Goal: Task Accomplishment & Management: Manage account settings

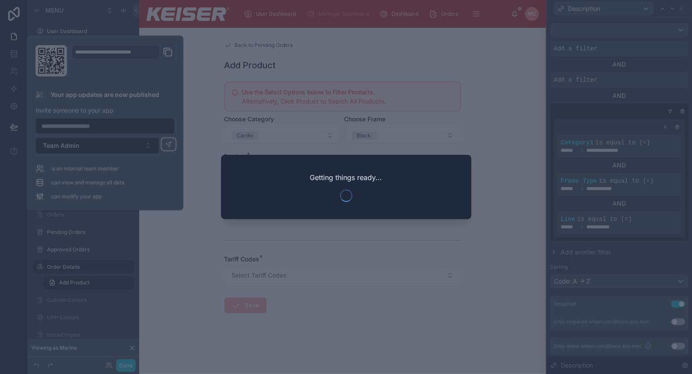
scroll to position [59, 0]
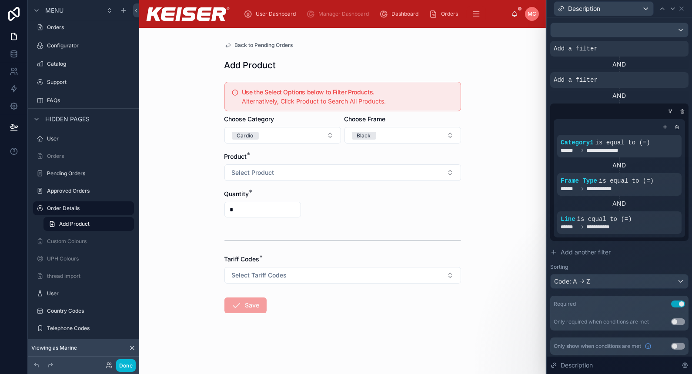
click at [500, 194] on div "Back to Pending Orders Add Product Use the Select Options below to Filter Produ…" at bounding box center [342, 201] width 407 height 346
click at [670, 211] on icon at bounding box center [672, 212] width 5 height 5
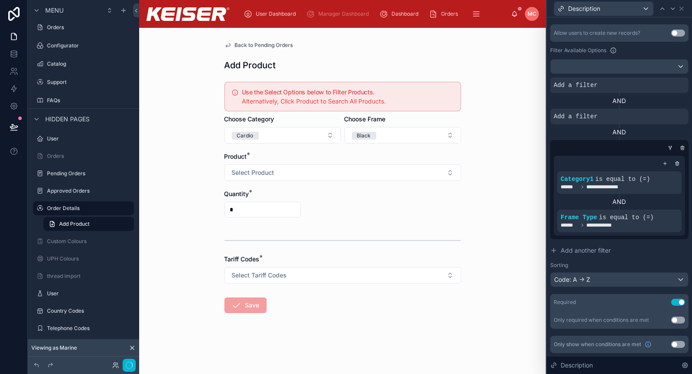
scroll to position [198, 0]
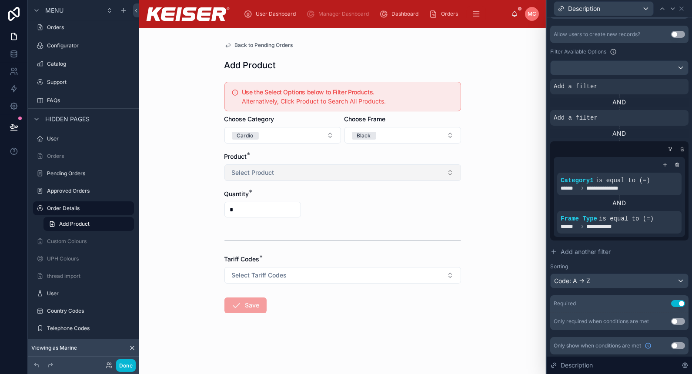
click at [354, 173] on button "Select Product" at bounding box center [343, 172] width 237 height 17
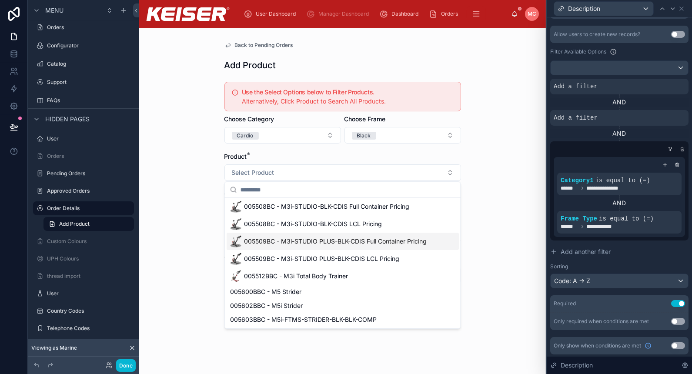
scroll to position [0, 0]
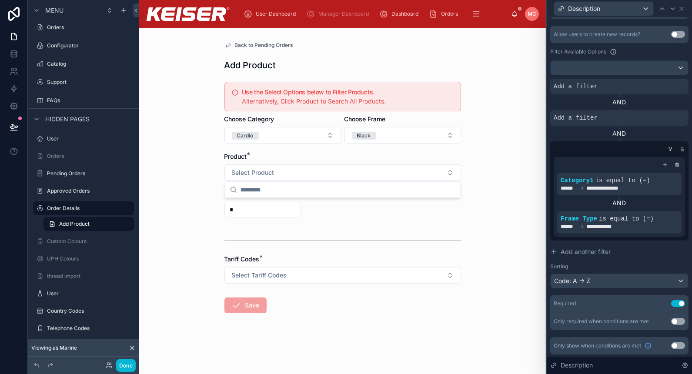
click at [498, 185] on div "Back to Pending Orders Add Product Use the Select Options below to Filter Produ…" at bounding box center [342, 201] width 407 height 346
click at [657, 146] on div at bounding box center [618, 149] width 138 height 9
click at [668, 147] on icon at bounding box center [670, 149] width 5 height 5
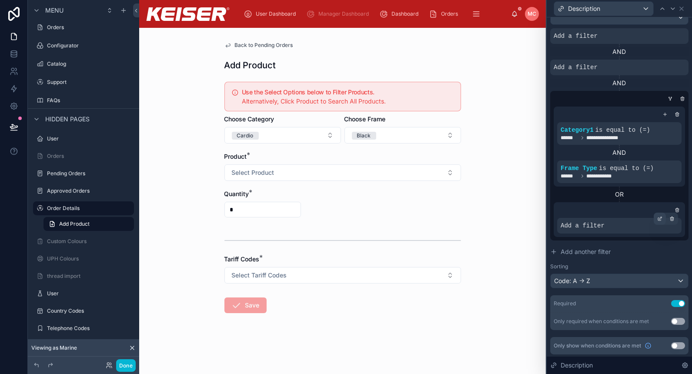
click at [657, 218] on icon at bounding box center [659, 218] width 5 height 5
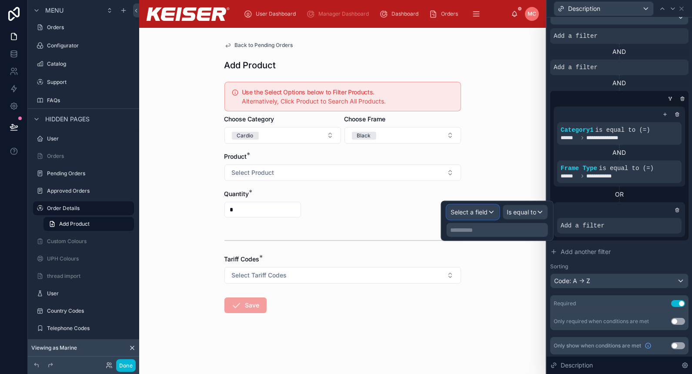
click at [456, 213] on span "Select a field" at bounding box center [469, 211] width 37 height 7
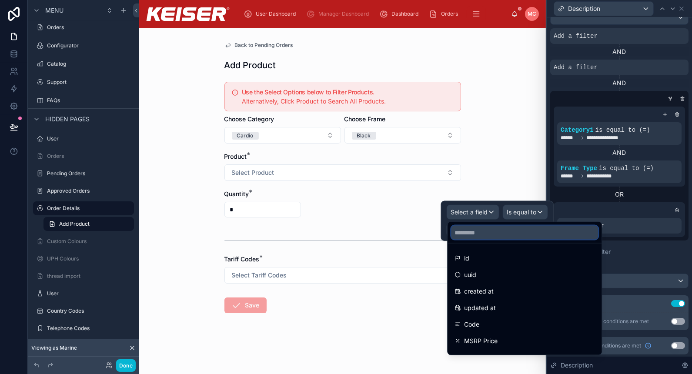
click at [465, 233] on input "text" at bounding box center [524, 233] width 147 height 14
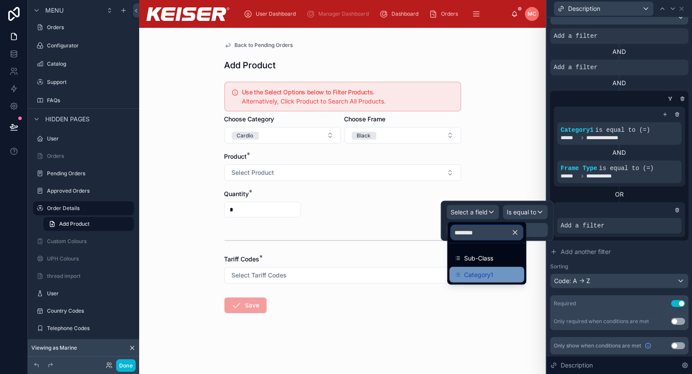
type input "********"
click at [470, 275] on span "Category1" at bounding box center [478, 275] width 29 height 10
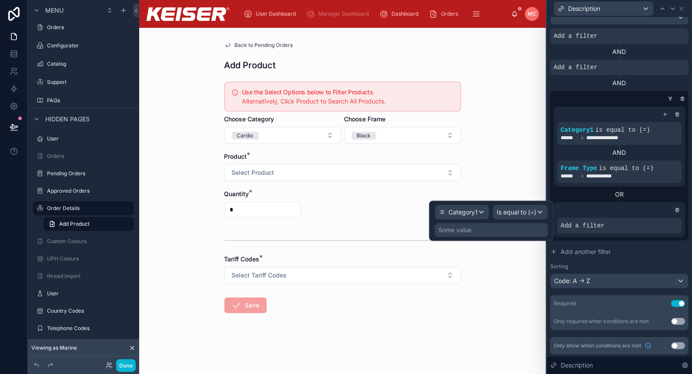
click at [520, 233] on div "Some value" at bounding box center [491, 230] width 113 height 14
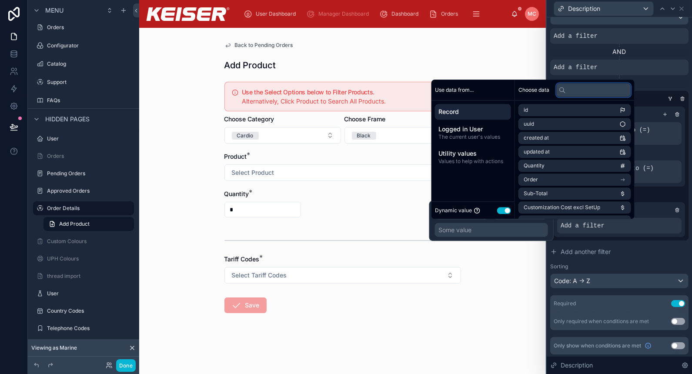
click at [578, 90] on input "text" at bounding box center [593, 90] width 75 height 14
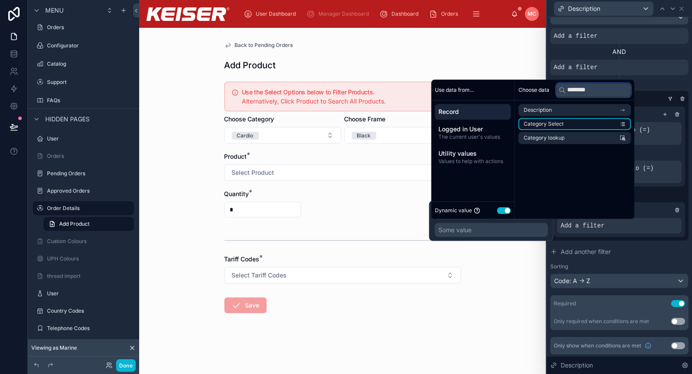
type input "********"
click at [563, 122] on li "Category Select" at bounding box center [575, 124] width 113 height 12
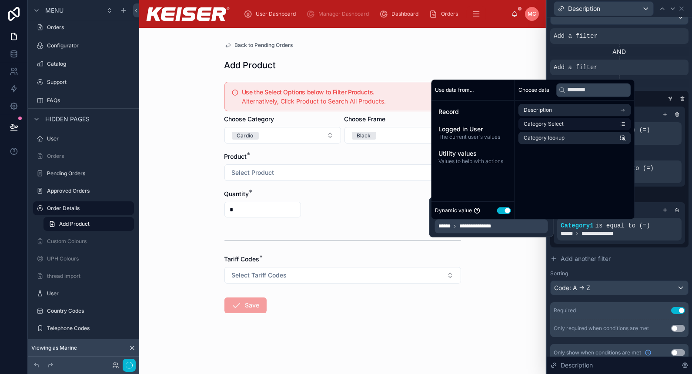
scroll to position [255, 0]
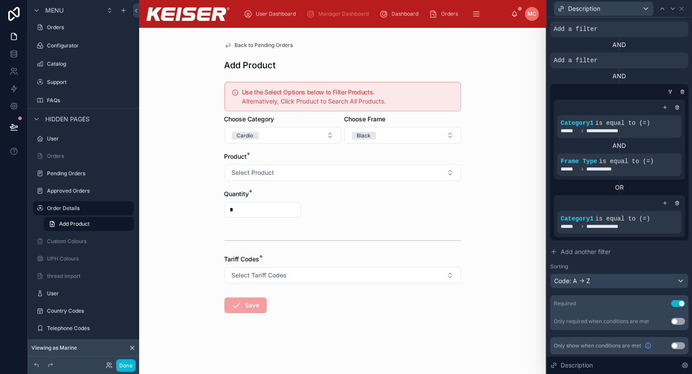
click at [656, 189] on div "OR" at bounding box center [619, 187] width 131 height 9
click at [661, 199] on div at bounding box center [665, 203] width 9 height 9
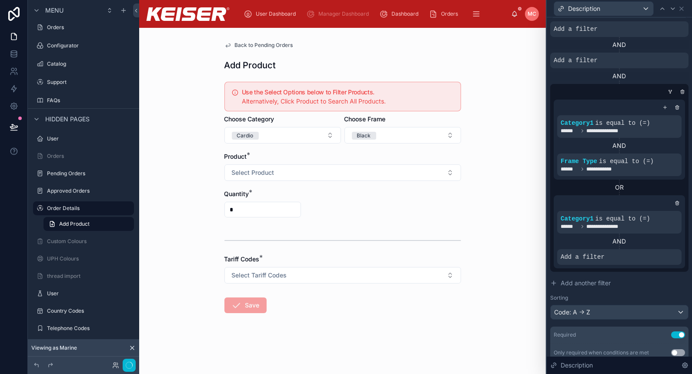
scroll to position [286, 0]
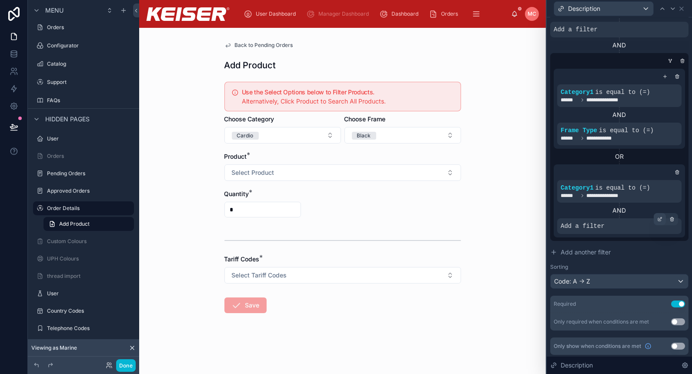
click at [657, 217] on icon at bounding box center [659, 219] width 5 height 5
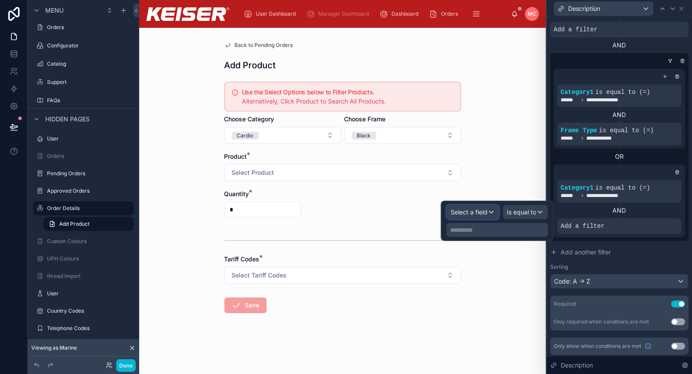
click at [469, 211] on span "Select a field" at bounding box center [469, 211] width 37 height 7
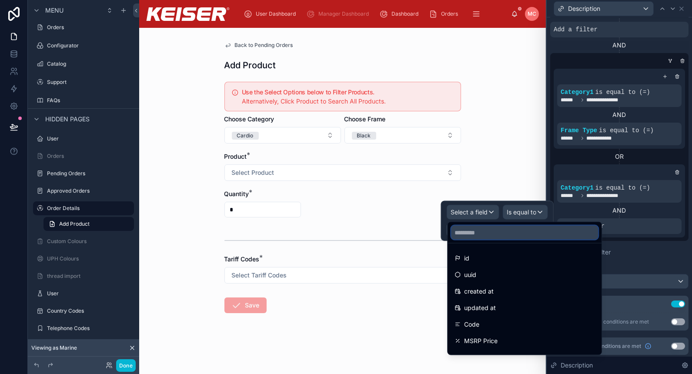
click at [486, 235] on input "text" at bounding box center [524, 233] width 147 height 14
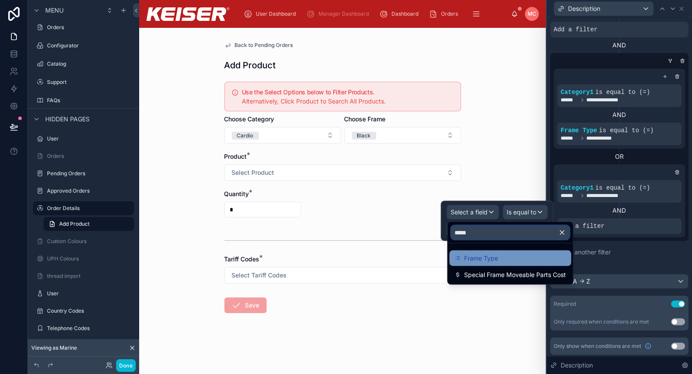
type input "*****"
click at [490, 255] on span "Frame Type" at bounding box center [481, 258] width 34 height 10
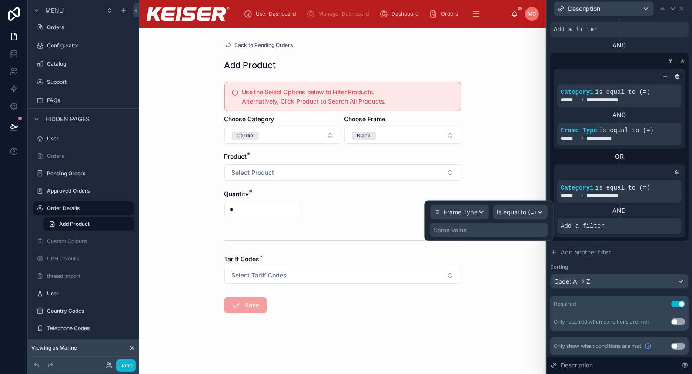
click at [525, 238] on div "Frame Type Is equal to (=) Some value" at bounding box center [489, 221] width 129 height 40
click at [525, 233] on div "Some value" at bounding box center [489, 230] width 118 height 14
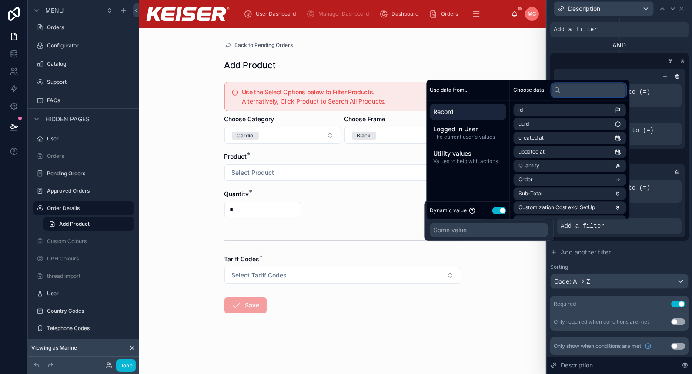
click at [575, 89] on input "text" at bounding box center [589, 90] width 75 height 14
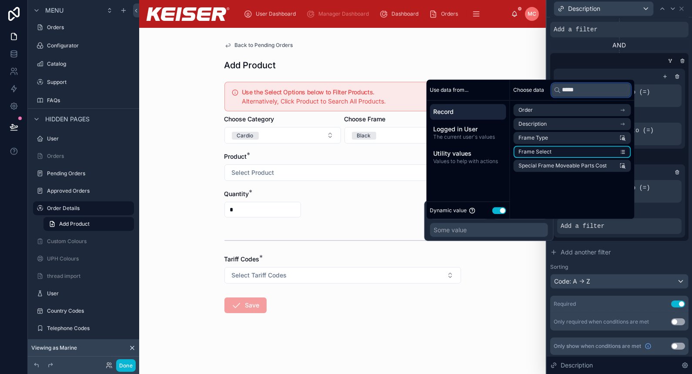
type input "*****"
click at [571, 150] on li "Frame Select" at bounding box center [572, 152] width 117 height 12
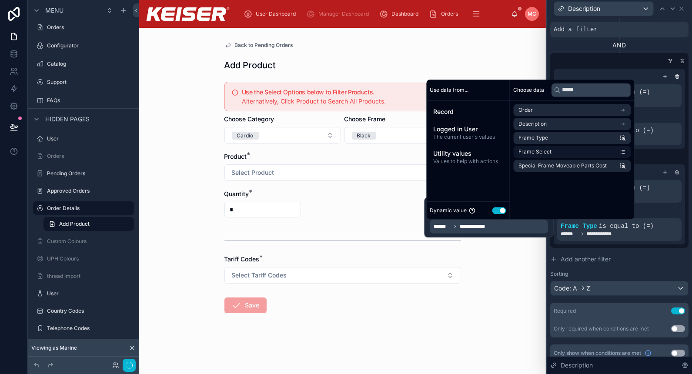
scroll to position [294, 0]
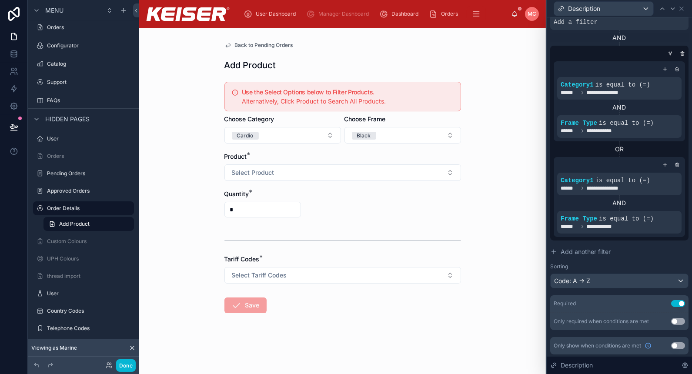
click at [662, 233] on div "**********" at bounding box center [619, 197] width 131 height 80
click at [645, 211] on icon at bounding box center [647, 211] width 5 height 5
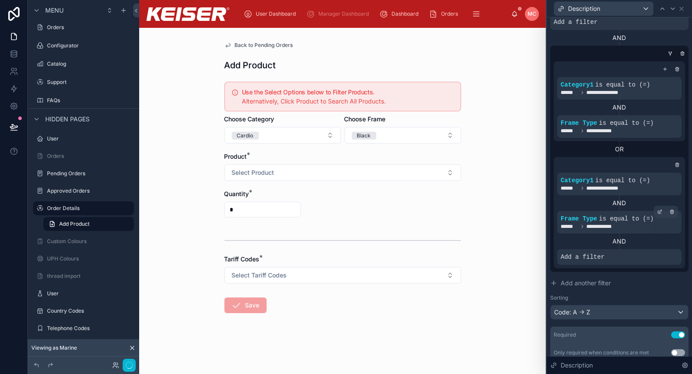
scroll to position [298, 0]
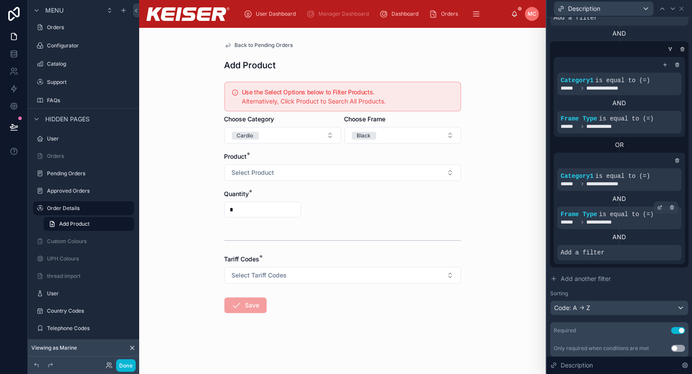
click at [652, 238] on div "AND" at bounding box center [619, 237] width 124 height 9
click at [660, 244] on icon at bounding box center [661, 245] width 3 height 3
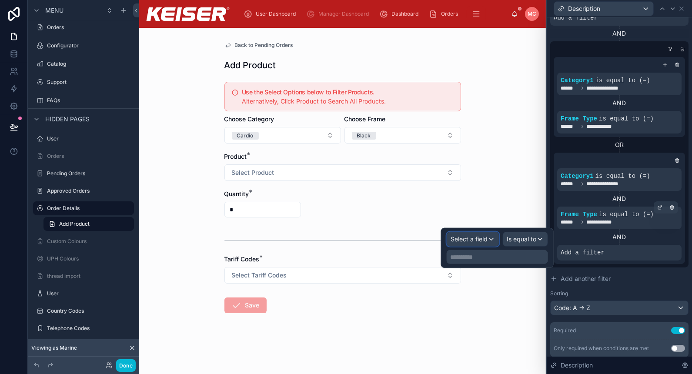
click at [471, 238] on span "Select a field" at bounding box center [469, 238] width 37 height 7
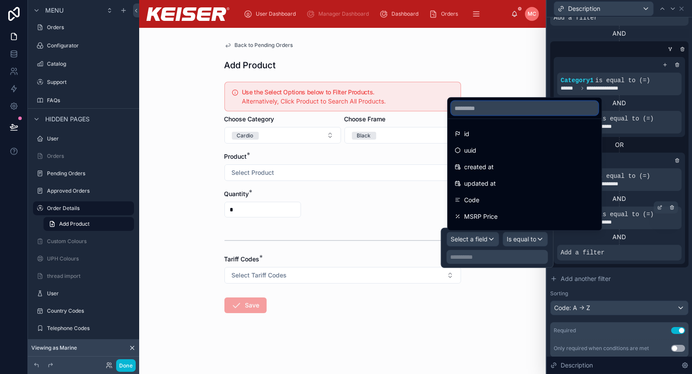
click at [501, 112] on input "text" at bounding box center [524, 108] width 147 height 14
type input "*"
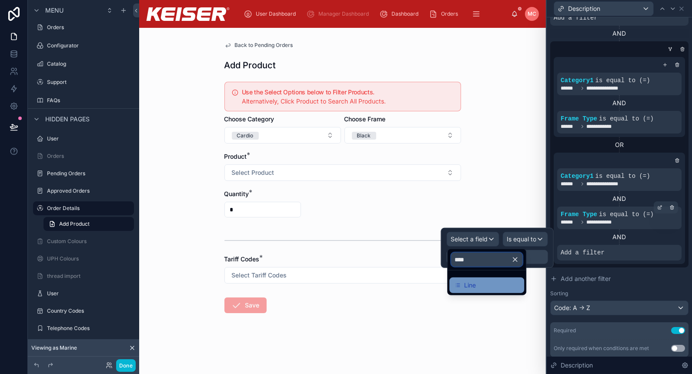
type input "****"
click at [469, 289] on span "Line" at bounding box center [470, 285] width 12 height 10
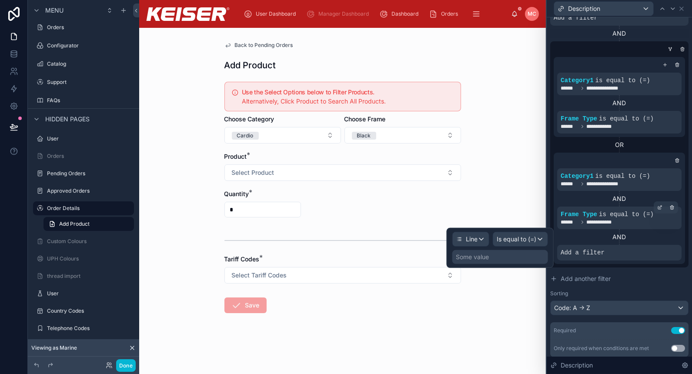
click at [507, 261] on div "Some value" at bounding box center [500, 257] width 96 height 14
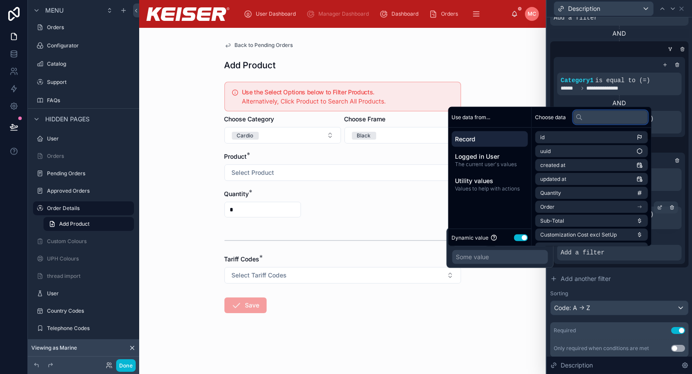
click at [594, 118] on input "text" at bounding box center [610, 117] width 75 height 14
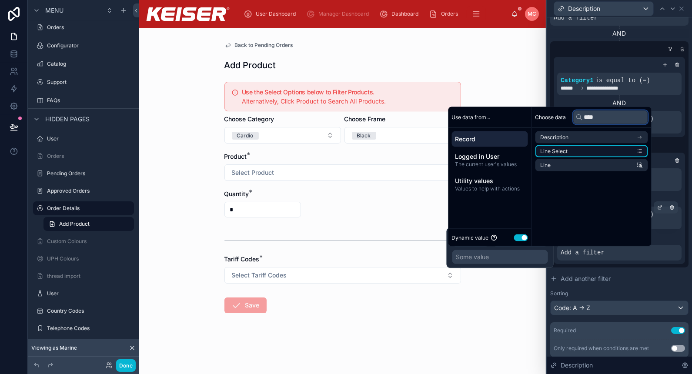
type input "****"
click at [586, 151] on li "Line Select" at bounding box center [592, 151] width 113 height 12
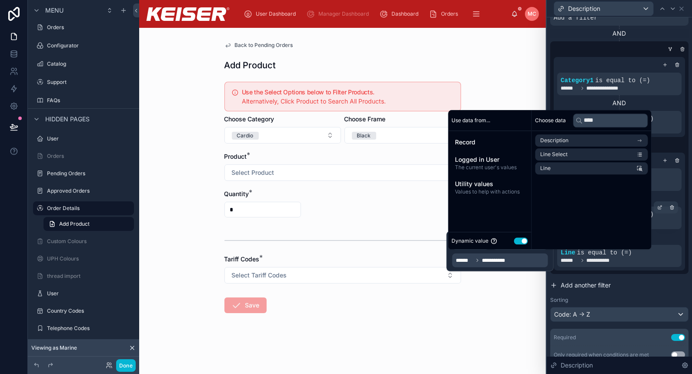
click at [680, 284] on button "Add another filter" at bounding box center [619, 286] width 138 height 16
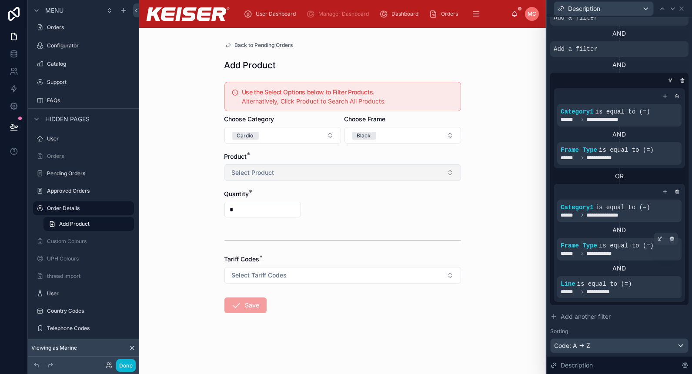
click at [294, 176] on button "Select Product" at bounding box center [343, 172] width 237 height 17
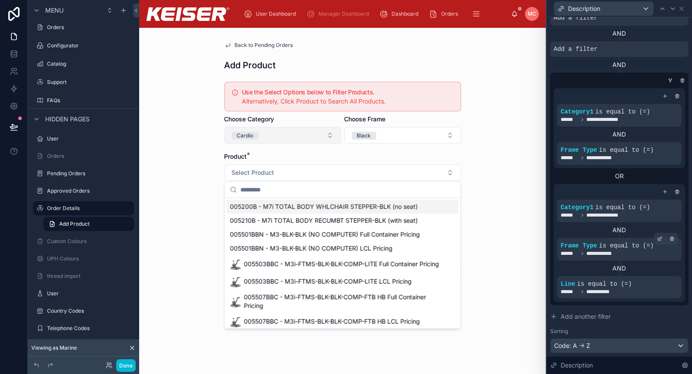
click at [305, 137] on button "Cardio" at bounding box center [283, 135] width 117 height 17
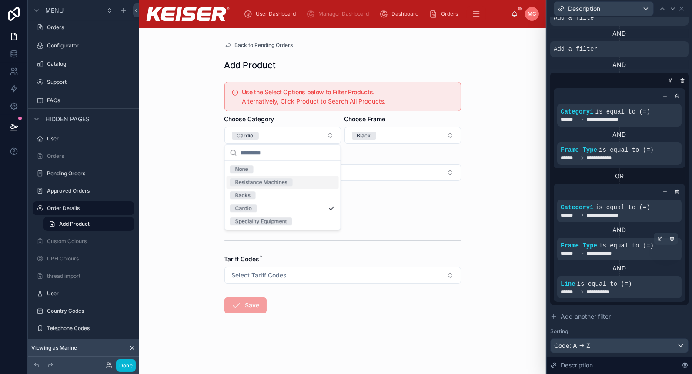
click at [292, 186] on div "Resistance Machines" at bounding box center [283, 182] width 112 height 13
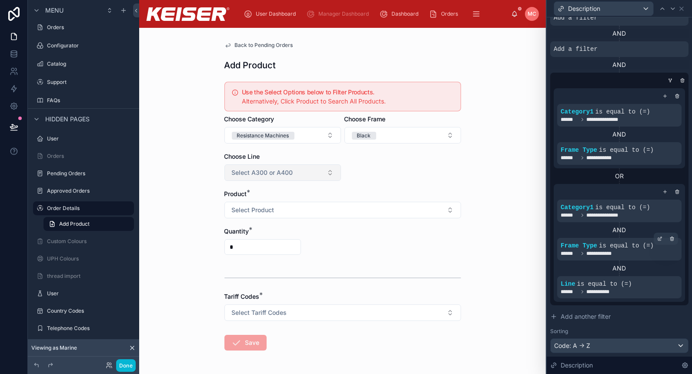
click at [285, 173] on span "Select A300 or A400" at bounding box center [262, 172] width 61 height 9
click at [281, 204] on div "A300" at bounding box center [279, 206] width 112 height 13
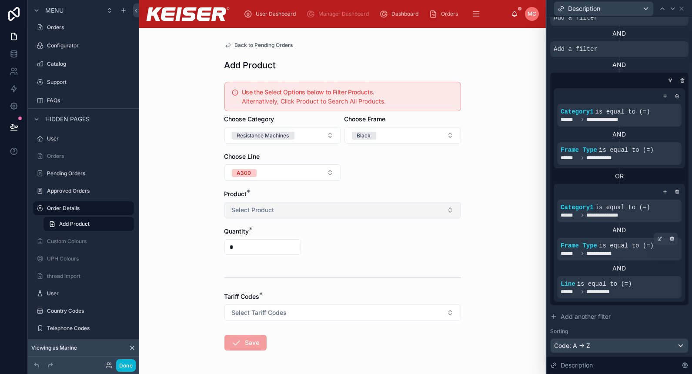
click at [305, 214] on button "Select Product" at bounding box center [343, 210] width 237 height 17
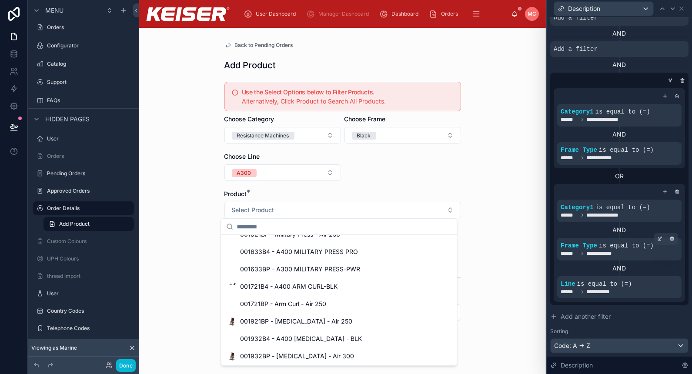
scroll to position [764, 0]
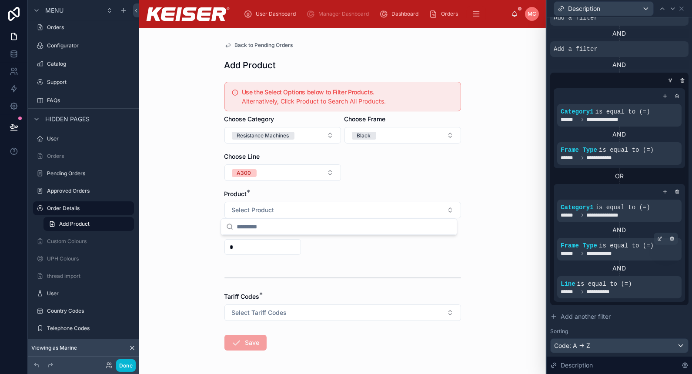
click at [310, 190] on div "Product *" at bounding box center [343, 194] width 237 height 9
click at [301, 171] on button "A300" at bounding box center [283, 172] width 117 height 17
click at [282, 232] on div "A400" at bounding box center [279, 232] width 112 height 13
click at [392, 211] on button "Select Product" at bounding box center [343, 210] width 237 height 17
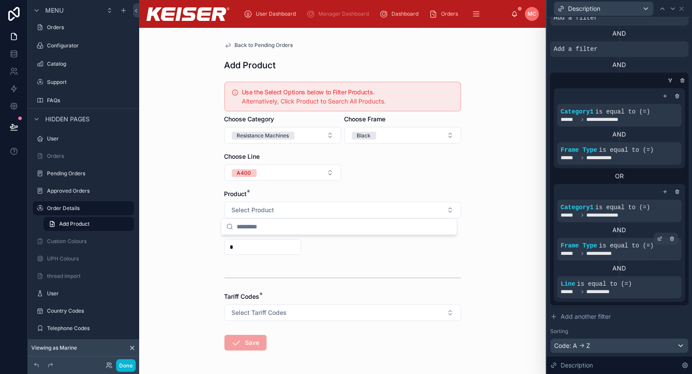
click at [365, 175] on form "Use the Select Options below to Filter Products. Alternatively, Click Product t…" at bounding box center [343, 242] width 237 height 328
click at [321, 174] on button "A400" at bounding box center [283, 172] width 117 height 17
click at [297, 218] on div "A300" at bounding box center [279, 219] width 112 height 13
click at [345, 217] on form "Use the Select Options below to Filter Products. Alternatively, Click Product t…" at bounding box center [343, 242] width 237 height 328
click at [348, 204] on button "Select Product" at bounding box center [343, 210] width 237 height 17
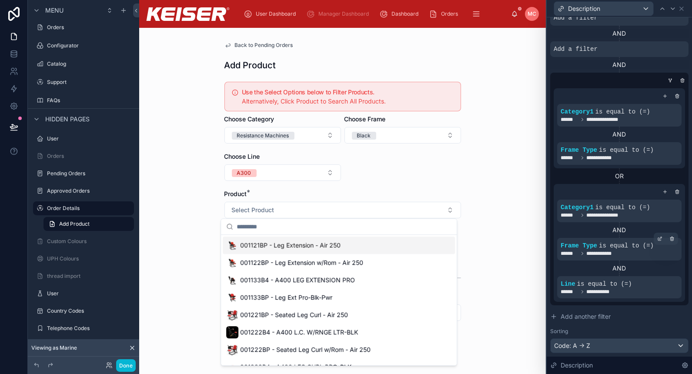
click at [395, 168] on form "Use the Select Options below to Filter Products. Alternatively, Click Product t…" at bounding box center [343, 242] width 237 height 328
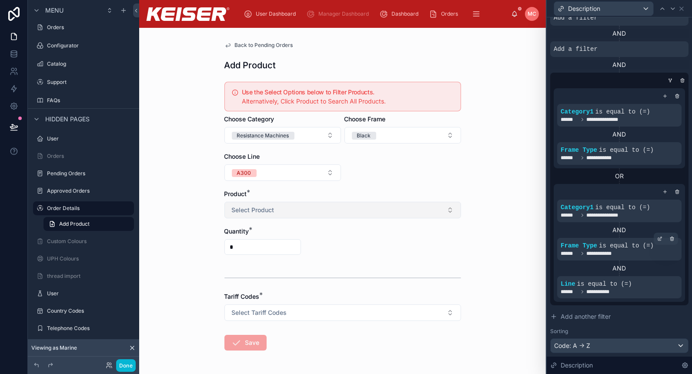
click at [405, 208] on button "Select Product" at bounding box center [343, 210] width 237 height 17
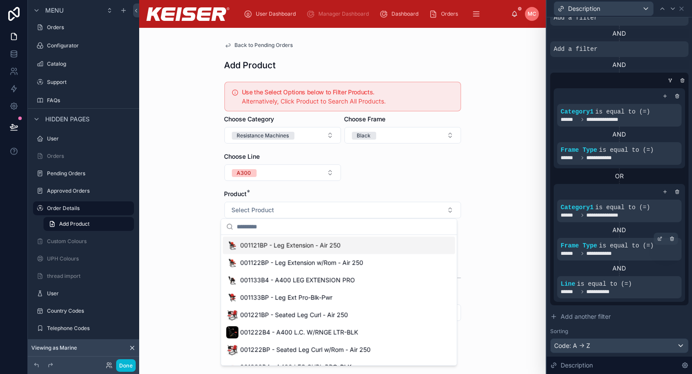
click at [423, 192] on div "Product *" at bounding box center [343, 194] width 237 height 9
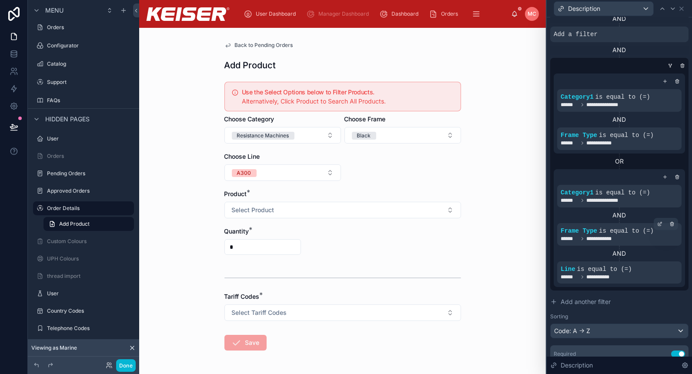
scroll to position [313, 0]
click at [267, 210] on span "Select Product" at bounding box center [253, 210] width 43 height 9
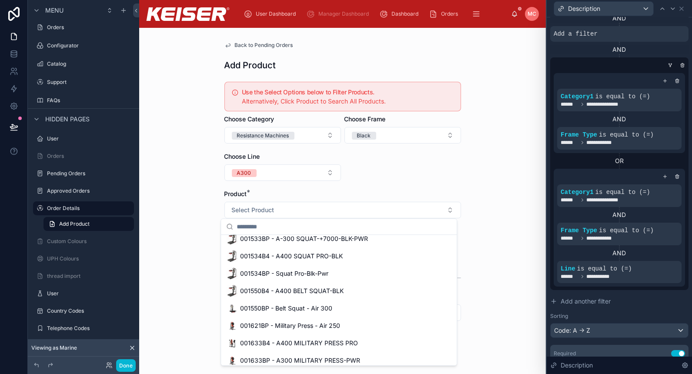
scroll to position [588, 0]
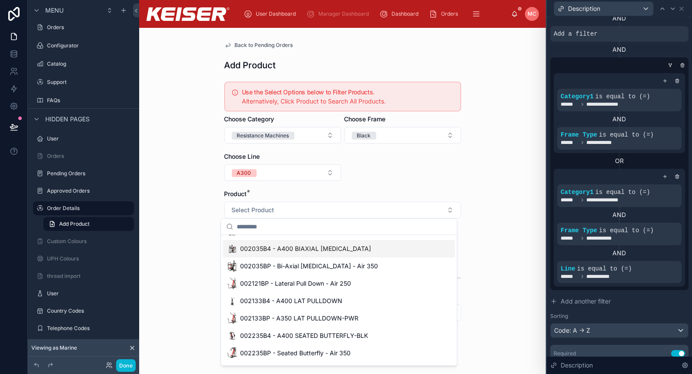
click at [200, 204] on div "Back to Pending Orders Add Product Use the Select Options below to Filter Produ…" at bounding box center [342, 201] width 407 height 346
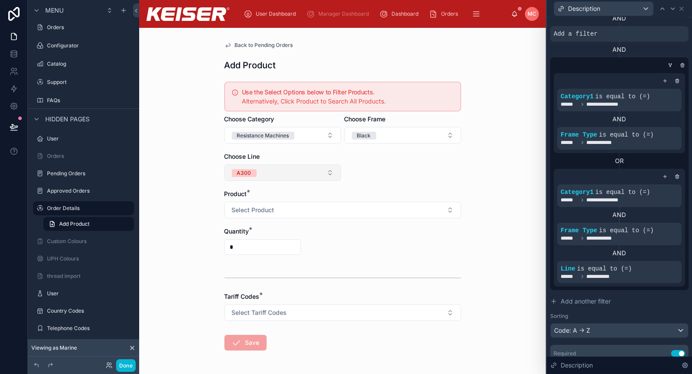
click at [302, 179] on button "A300" at bounding box center [283, 172] width 117 height 17
click at [412, 174] on form "Use the Select Options below to Filter Products. Alternatively, Click Product t…" at bounding box center [343, 242] width 237 height 328
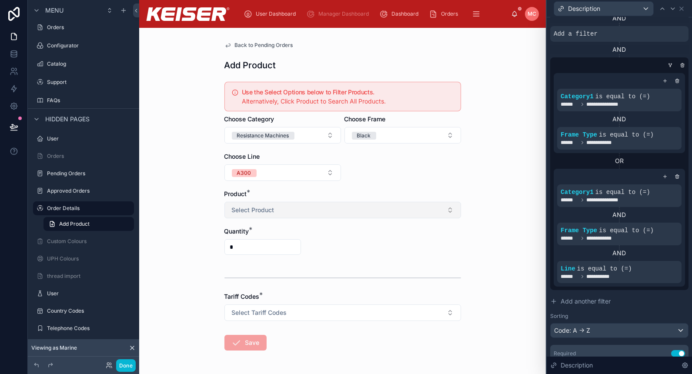
click at [364, 204] on button "Select Product" at bounding box center [343, 210] width 237 height 17
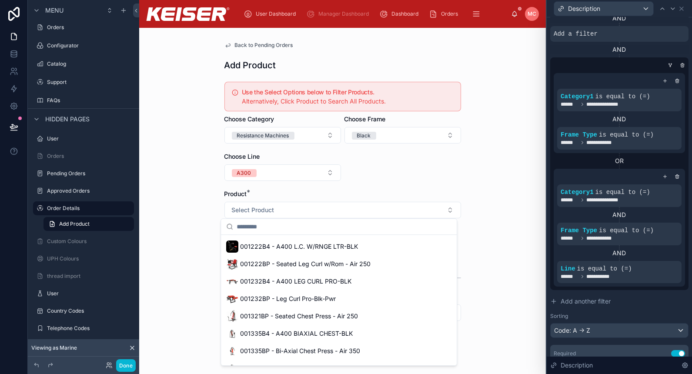
scroll to position [46, 0]
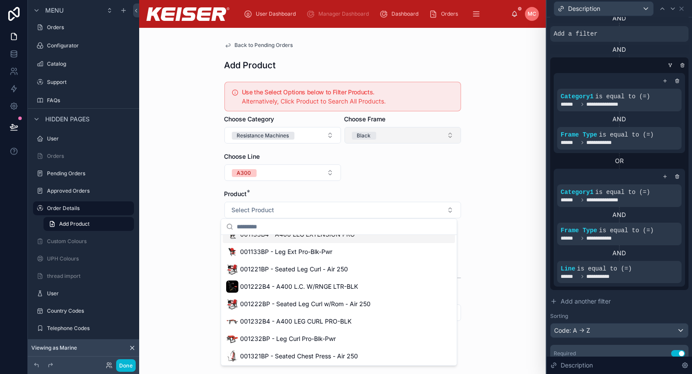
click at [414, 132] on button "Black" at bounding box center [403, 135] width 117 height 17
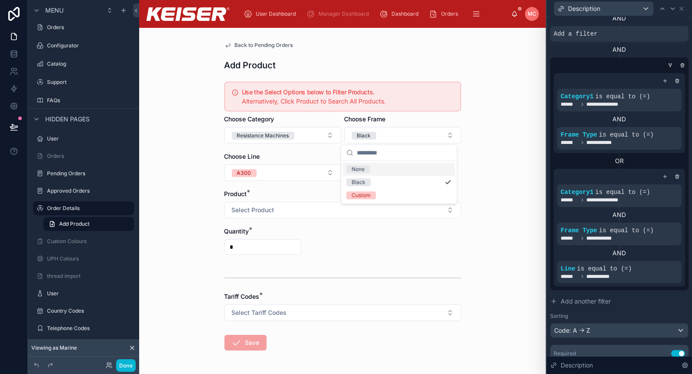
click at [493, 134] on div "Back to Pending Orders Add Product Use the Select Options below to Filter Produ…" at bounding box center [342, 201] width 407 height 346
click at [300, 172] on button "A300" at bounding box center [283, 172] width 117 height 17
click at [272, 228] on div "A400" at bounding box center [279, 232] width 112 height 13
click at [390, 216] on button "Select Product" at bounding box center [343, 210] width 237 height 17
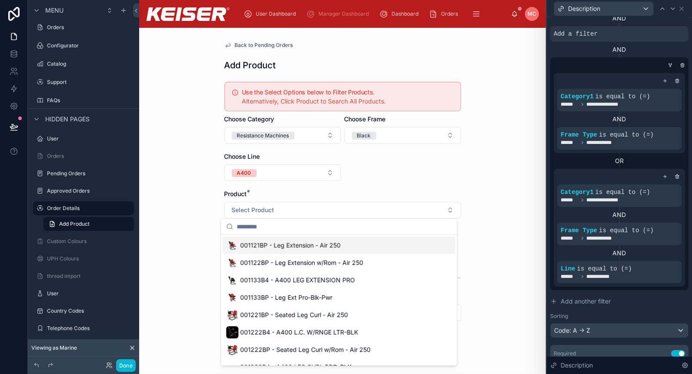
click at [413, 151] on form "Use the Select Options below to Filter Products. Alternatively, Click Product t…" at bounding box center [343, 242] width 237 height 328
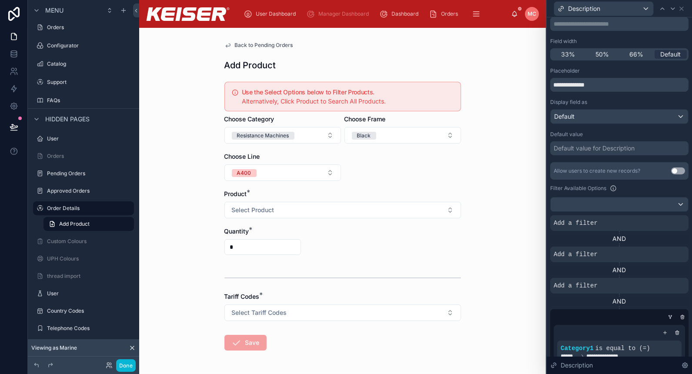
scroll to position [67, 0]
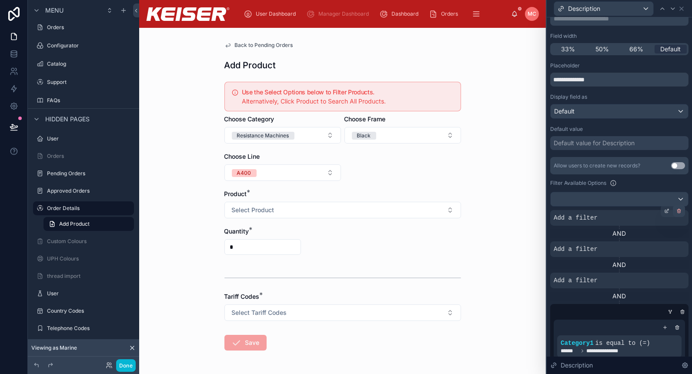
click at [674, 213] on div at bounding box center [679, 211] width 12 height 12
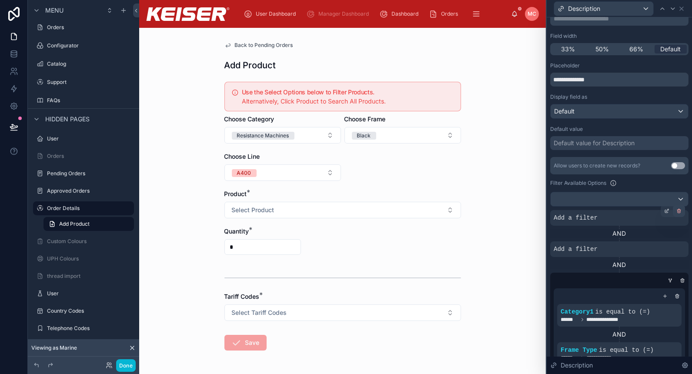
click at [674, 213] on div at bounding box center [679, 211] width 12 height 12
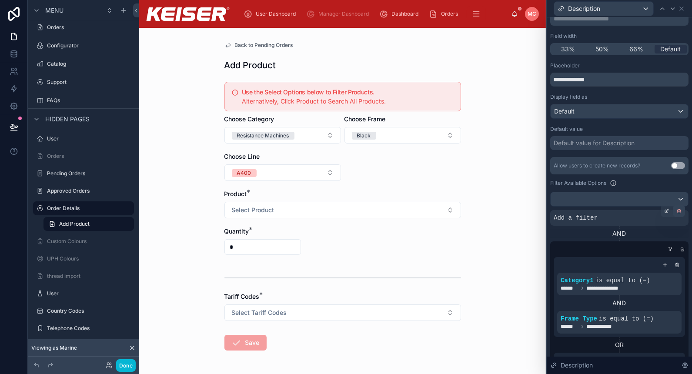
click at [674, 212] on div at bounding box center [679, 211] width 12 height 12
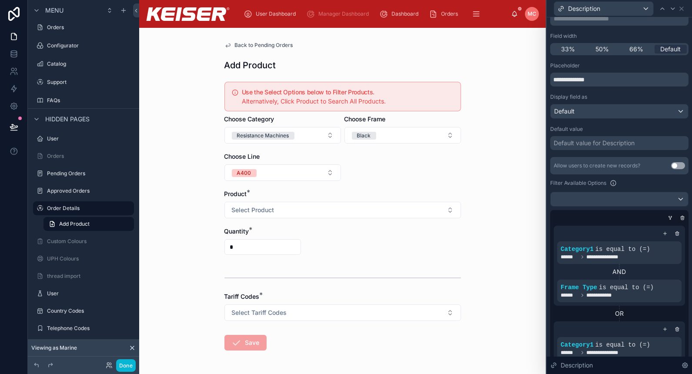
scroll to position [195, 0]
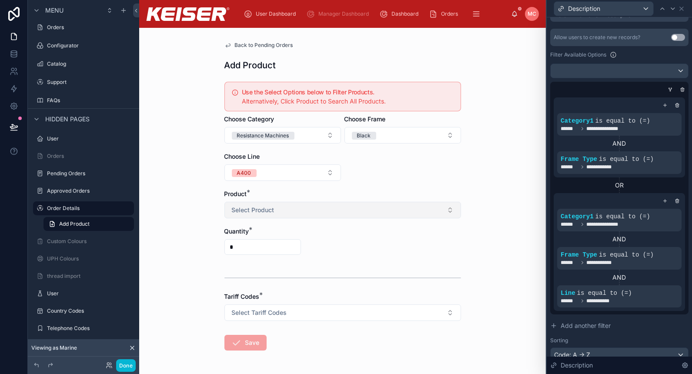
click at [302, 209] on button "Select Product" at bounding box center [343, 210] width 237 height 17
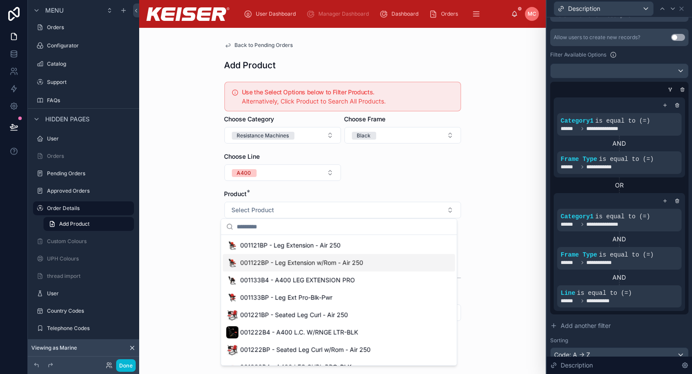
click at [375, 180] on form "Use the Select Options below to Filter Products. Alternatively, Click Product t…" at bounding box center [343, 242] width 237 height 328
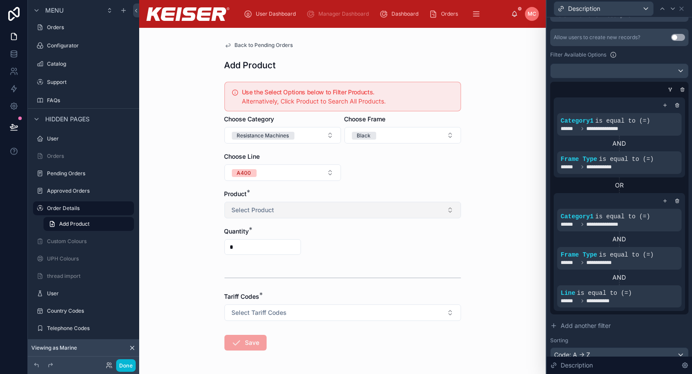
click at [367, 212] on button "Select Product" at bounding box center [343, 210] width 237 height 17
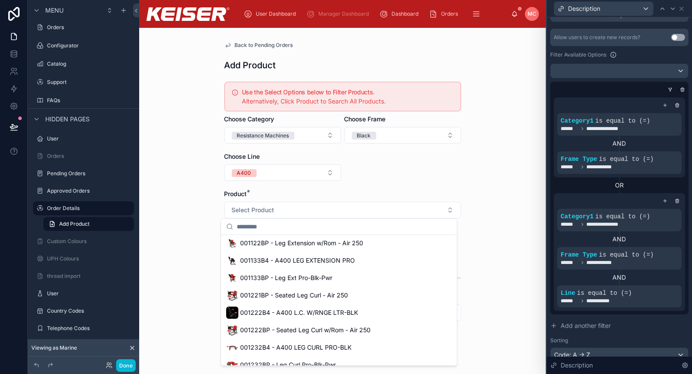
scroll to position [0, 0]
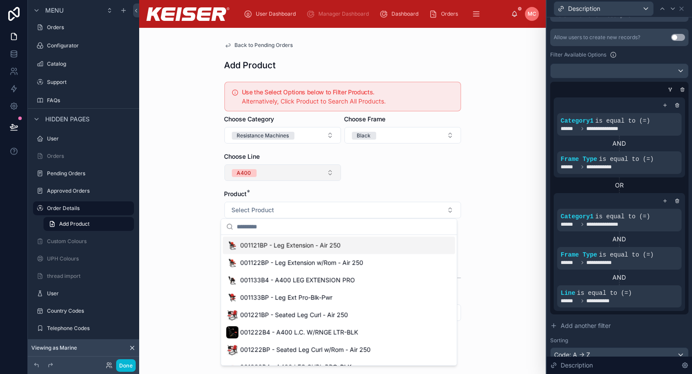
click at [290, 172] on button "A400" at bounding box center [283, 172] width 117 height 17
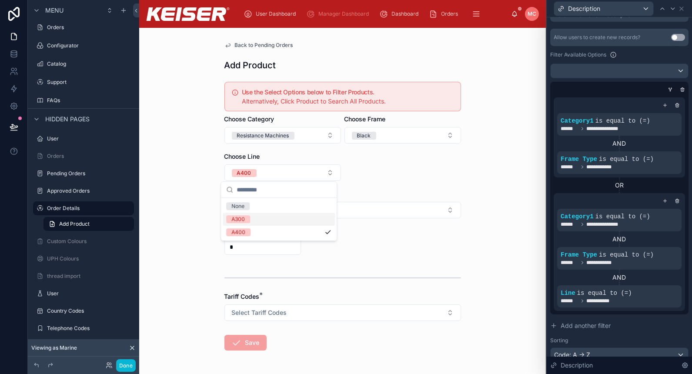
click at [280, 217] on div "A300" at bounding box center [279, 219] width 112 height 13
click at [401, 202] on button "Select Product" at bounding box center [343, 210] width 237 height 17
click at [403, 173] on form "Use the Select Options below to Filter Products. Alternatively, Click Product t…" at bounding box center [343, 242] width 237 height 328
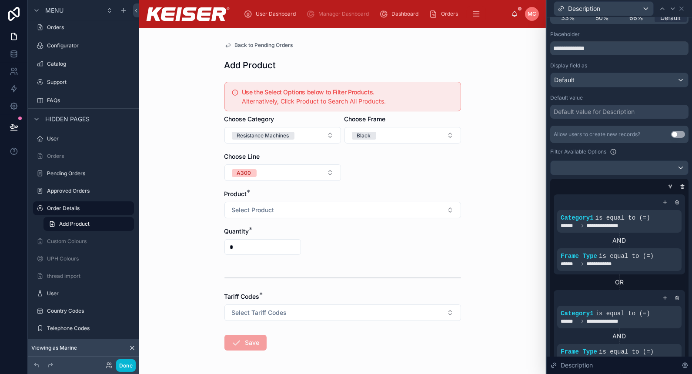
scroll to position [84, 0]
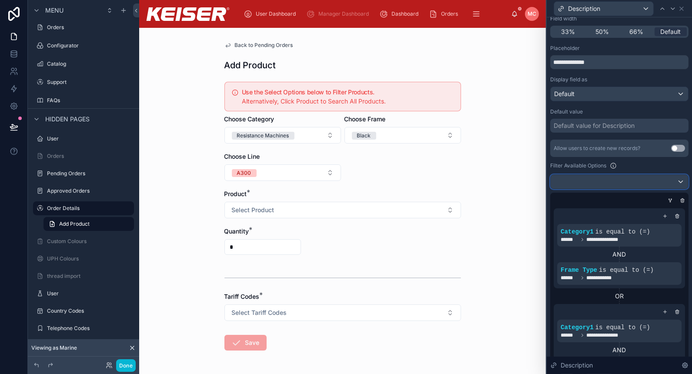
click at [662, 184] on div at bounding box center [619, 182] width 137 height 14
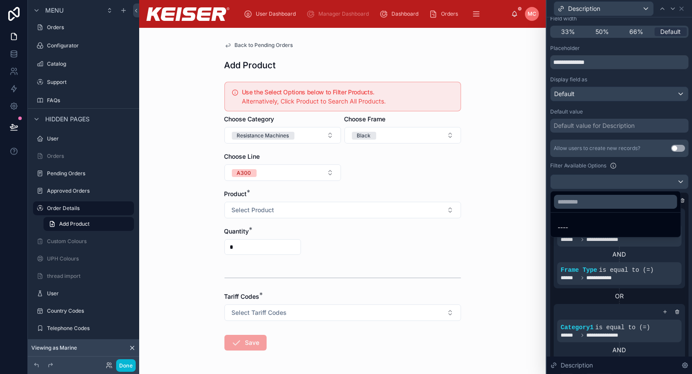
click at [660, 163] on div at bounding box center [619, 187] width 145 height 374
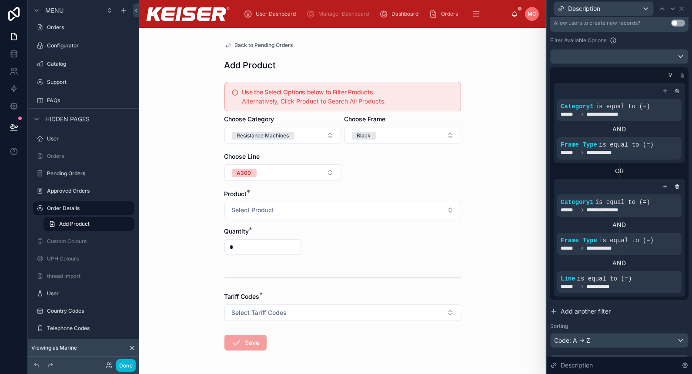
scroll to position [209, 0]
click at [0, 0] on icon at bounding box center [0, 0] width 0 height 0
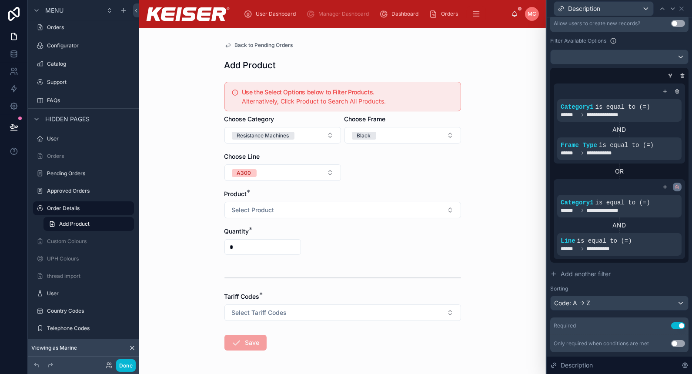
click at [676, 186] on icon at bounding box center [677, 187] width 3 height 3
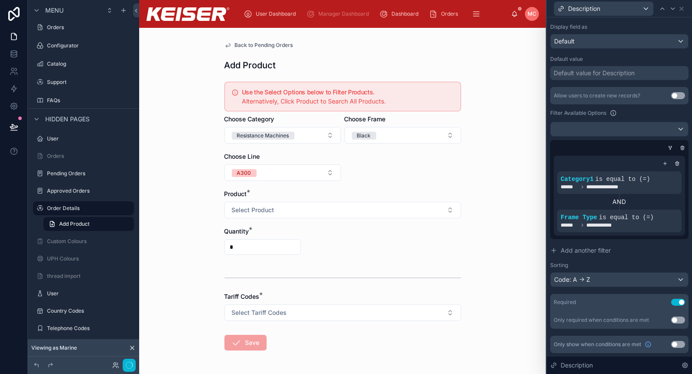
scroll to position [135, 0]
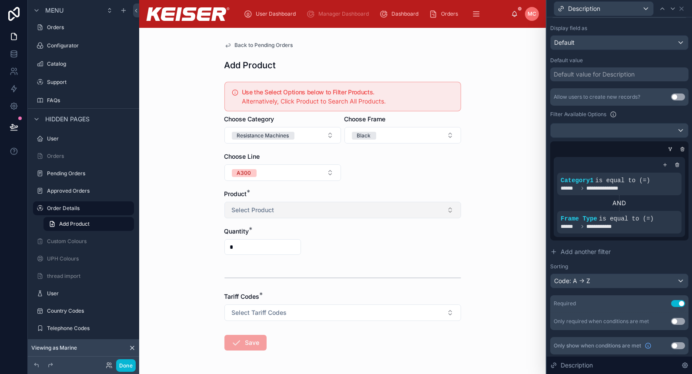
click at [384, 209] on button "Select Product" at bounding box center [343, 210] width 237 height 17
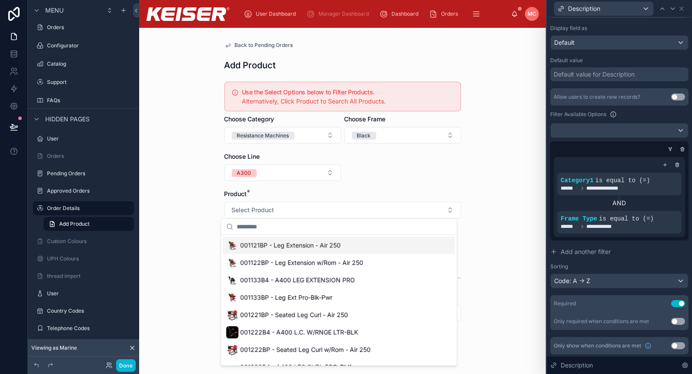
click at [425, 178] on form "Use the Select Options below to Filter Products. Alternatively, Click Product t…" at bounding box center [343, 242] width 237 height 328
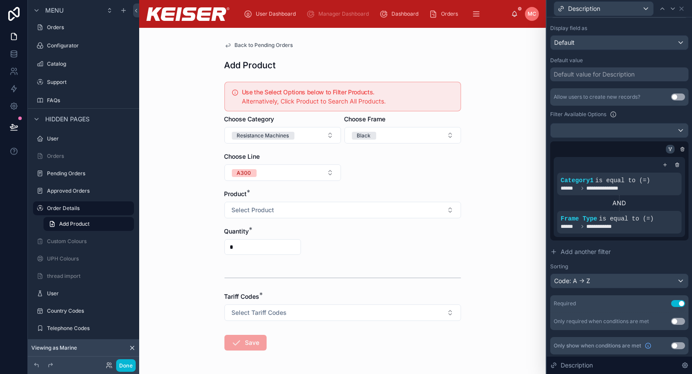
click at [669, 147] on icon at bounding box center [669, 147] width 1 height 1
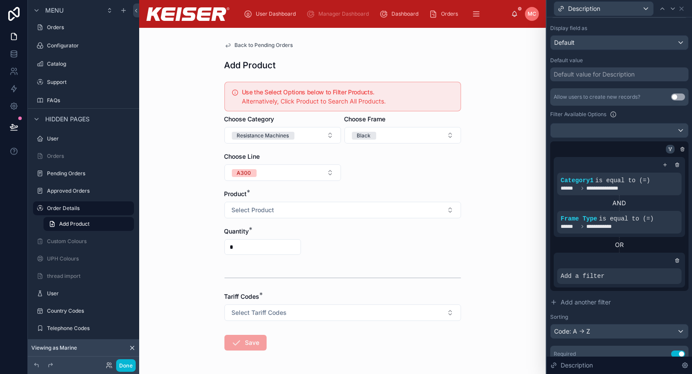
scroll to position [186, 0]
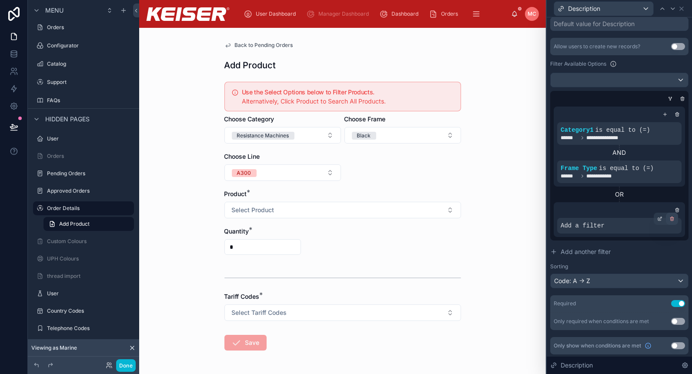
click at [666, 218] on div at bounding box center [672, 219] width 12 height 12
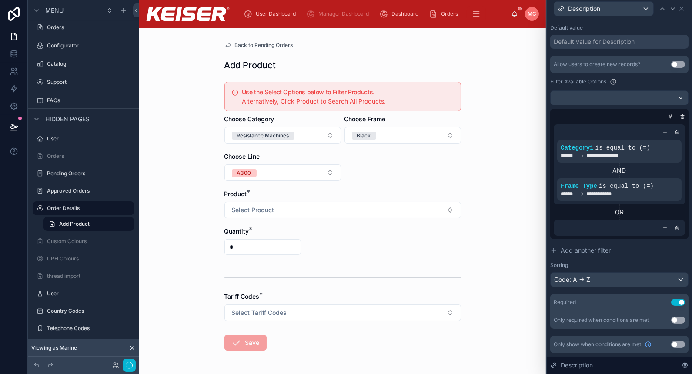
scroll to position [166, 0]
click at [663, 228] on icon at bounding box center [665, 229] width 5 height 5
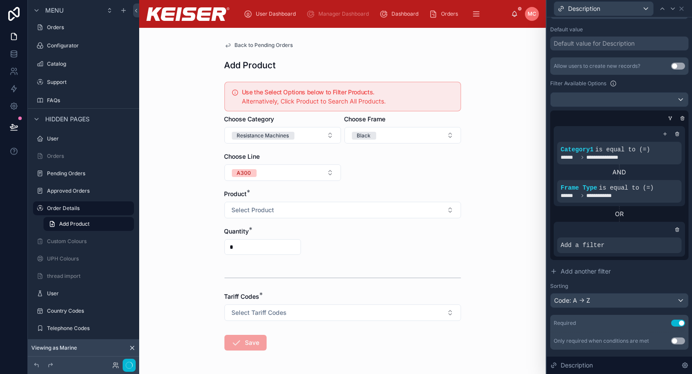
scroll to position [186, 0]
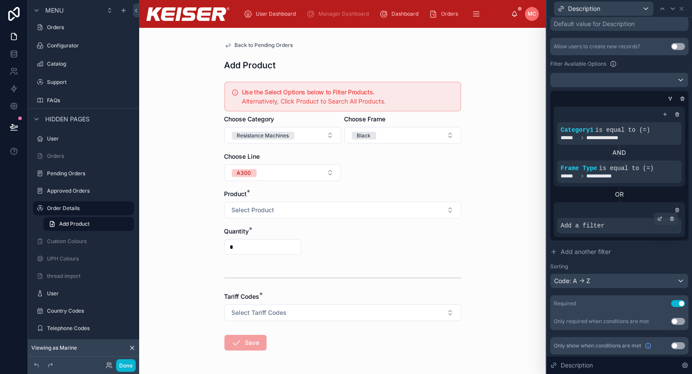
click at [599, 223] on span "Add a filter" at bounding box center [583, 225] width 44 height 9
click at [657, 218] on icon at bounding box center [659, 218] width 5 height 5
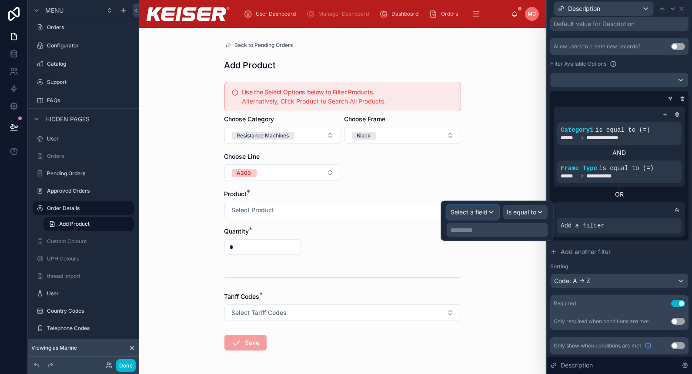
click at [478, 208] on span "Select a field" at bounding box center [469, 211] width 37 height 7
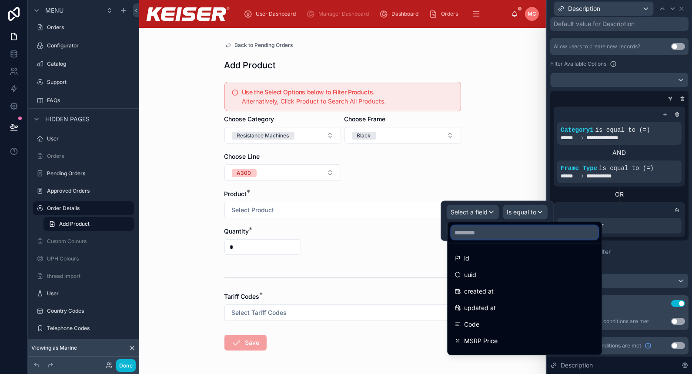
click at [481, 235] on input "text" at bounding box center [524, 233] width 147 height 14
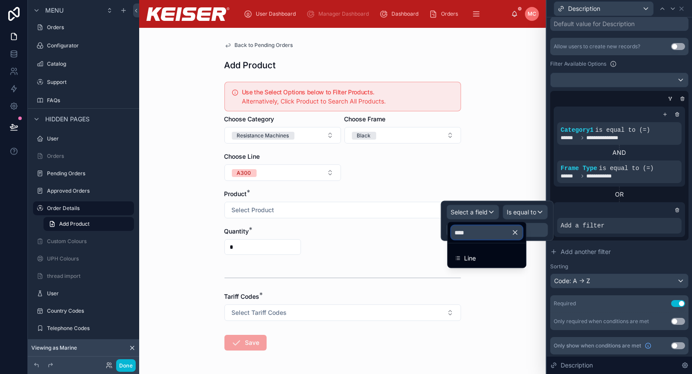
type input "****"
click at [477, 257] on div "Line" at bounding box center [487, 258] width 64 height 10
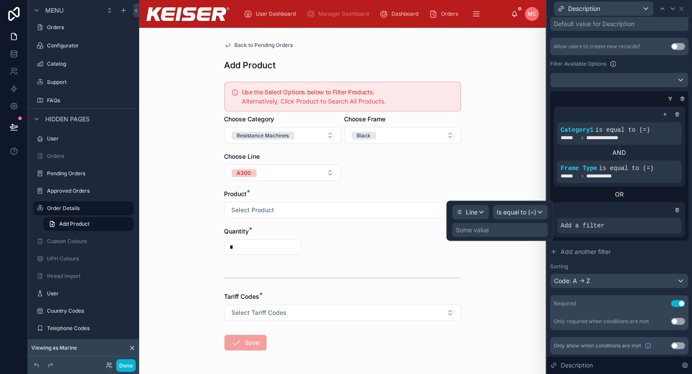
click at [520, 233] on div "Some value" at bounding box center [500, 230] width 96 height 14
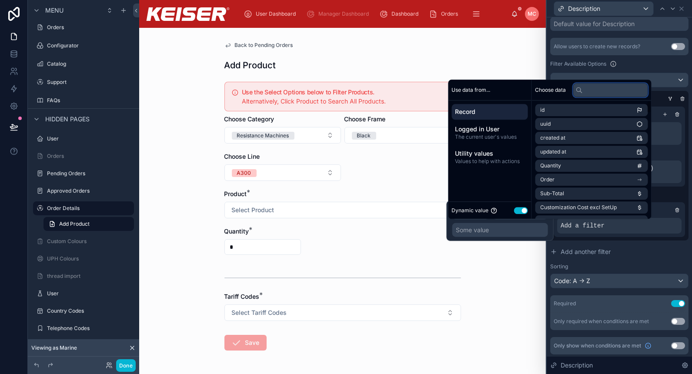
click at [599, 90] on input "text" at bounding box center [610, 90] width 75 height 14
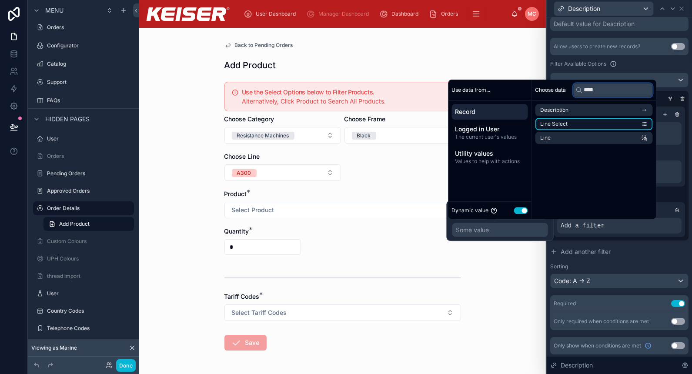
type input "****"
click at [599, 121] on li "Line Select" at bounding box center [594, 124] width 117 height 12
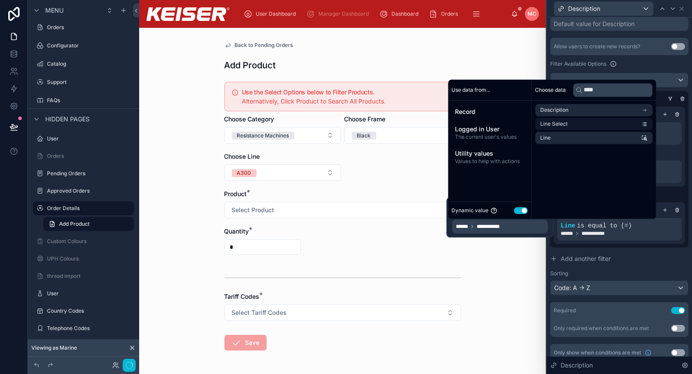
scroll to position [192, 0]
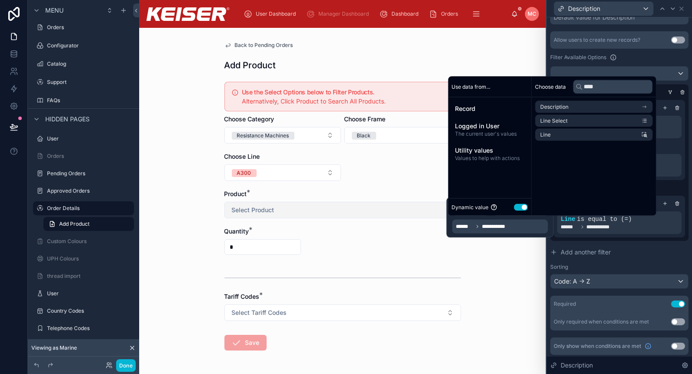
click at [369, 213] on button "Select Product" at bounding box center [343, 210] width 237 height 17
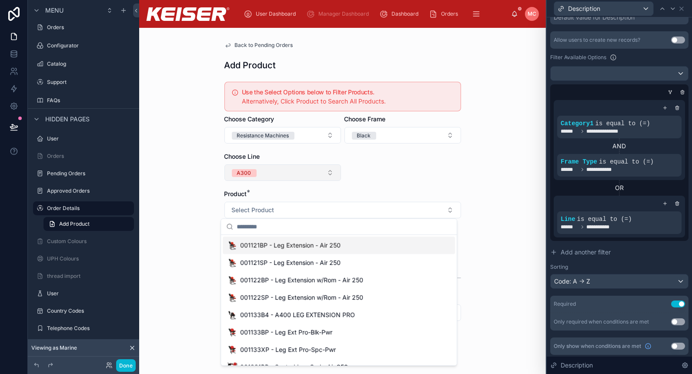
click at [301, 173] on button "A300" at bounding box center [283, 172] width 117 height 17
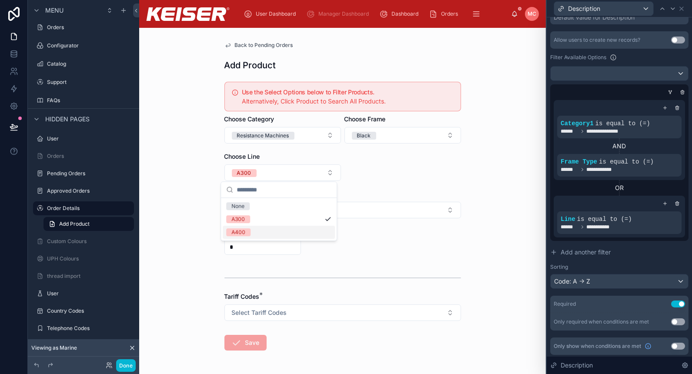
click at [280, 234] on div "A400" at bounding box center [279, 232] width 112 height 13
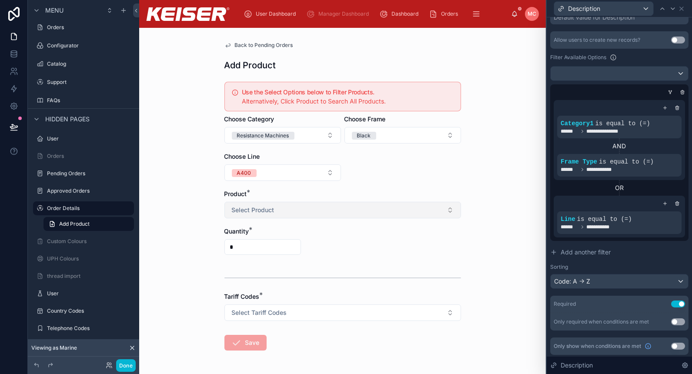
click at [377, 206] on button "Select Product" at bounding box center [343, 210] width 237 height 17
click at [402, 179] on form "Use the Select Options below to Filter Products. Alternatively, Click Product t…" at bounding box center [343, 242] width 237 height 328
click at [657, 116] on icon at bounding box center [659, 116] width 5 height 5
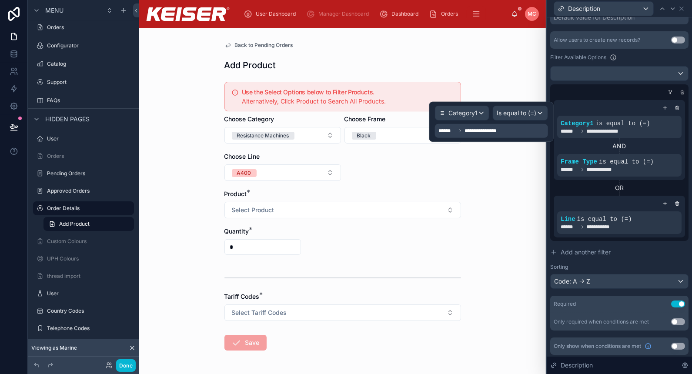
click at [510, 133] on div "**********" at bounding box center [491, 131] width 113 height 14
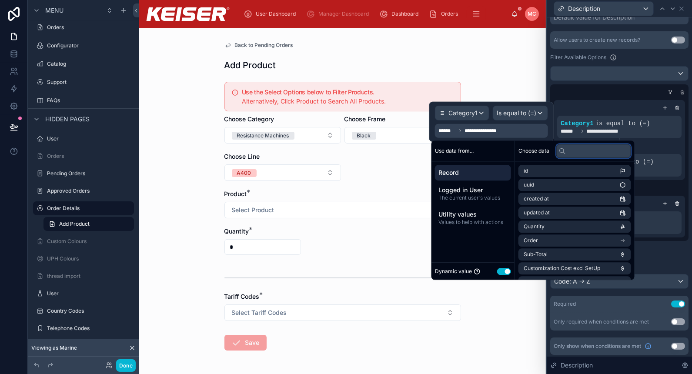
click at [580, 153] on input "text" at bounding box center [593, 151] width 75 height 14
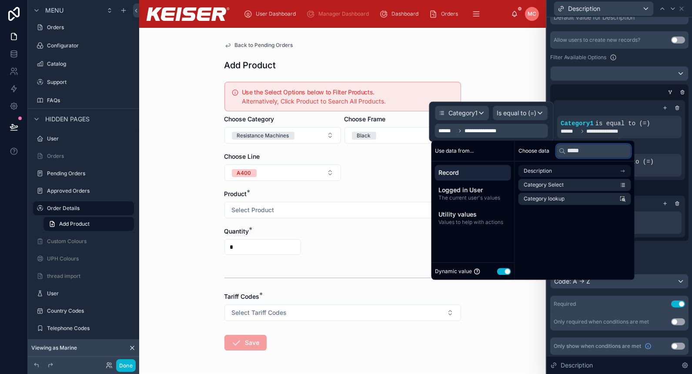
type input "*****"
click at [566, 172] on li "Description" at bounding box center [575, 171] width 113 height 12
click at [565, 190] on li "Category1" at bounding box center [575, 187] width 113 height 12
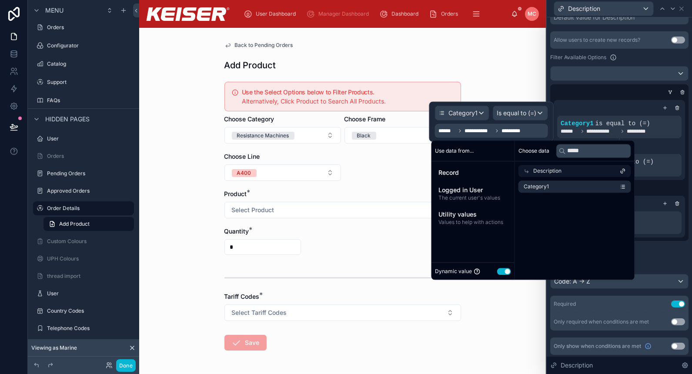
click at [618, 97] on div "**********" at bounding box center [619, 169] width 138 height 144
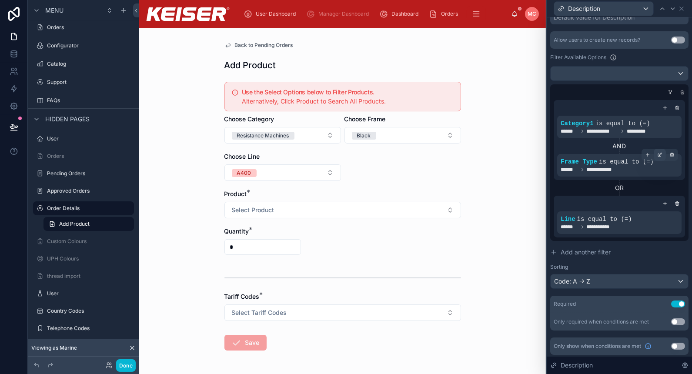
click at [657, 155] on icon at bounding box center [659, 154] width 5 height 5
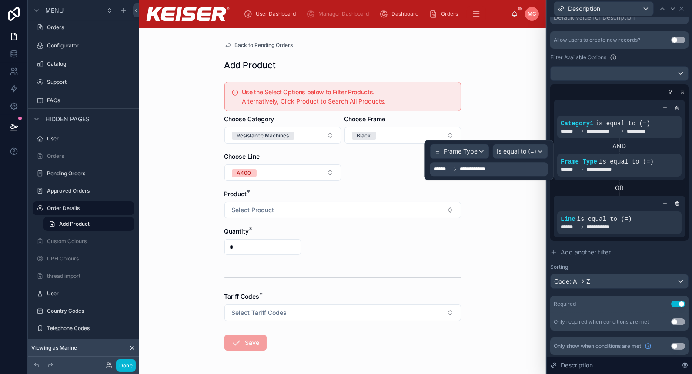
click at [512, 170] on div "**********" at bounding box center [489, 169] width 118 height 14
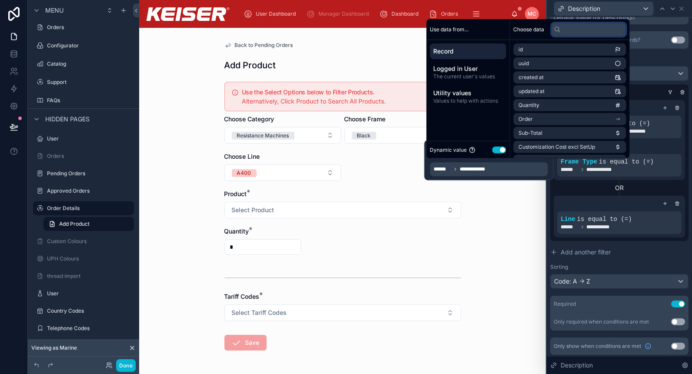
click at [569, 32] on input "text" at bounding box center [589, 29] width 75 height 14
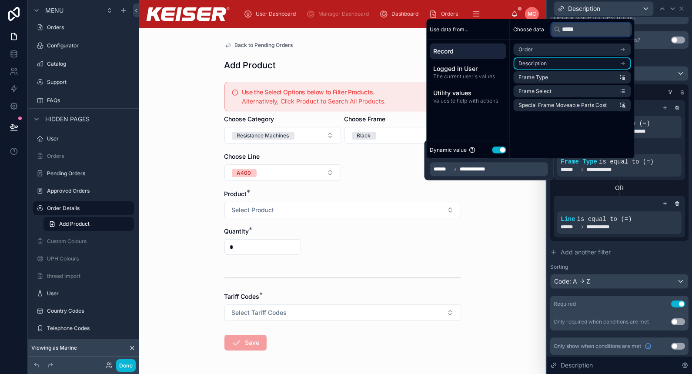
type input "*****"
click at [566, 65] on li "Description" at bounding box center [572, 63] width 117 height 12
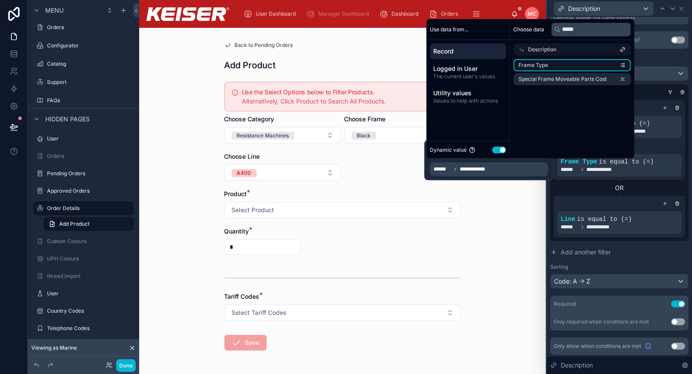
click at [583, 68] on li "Frame Type" at bounding box center [572, 65] width 117 height 12
click at [658, 190] on div "OR" at bounding box center [619, 188] width 131 height 9
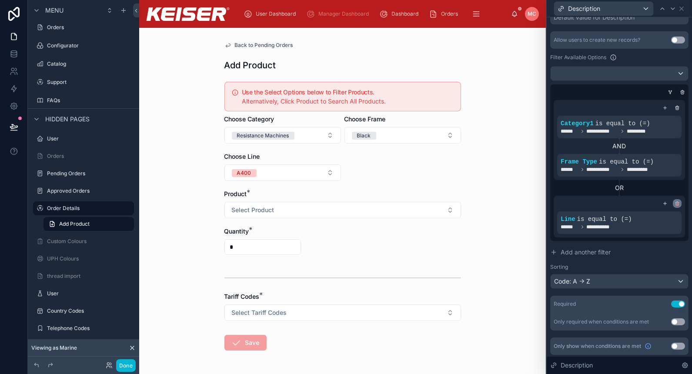
click at [675, 201] on icon at bounding box center [677, 203] width 5 height 5
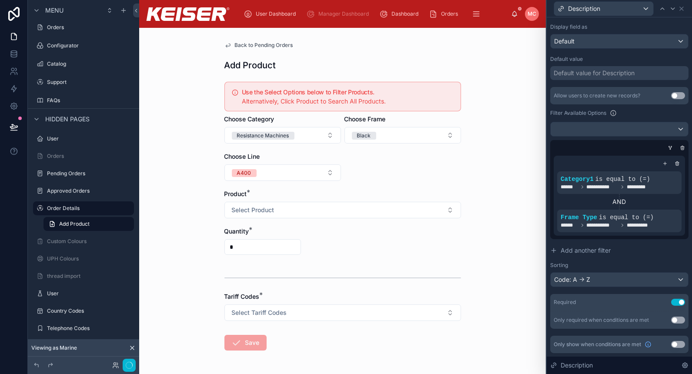
scroll to position [135, 0]
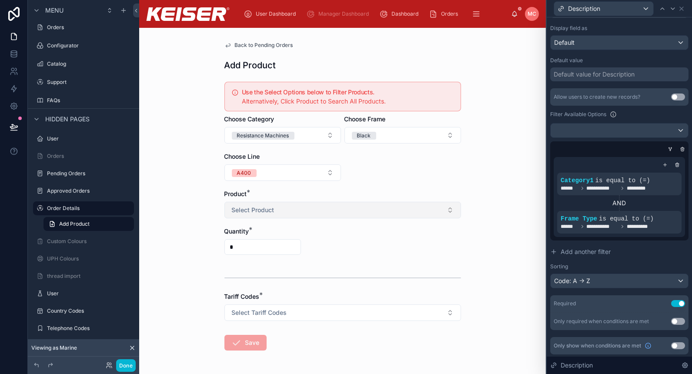
click at [305, 210] on button "Select Product" at bounding box center [343, 210] width 237 height 17
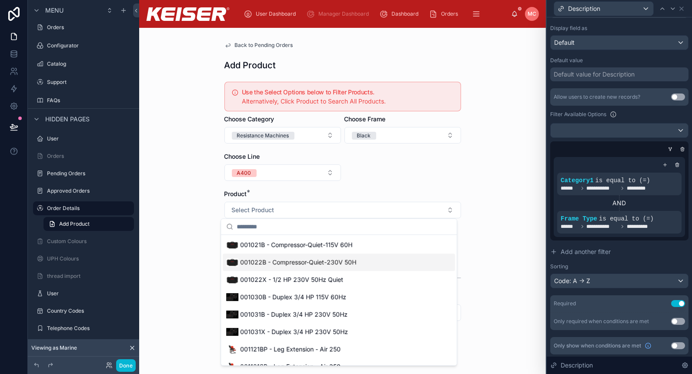
scroll to position [0, 0]
click at [310, 132] on button "Resistance Machines" at bounding box center [283, 135] width 117 height 17
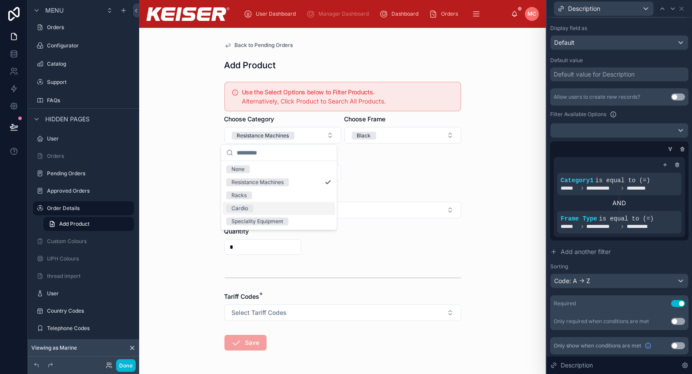
click at [283, 207] on div "Cardio" at bounding box center [279, 208] width 112 height 13
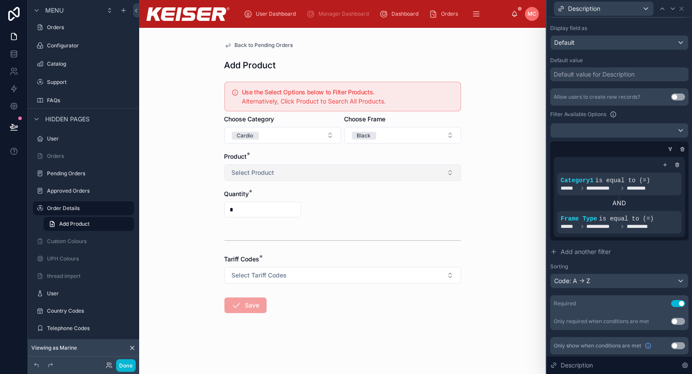
click at [375, 176] on button "Select Product" at bounding box center [343, 172] width 237 height 17
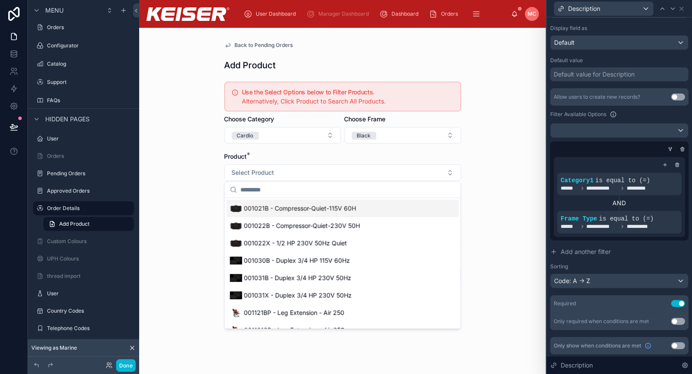
click at [508, 148] on div "Back to Pending Orders Add Product Use the Select Options below to Filter Produ…" at bounding box center [342, 201] width 407 height 346
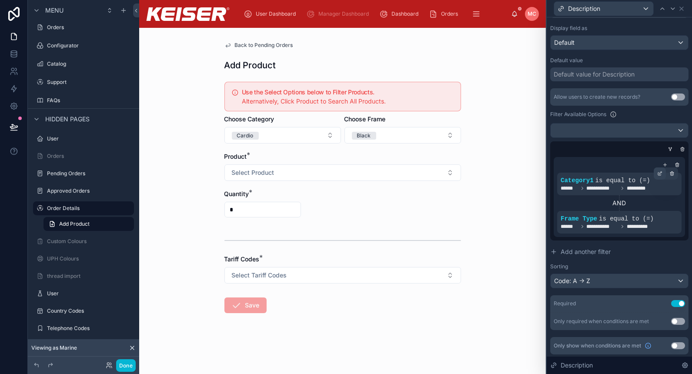
click at [657, 174] on icon at bounding box center [659, 173] width 5 height 5
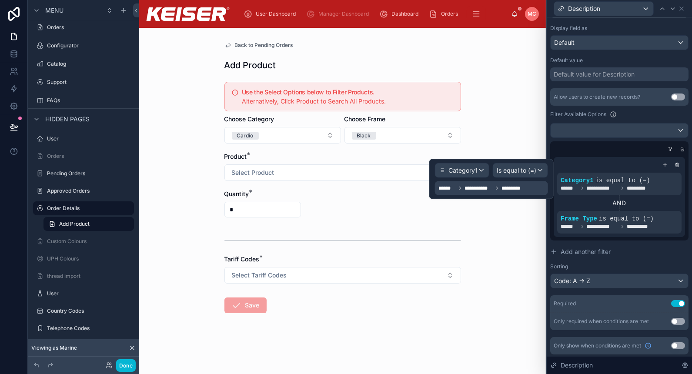
click at [495, 188] on icon at bounding box center [497, 188] width 5 height 5
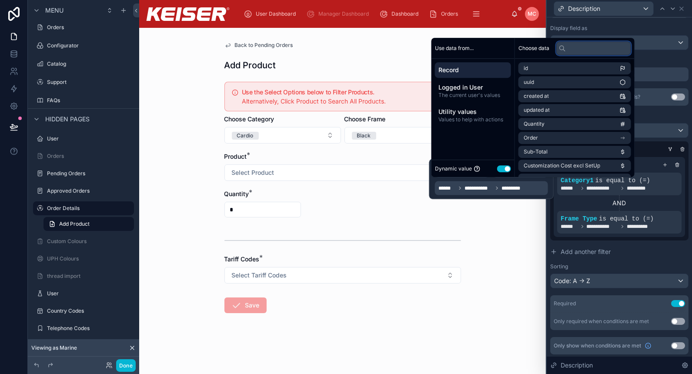
click at [582, 45] on input "text" at bounding box center [593, 48] width 75 height 14
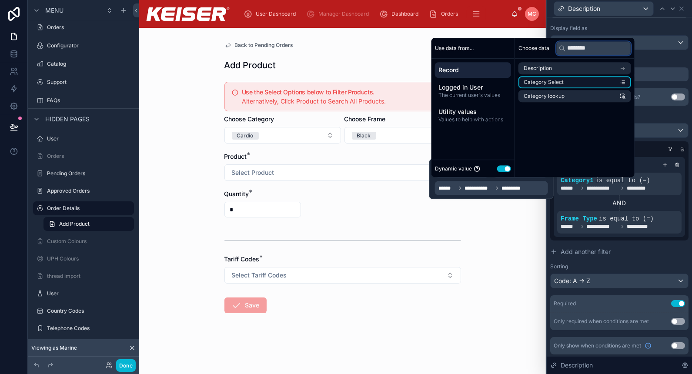
type input "********"
click at [558, 84] on span "Category Select" at bounding box center [544, 82] width 40 height 7
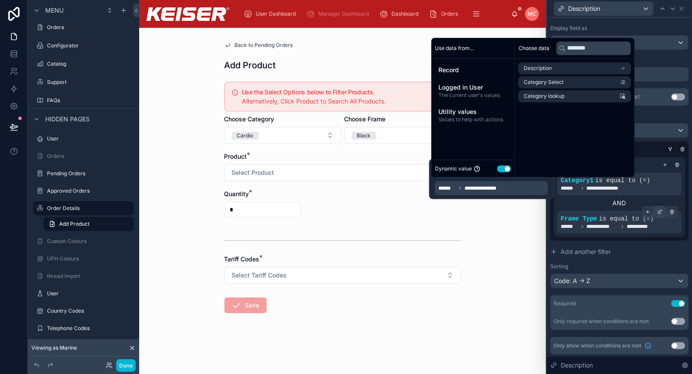
click at [654, 214] on div at bounding box center [660, 212] width 12 height 12
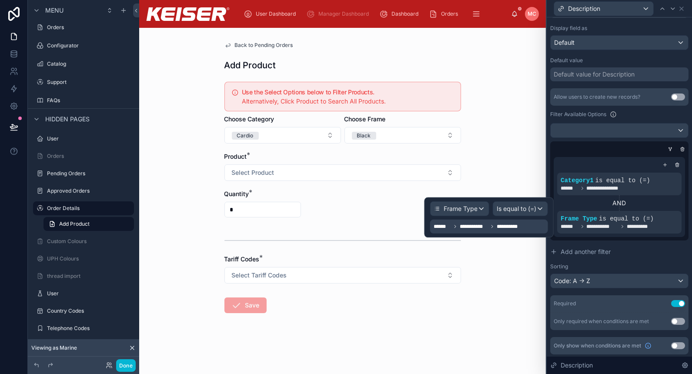
click at [512, 229] on span "**********" at bounding box center [511, 226] width 29 height 7
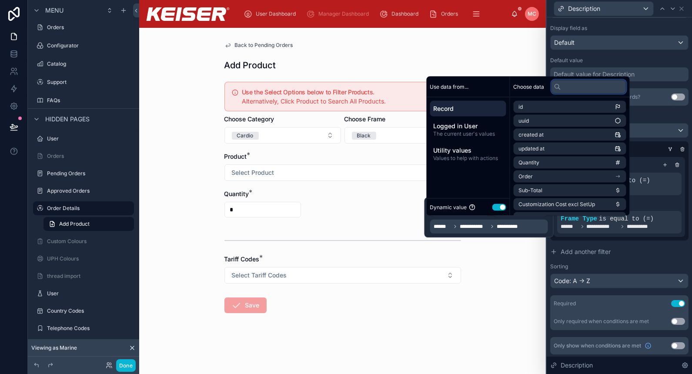
click at [586, 88] on input "text" at bounding box center [589, 87] width 75 height 14
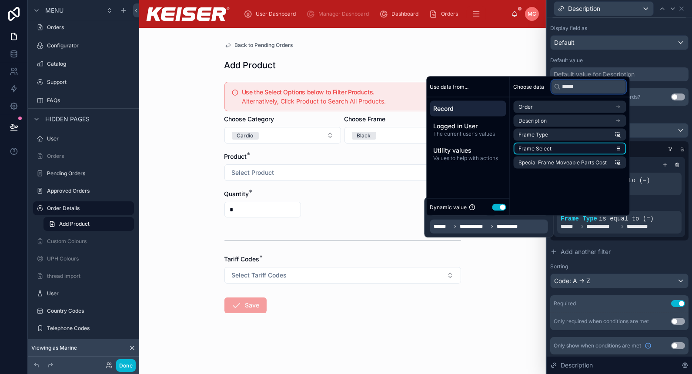
type input "*****"
click at [576, 151] on li "Frame Select" at bounding box center [570, 149] width 113 height 12
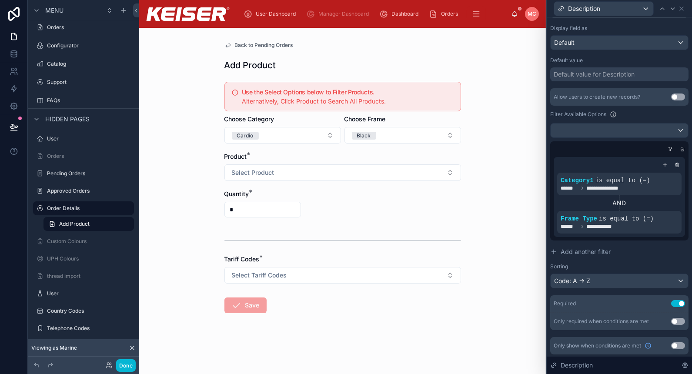
click at [305, 242] on div at bounding box center [343, 241] width 237 height 22
click at [342, 165] on button "Select Product" at bounding box center [343, 172] width 237 height 17
click at [401, 129] on button "Black" at bounding box center [403, 135] width 117 height 17
click at [385, 197] on div "Custom" at bounding box center [403, 195] width 112 height 13
click at [332, 172] on button "Select Product" at bounding box center [343, 172] width 237 height 17
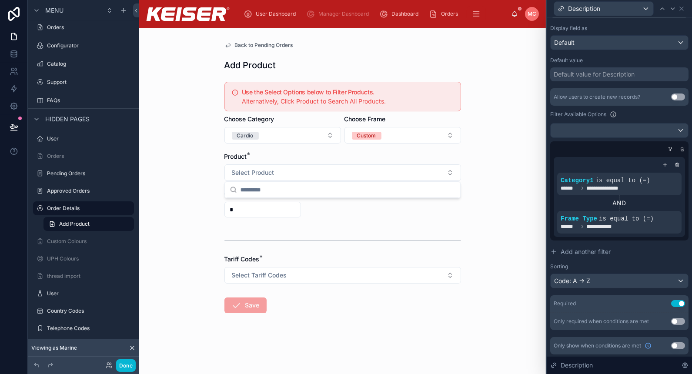
click at [471, 166] on div "Back to Pending Orders Add Product Use the Select Options below to Filter Produ…" at bounding box center [342, 201] width 407 height 346
click at [311, 137] on button "Cardio" at bounding box center [283, 135] width 117 height 17
click at [297, 186] on div "Resistance Machines" at bounding box center [283, 182] width 112 height 13
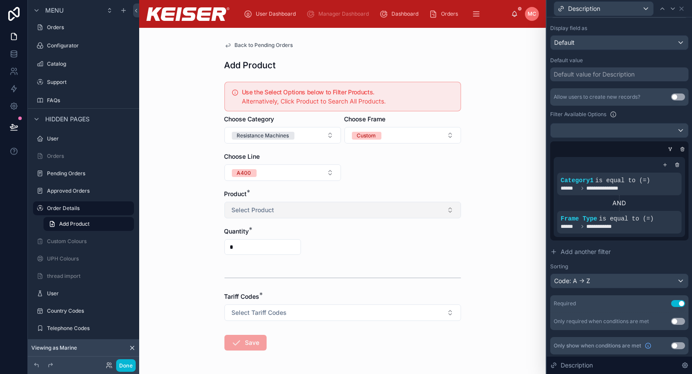
click at [363, 213] on button "Select Product" at bounding box center [343, 210] width 237 height 17
click at [383, 181] on form "Use the Select Options below to Filter Products. Alternatively, Click Product t…" at bounding box center [343, 242] width 237 height 328
click at [663, 163] on icon at bounding box center [665, 164] width 5 height 5
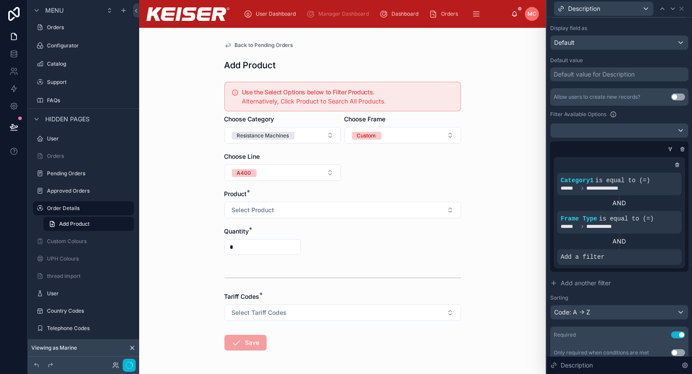
scroll to position [166, 0]
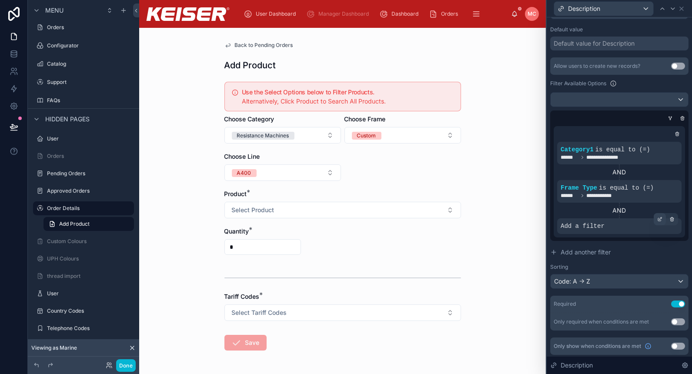
click at [657, 217] on icon at bounding box center [659, 219] width 5 height 5
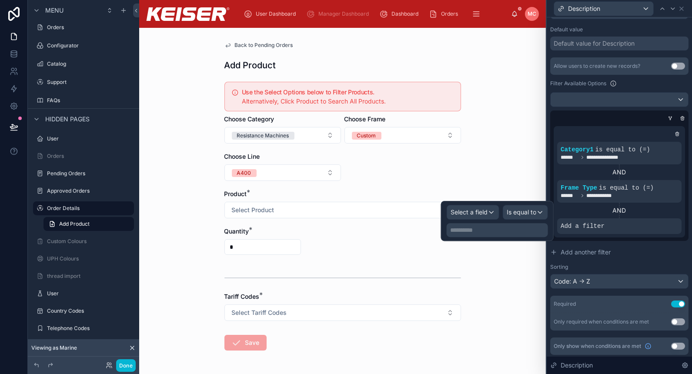
click at [490, 221] on div "**********" at bounding box center [497, 221] width 101 height 32
click at [466, 214] on span "Select a field" at bounding box center [469, 211] width 37 height 7
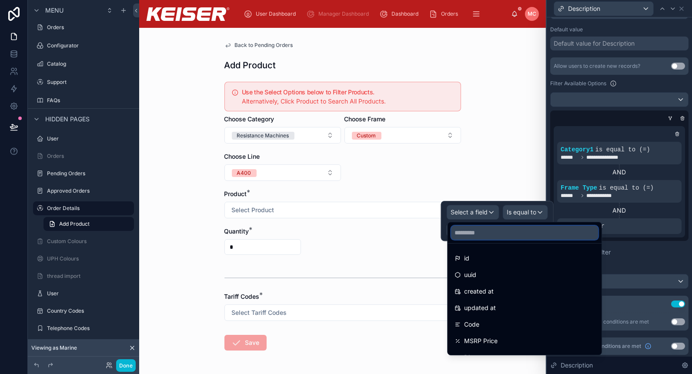
click at [482, 238] on input "text" at bounding box center [524, 233] width 147 height 14
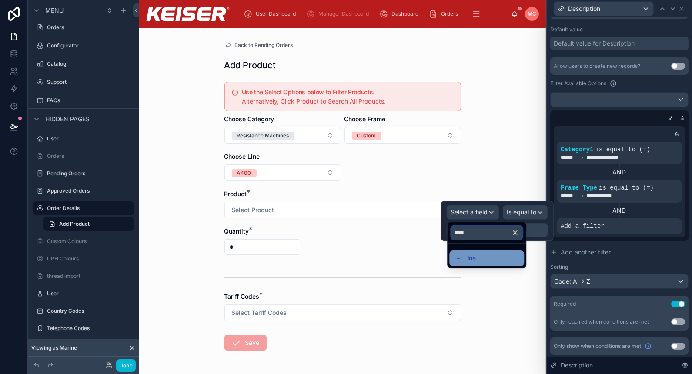
type input "****"
click at [476, 258] on div "Line" at bounding box center [487, 258] width 64 height 10
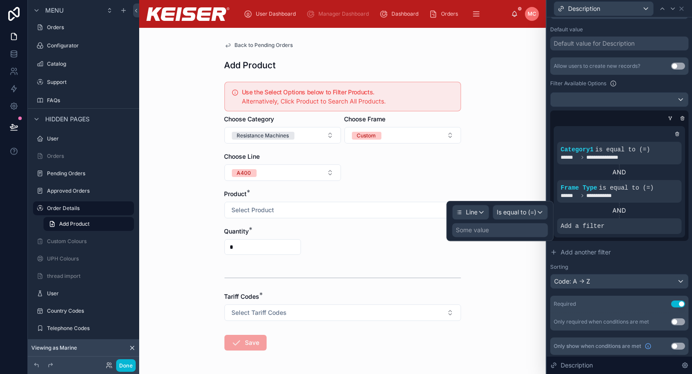
click at [523, 231] on div "Some value" at bounding box center [500, 230] width 96 height 14
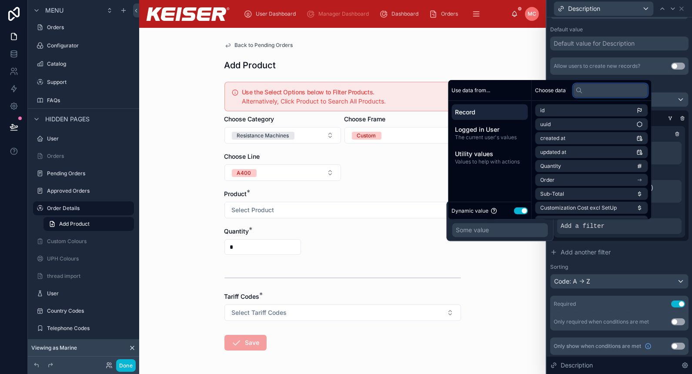
click at [590, 94] on input "text" at bounding box center [610, 90] width 75 height 14
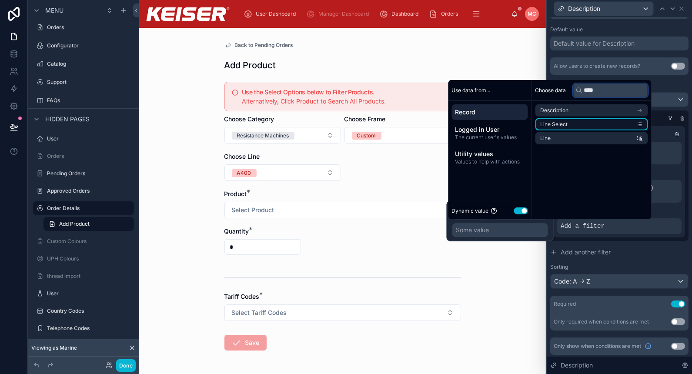
type input "****"
click at [592, 122] on li "Line Select" at bounding box center [592, 124] width 113 height 12
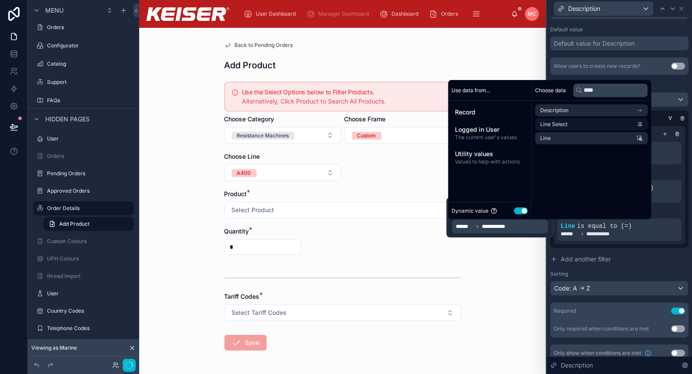
scroll to position [173, 0]
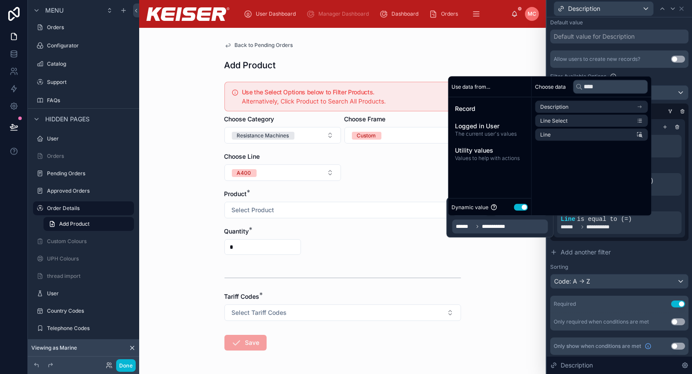
click at [664, 238] on div "**********" at bounding box center [619, 178] width 138 height 125
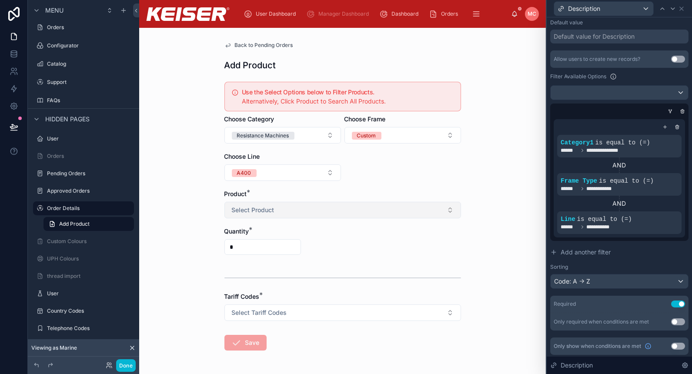
click at [302, 205] on button "Select Product" at bounding box center [343, 210] width 237 height 17
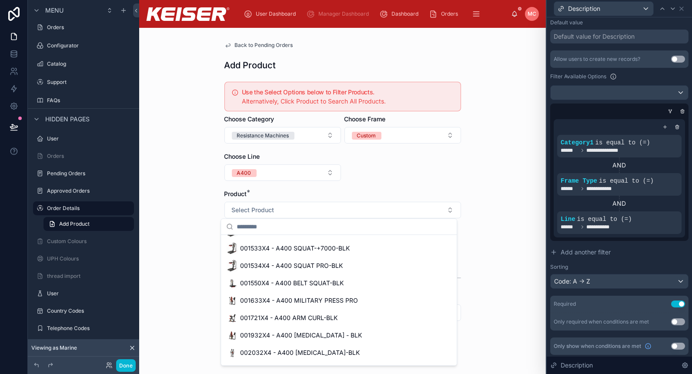
scroll to position [0, 0]
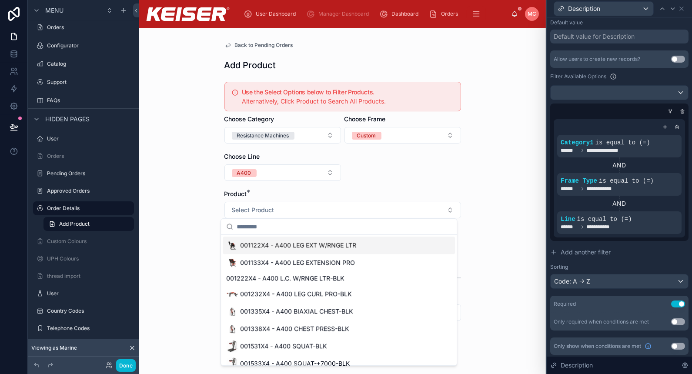
click at [378, 172] on form "Use the Select Options below to Filter Products. Alternatively, Click Product t…" at bounding box center [343, 242] width 237 height 328
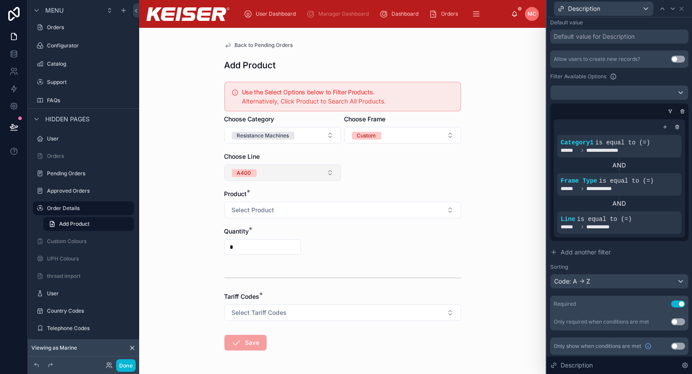
click at [298, 168] on button "A400" at bounding box center [283, 172] width 117 height 17
click at [272, 215] on div "A300" at bounding box center [279, 219] width 112 height 13
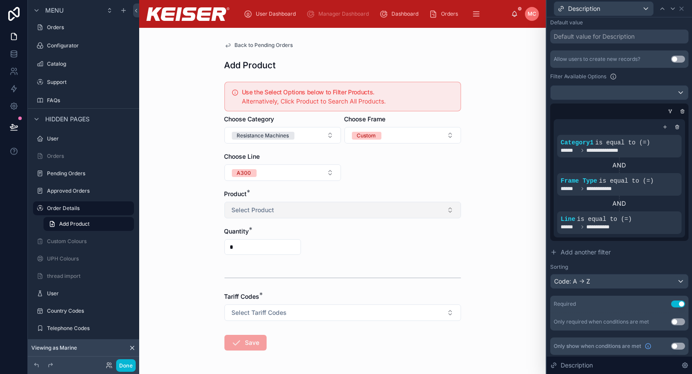
click at [323, 202] on button "Select Product" at bounding box center [343, 210] width 237 height 17
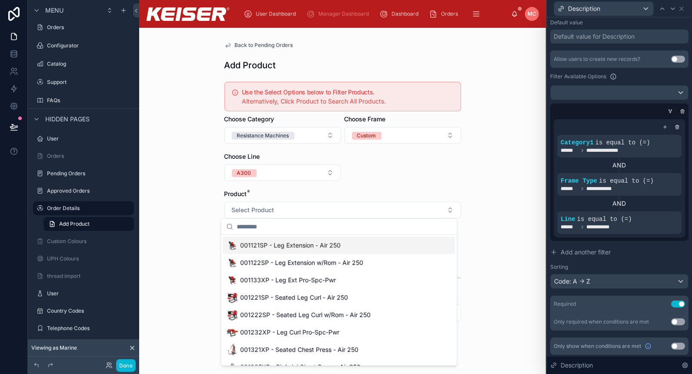
click at [377, 182] on form "Use the Select Options below to Filter Products. Alternatively, Click Product t…" at bounding box center [343, 242] width 237 height 328
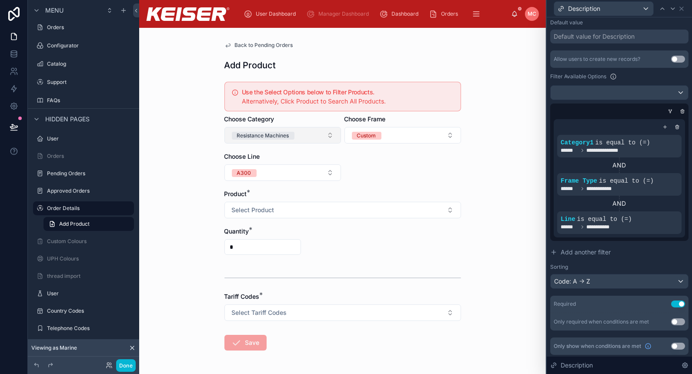
click at [322, 139] on button "Resistance Machines" at bounding box center [283, 135] width 117 height 17
click at [296, 202] on div "Cardio" at bounding box center [279, 208] width 112 height 13
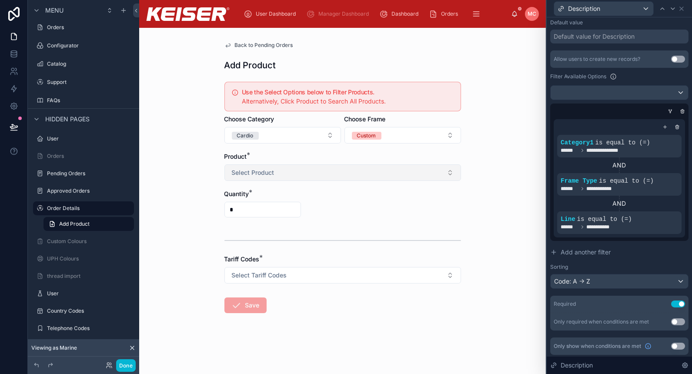
click at [370, 172] on button "Select Product" at bounding box center [343, 172] width 237 height 17
click at [393, 154] on div "Product *" at bounding box center [343, 156] width 237 height 9
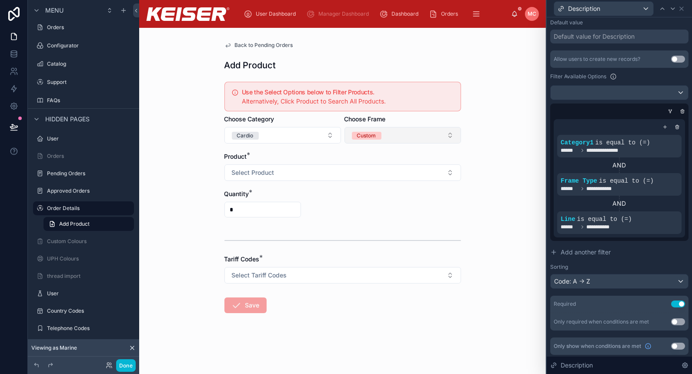
click at [412, 134] on button "Custom" at bounding box center [403, 135] width 117 height 17
click at [397, 177] on div "Black" at bounding box center [403, 182] width 112 height 13
click at [433, 163] on div "Product * Select Product" at bounding box center [343, 166] width 237 height 29
click at [664, 127] on icon at bounding box center [665, 127] width 3 height 0
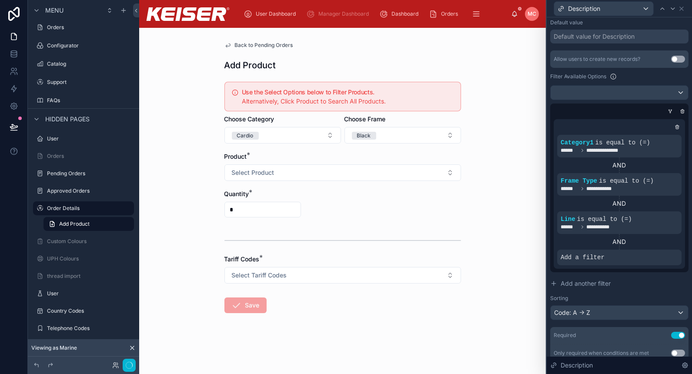
scroll to position [205, 0]
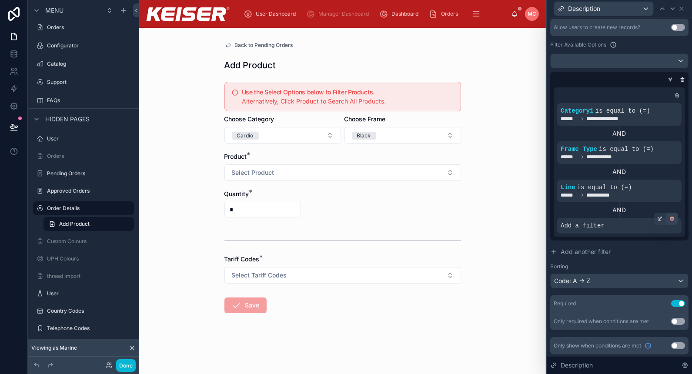
click at [670, 220] on icon at bounding box center [672, 218] width 5 height 5
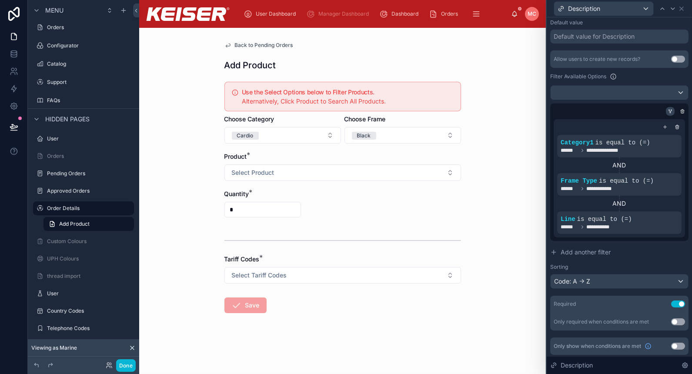
click at [671, 110] on icon at bounding box center [671, 110] width 1 height 1
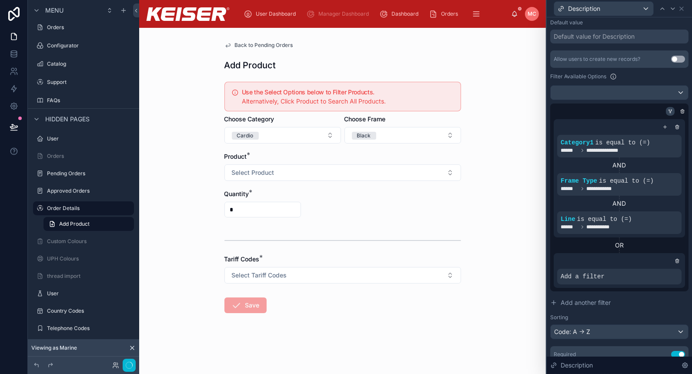
scroll to position [209, 0]
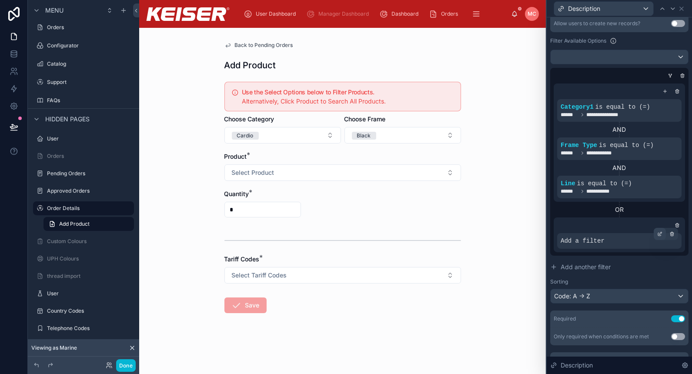
click at [656, 235] on div at bounding box center [660, 234] width 12 height 12
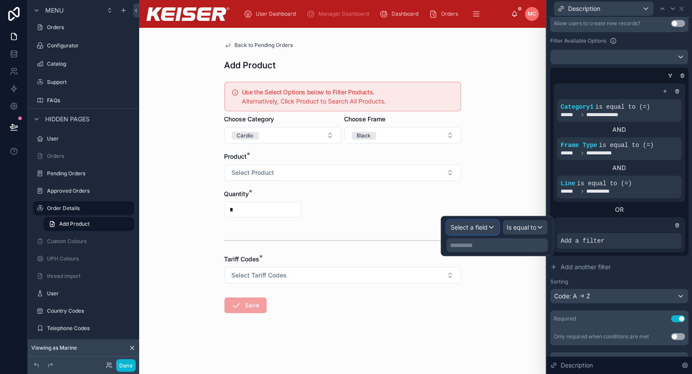
click at [490, 231] on div "Select a field" at bounding box center [473, 228] width 52 height 14
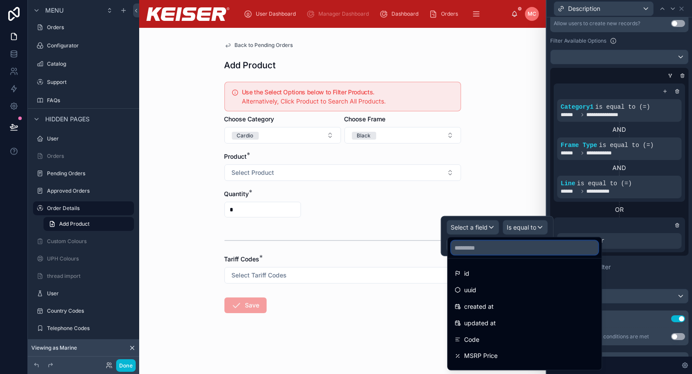
click at [472, 248] on input "text" at bounding box center [524, 248] width 147 height 14
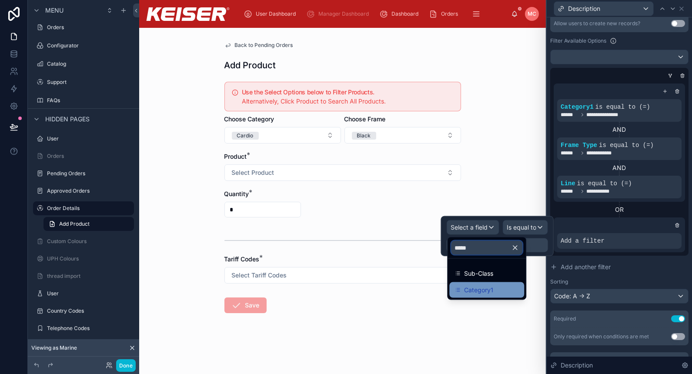
type input "*****"
click at [474, 291] on span "Category1" at bounding box center [478, 290] width 29 height 10
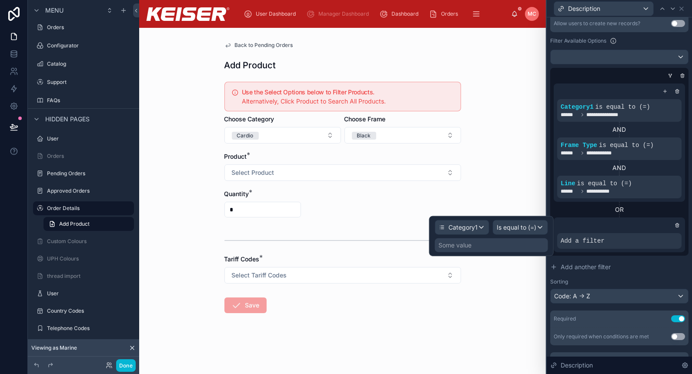
click at [498, 239] on div "Some value" at bounding box center [491, 245] width 113 height 14
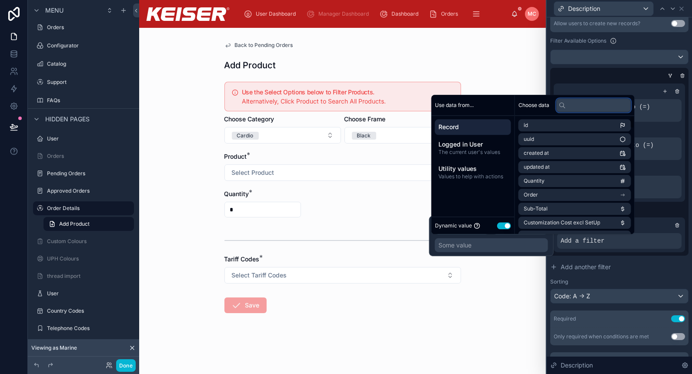
click at [580, 108] on input "text" at bounding box center [593, 105] width 75 height 14
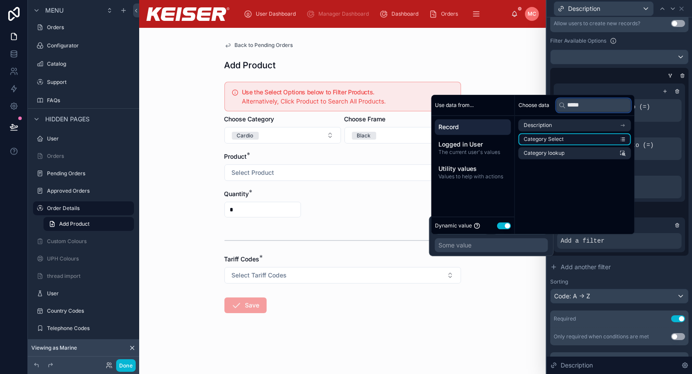
type input "*****"
click at [573, 141] on li "Category Select" at bounding box center [575, 139] width 113 height 12
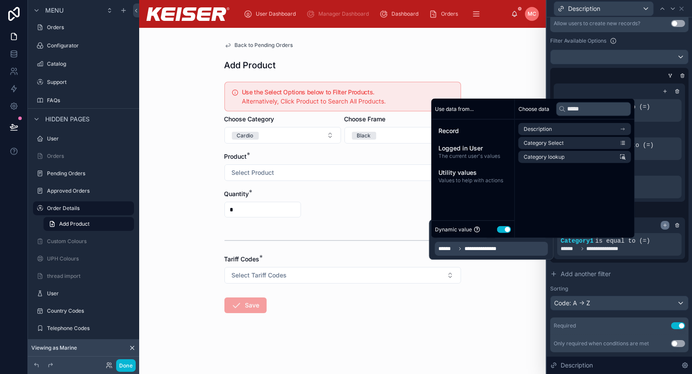
click at [663, 223] on icon at bounding box center [665, 225] width 5 height 5
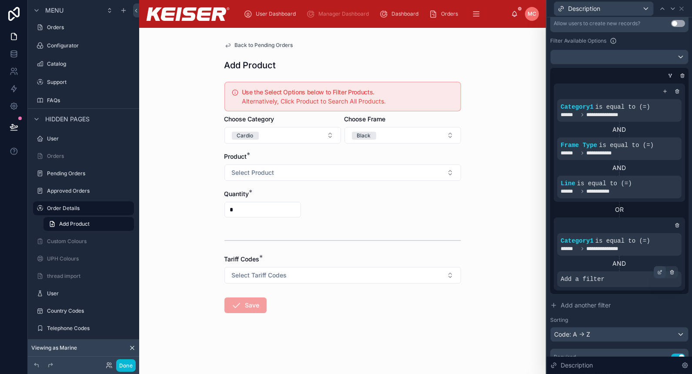
click at [657, 273] on icon at bounding box center [659, 272] width 5 height 5
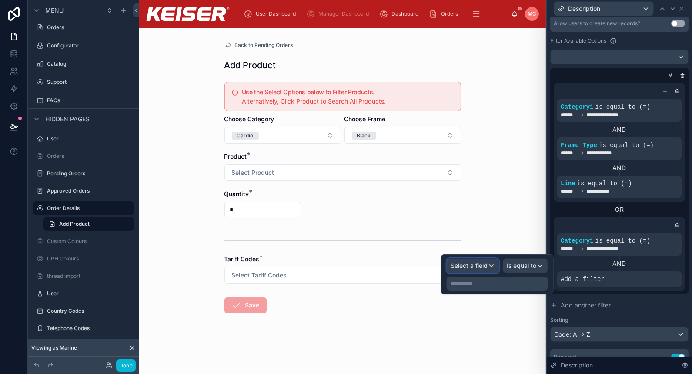
click at [481, 268] on span "Select a field" at bounding box center [469, 265] width 37 height 7
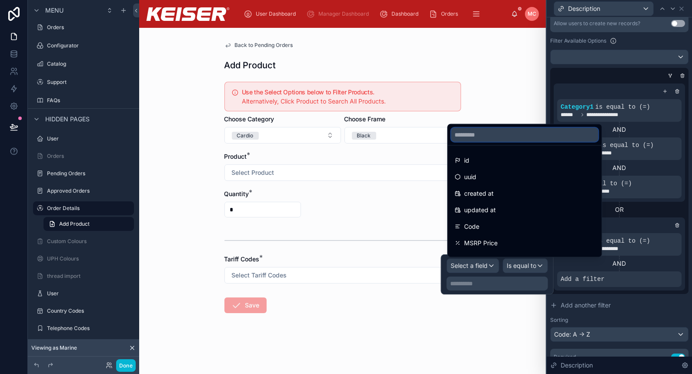
click at [490, 138] on input "text" at bounding box center [524, 135] width 147 height 14
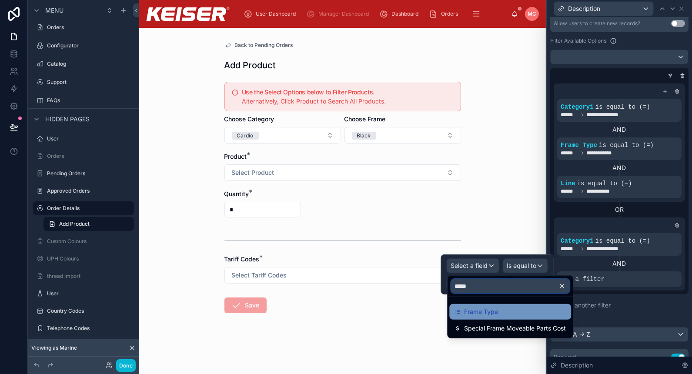
type input "*****"
click at [476, 305] on div "Frame Type" at bounding box center [510, 312] width 122 height 16
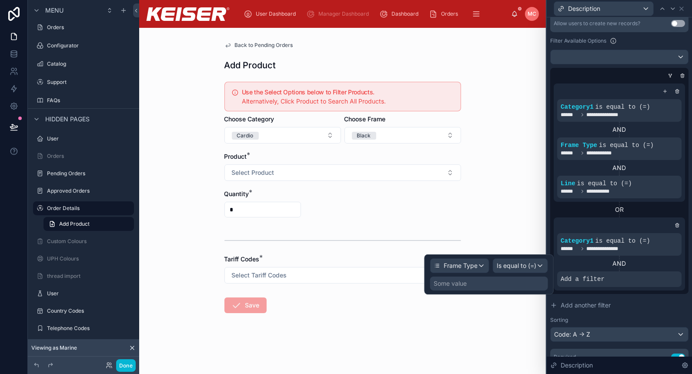
click at [538, 286] on div "Some value" at bounding box center [489, 284] width 118 height 14
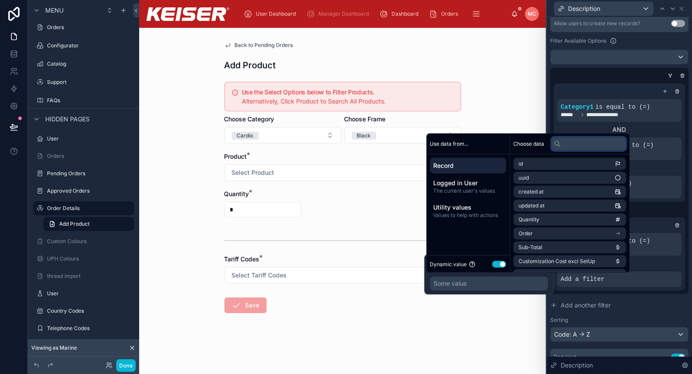
click at [584, 145] on input "text" at bounding box center [589, 144] width 75 height 14
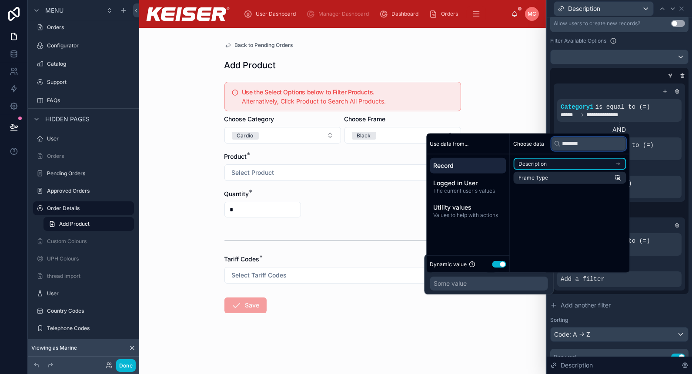
type input "*******"
click at [580, 165] on li "Description" at bounding box center [570, 164] width 113 height 12
click at [576, 180] on li "Frame Type" at bounding box center [570, 180] width 113 height 12
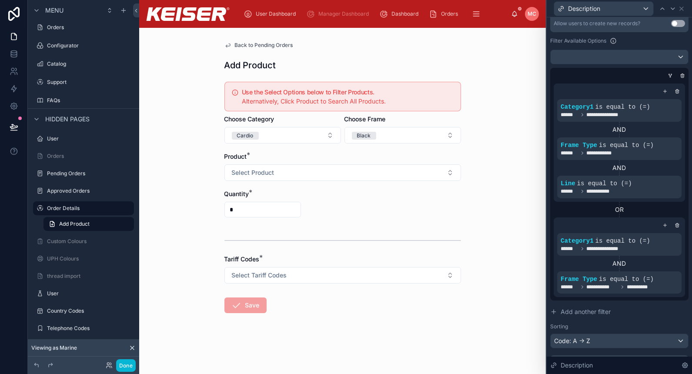
click at [375, 307] on form "Use the Select Options below to Filter Products. Alternatively, Click Product t…" at bounding box center [343, 223] width 237 height 291
click at [355, 166] on button "Select Product" at bounding box center [343, 172] width 237 height 17
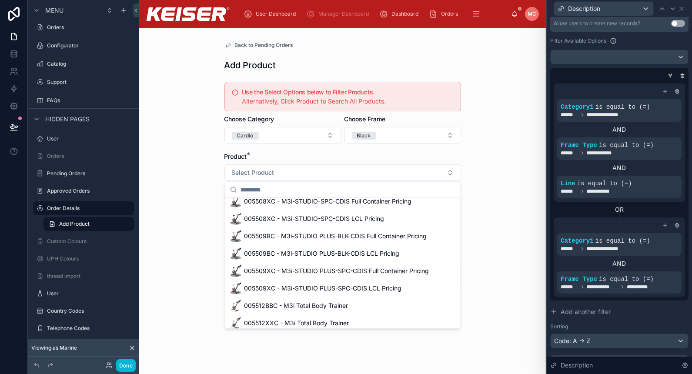
scroll to position [0, 0]
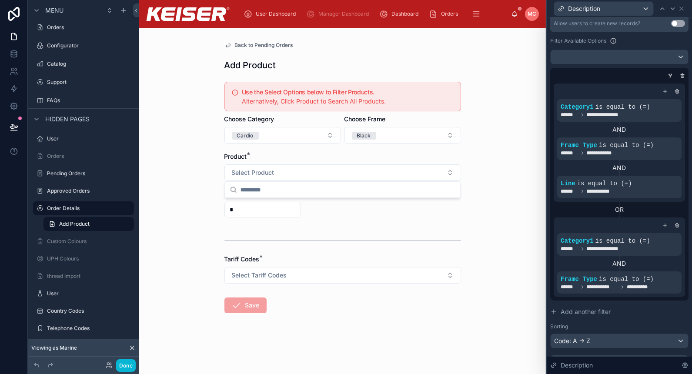
click at [384, 152] on div "Product *" at bounding box center [343, 156] width 237 height 9
click at [308, 137] on button "Cardio" at bounding box center [283, 135] width 117 height 17
click at [301, 183] on div "Resistance Machines" at bounding box center [283, 182] width 112 height 13
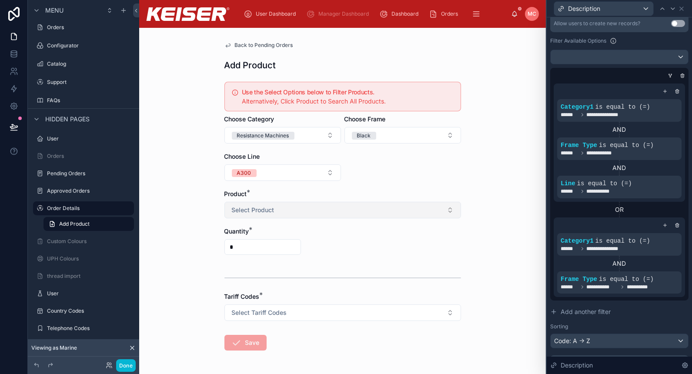
click at [299, 214] on button "Select Product" at bounding box center [343, 210] width 237 height 17
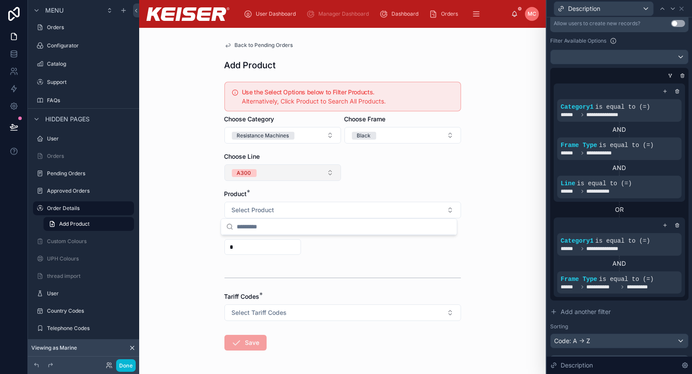
click at [302, 175] on button "A300" at bounding box center [283, 172] width 117 height 17
click at [281, 232] on div "A400" at bounding box center [279, 232] width 112 height 13
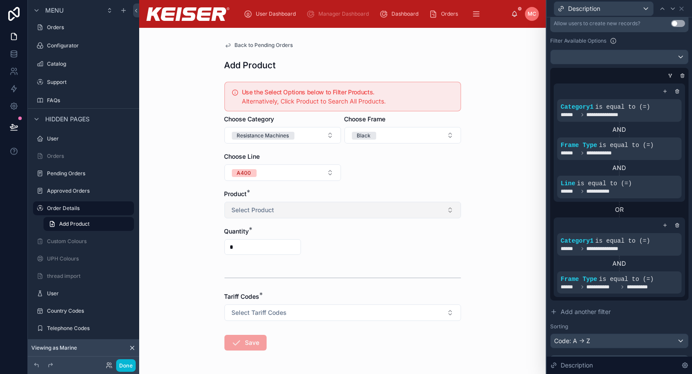
click at [339, 211] on button "Select Product" at bounding box center [343, 210] width 237 height 17
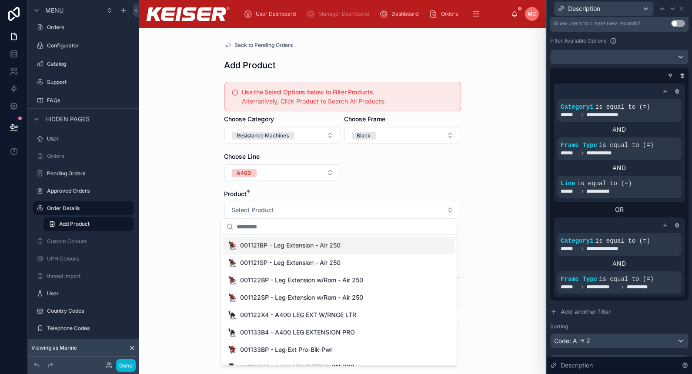
click at [350, 184] on form "Use the Select Options below to Filter Products. Alternatively, Click Product t…" at bounding box center [343, 242] width 237 height 328
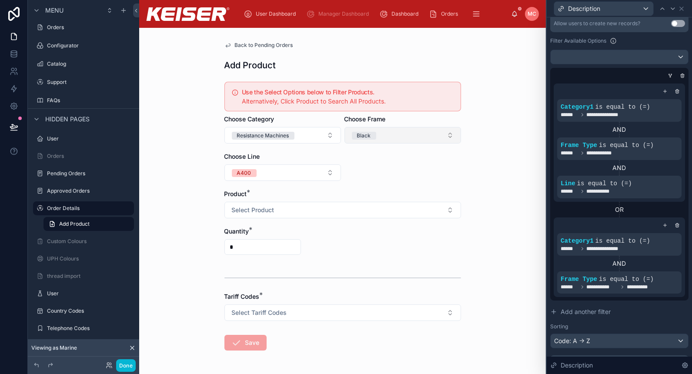
click at [404, 138] on button "Black" at bounding box center [403, 135] width 117 height 17
click at [391, 194] on div "Custom" at bounding box center [399, 195] width 112 height 13
click at [318, 163] on div "Choose Line A400" at bounding box center [283, 166] width 117 height 29
click at [314, 174] on button "A400" at bounding box center [283, 172] width 117 height 17
click at [282, 234] on div "A400" at bounding box center [279, 232] width 112 height 13
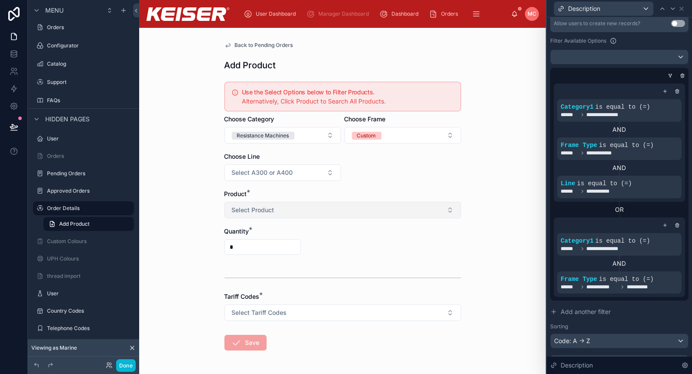
click at [321, 205] on button "Select Product" at bounding box center [343, 210] width 237 height 17
click at [310, 161] on div "Choose Line Select A300 or A400" at bounding box center [283, 166] width 117 height 29
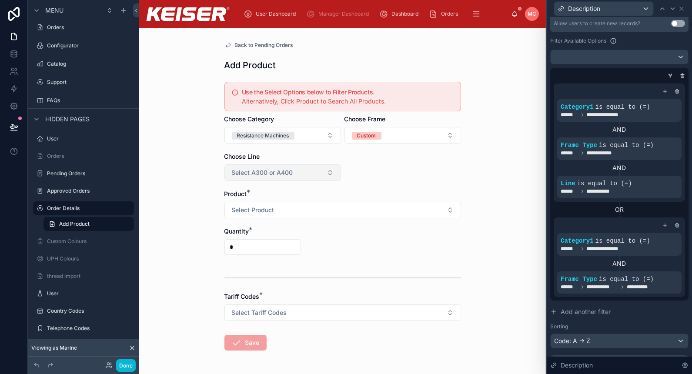
click at [306, 179] on button "Select A300 or A400" at bounding box center [283, 172] width 117 height 17
click at [288, 218] on div "A400" at bounding box center [279, 219] width 112 height 13
click at [306, 217] on form "Use the Select Options below to Filter Products. Alternatively, Click Product t…" at bounding box center [343, 242] width 237 height 328
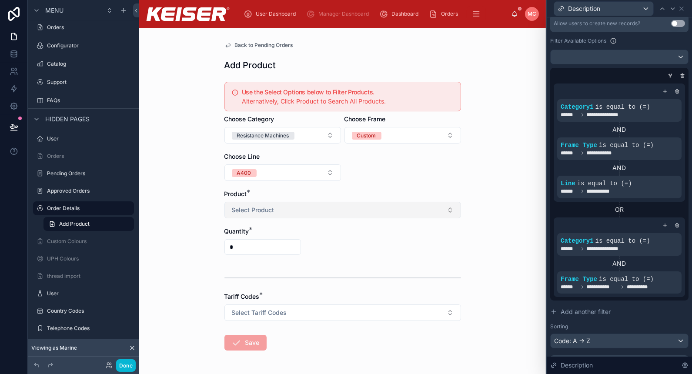
click at [308, 210] on button "Select Product" at bounding box center [343, 210] width 237 height 17
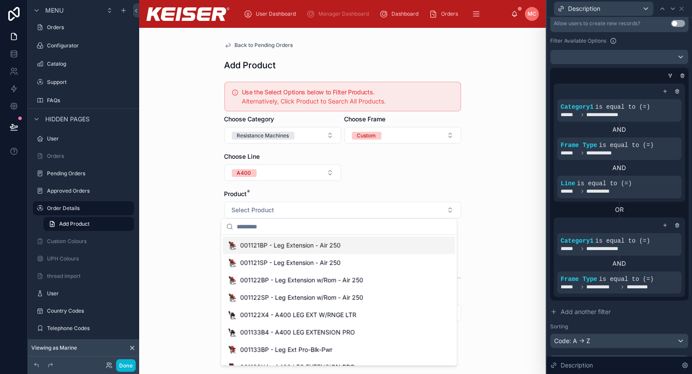
click at [409, 166] on form "Use the Select Options below to Filter Products. Alternatively, Click Product t…" at bounding box center [343, 242] width 237 height 328
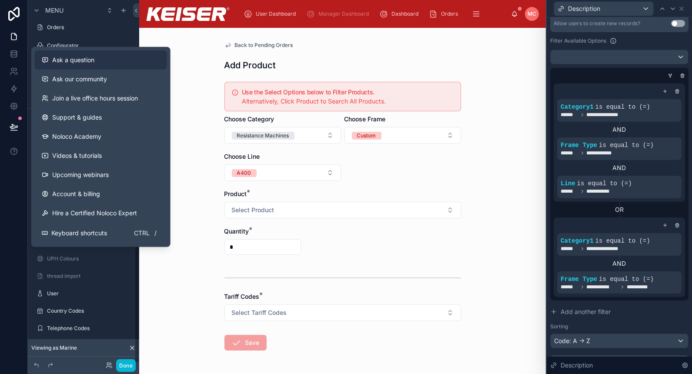
click at [94, 63] on span "Ask a question" at bounding box center [73, 60] width 42 height 9
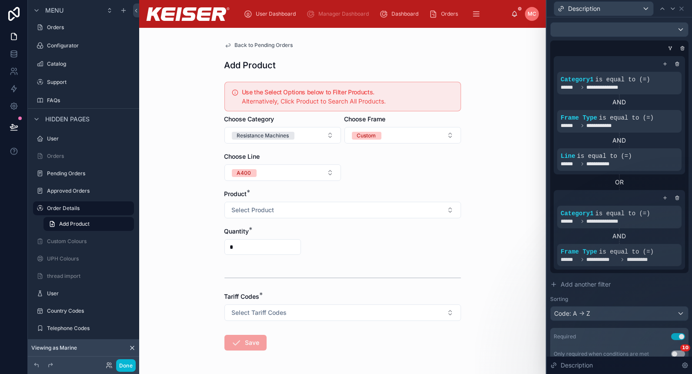
scroll to position [237, 0]
click at [677, 195] on icon at bounding box center [677, 195] width 1 height 1
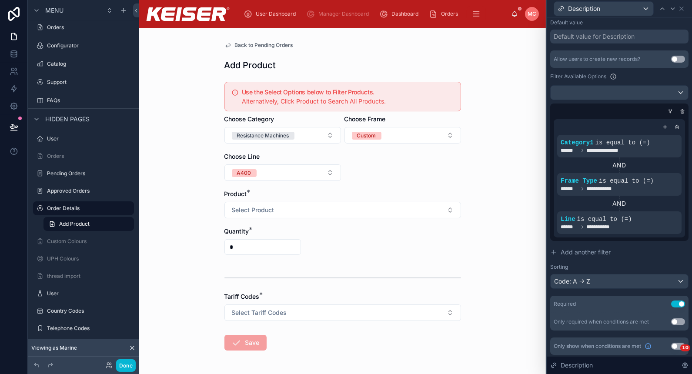
scroll to position [0, 0]
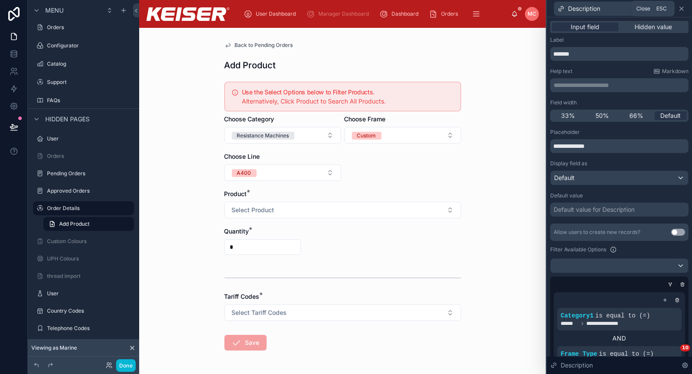
click at [683, 7] on icon at bounding box center [681, 8] width 7 height 7
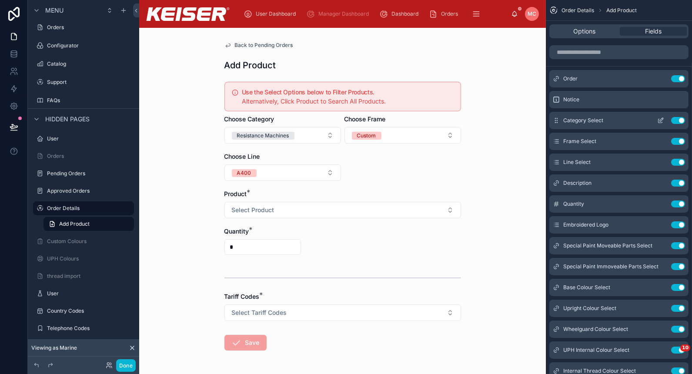
click at [662, 120] on icon "scrollable content" at bounding box center [661, 119] width 3 height 3
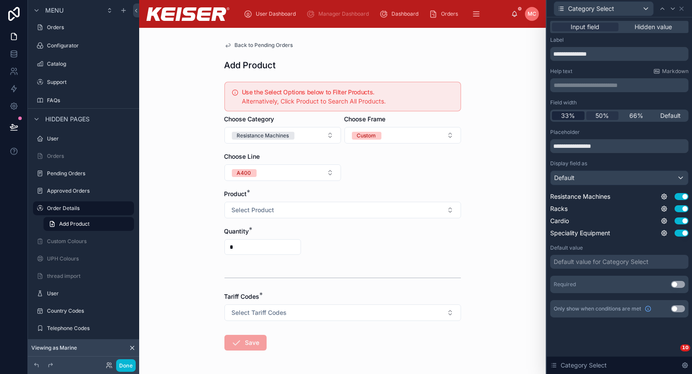
click at [565, 115] on span "33%" at bounding box center [568, 115] width 14 height 9
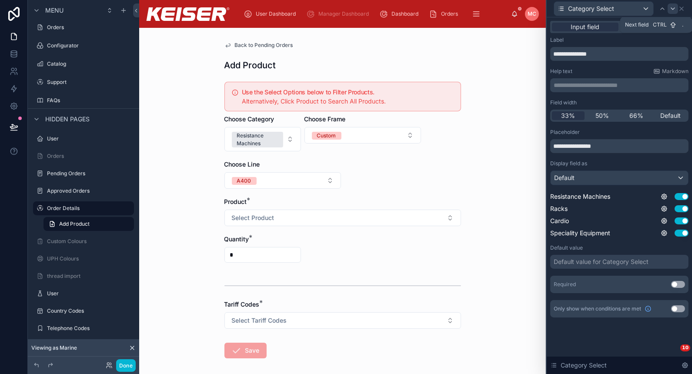
click at [673, 8] on icon at bounding box center [673, 8] width 7 height 7
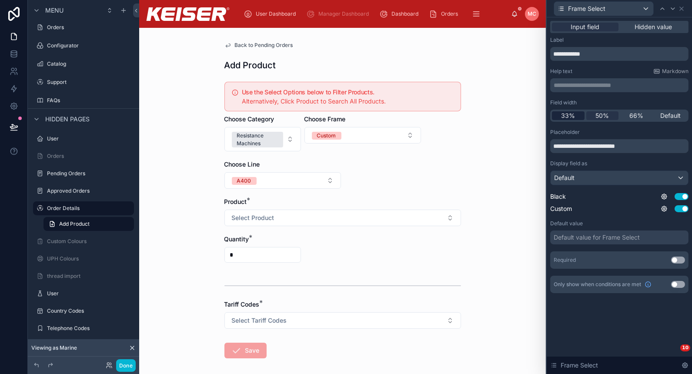
click at [562, 116] on span "33%" at bounding box center [568, 115] width 14 height 9
click at [673, 7] on icon at bounding box center [673, 8] width 7 height 7
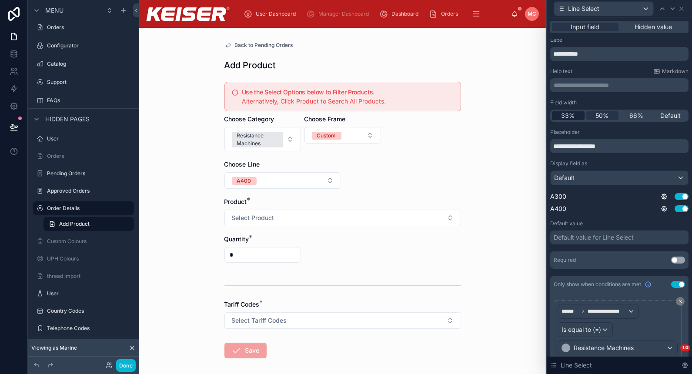
click at [567, 117] on span "33%" at bounding box center [568, 115] width 14 height 9
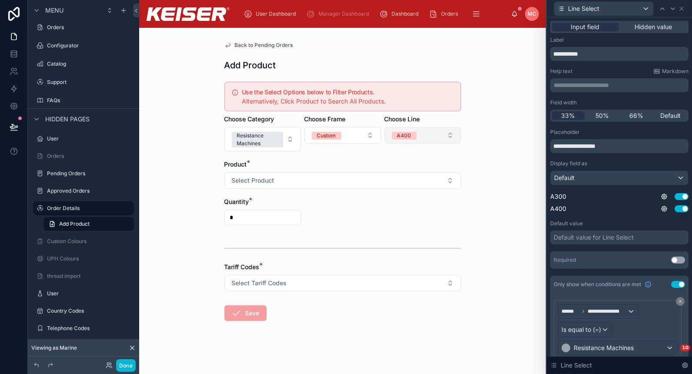
click at [436, 139] on button "A400" at bounding box center [423, 135] width 77 height 17
click at [487, 149] on div "Back to Pending Orders Add Product Use the Select Options below to Filter Produ…" at bounding box center [342, 201] width 407 height 346
click at [127, 364] on button "Done" at bounding box center [126, 365] width 20 height 13
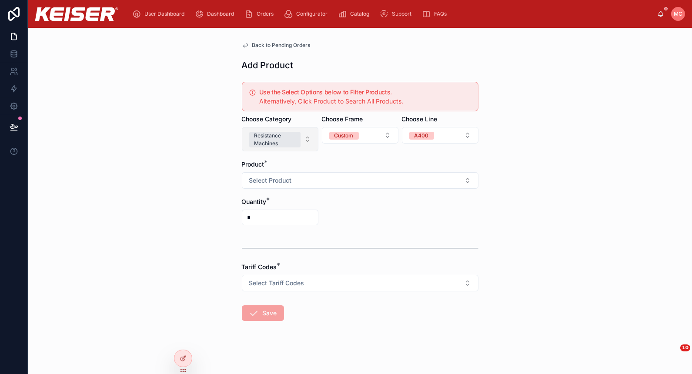
click at [306, 144] on button "Resistance Machines" at bounding box center [280, 139] width 77 height 24
click at [174, 208] on div "Back to Pending Orders Add Product Use the Select Options below to Filter Produ…" at bounding box center [360, 201] width 664 height 346
click at [181, 358] on icon at bounding box center [183, 358] width 7 height 7
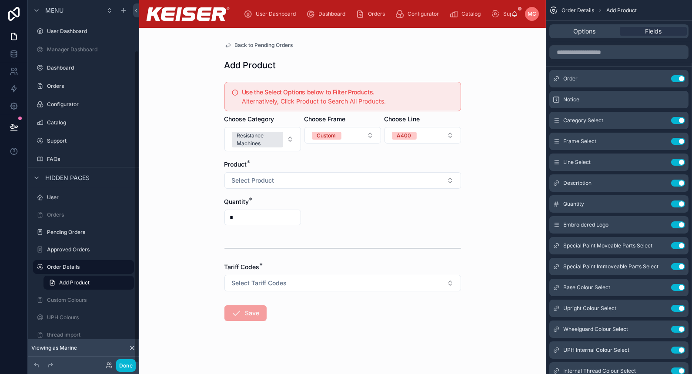
scroll to position [59, 0]
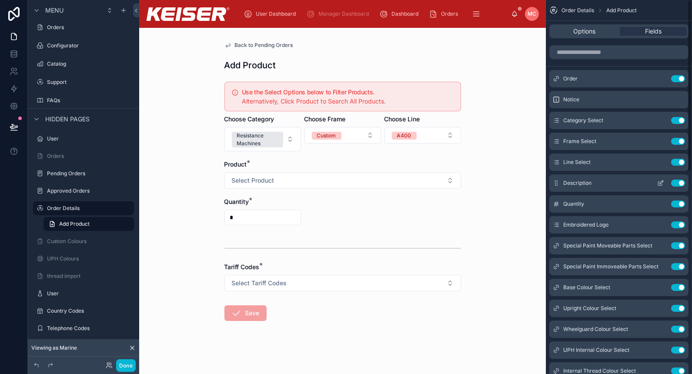
click at [654, 182] on button "scrollable content" at bounding box center [661, 183] width 14 height 7
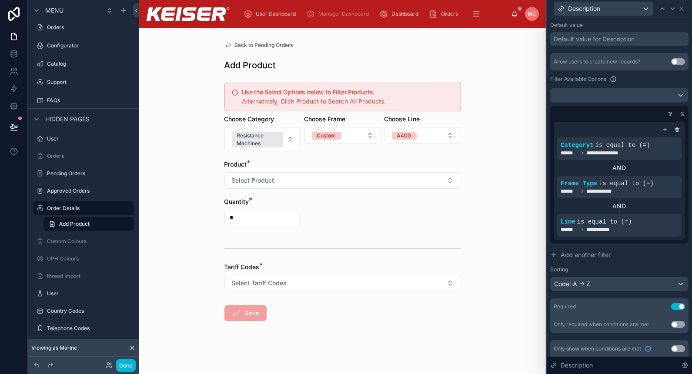
scroll to position [171, 0]
click at [419, 175] on button "Select Product" at bounding box center [343, 180] width 237 height 17
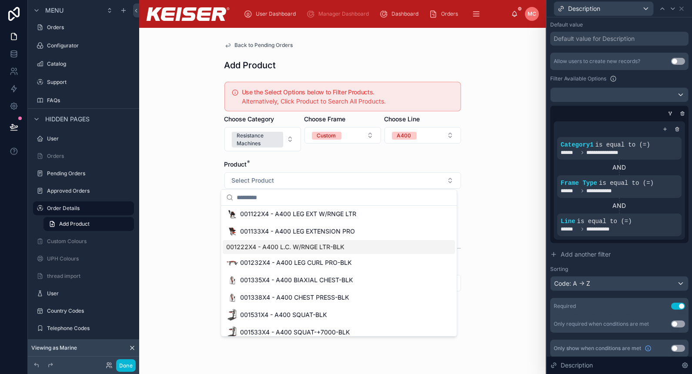
scroll to position [0, 0]
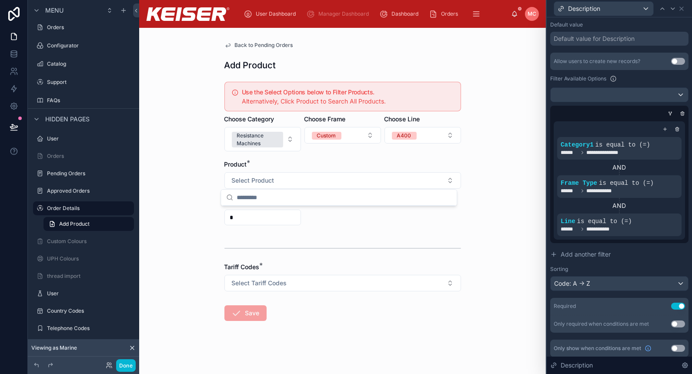
click at [480, 198] on div "Back to Pending Orders Add Product Use the Select Options below to Filter Produ…" at bounding box center [342, 201] width 407 height 346
click at [418, 180] on button "Select Product" at bounding box center [343, 180] width 237 height 17
click at [470, 190] on div "Back to Pending Orders Add Product Use the Select Options below to Filter Produ…" at bounding box center [342, 201] width 407 height 346
click at [372, 186] on button "Select Product" at bounding box center [343, 180] width 237 height 17
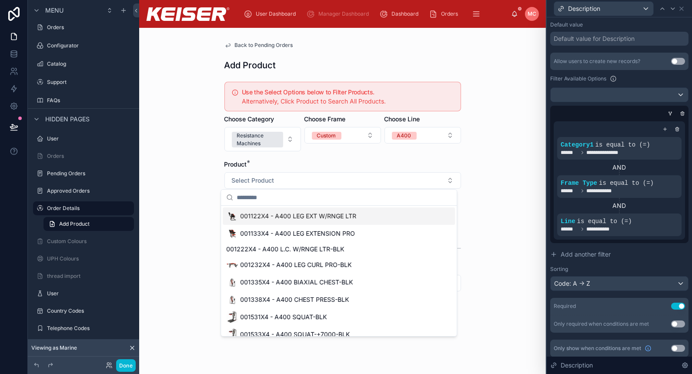
click at [367, 158] on form "Use the Select Options below to Filter Products. Alternatively, Click Product t…" at bounding box center [343, 227] width 237 height 298
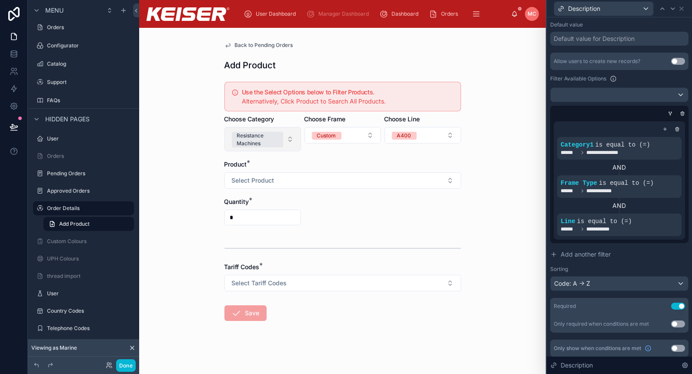
click at [264, 132] on div "Resistance Machines" at bounding box center [257, 140] width 41 height 16
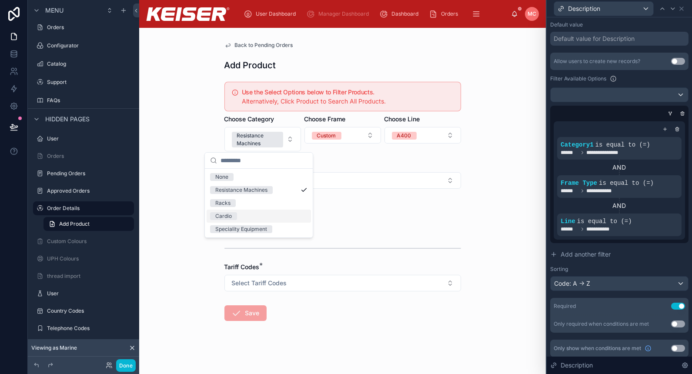
click at [249, 210] on div "Cardio" at bounding box center [259, 216] width 104 height 13
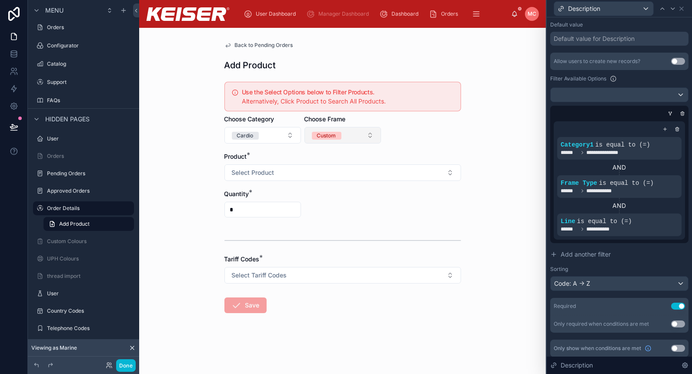
click at [363, 130] on button "Custom" at bounding box center [343, 135] width 77 height 17
click at [273, 178] on button "Select Product" at bounding box center [343, 172] width 237 height 17
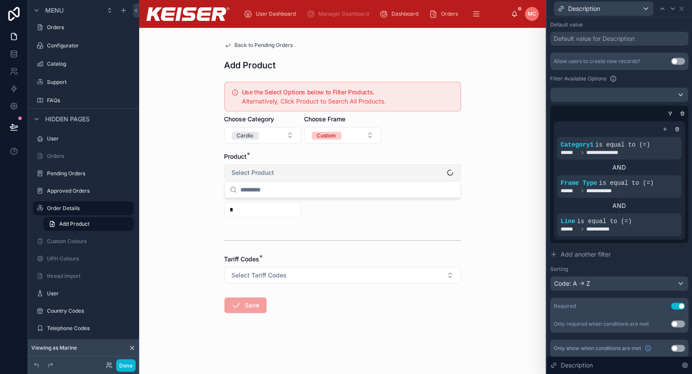
click at [273, 178] on button "Select Product" at bounding box center [343, 172] width 237 height 17
click at [297, 175] on button "Select Product" at bounding box center [343, 172] width 237 height 17
click at [412, 145] on form "Use the Select Options below to Filter Products. Alternatively, Click Product t…" at bounding box center [343, 223] width 237 height 291
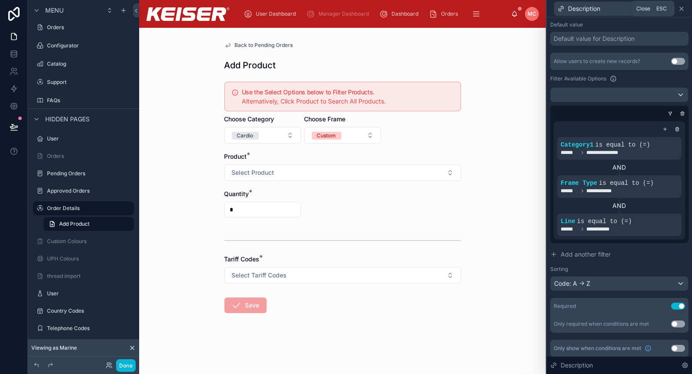
click at [680, 8] on icon at bounding box center [681, 8] width 7 height 7
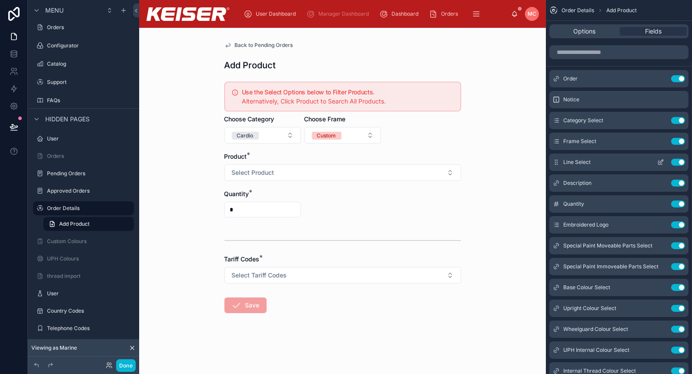
click at [661, 161] on icon "scrollable content" at bounding box center [661, 161] width 3 height 3
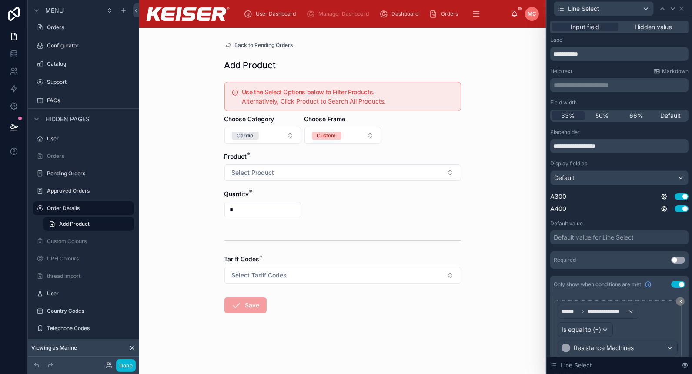
click at [673, 286] on button "Use setting" at bounding box center [678, 284] width 14 height 7
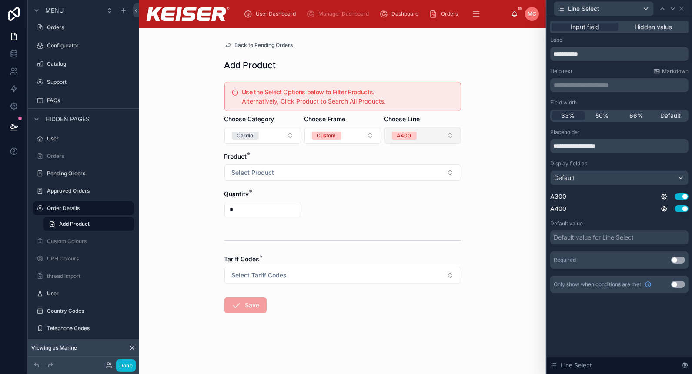
click at [446, 131] on button "A400" at bounding box center [423, 135] width 77 height 17
click at [437, 171] on div "None" at bounding box center [423, 169] width 104 height 13
click at [357, 173] on button "Select Product" at bounding box center [343, 172] width 237 height 17
drag, startPoint x: 429, startPoint y: 117, endPoint x: 423, endPoint y: 121, distance: 6.8
click at [423, 121] on div "Choose Line" at bounding box center [423, 119] width 77 height 9
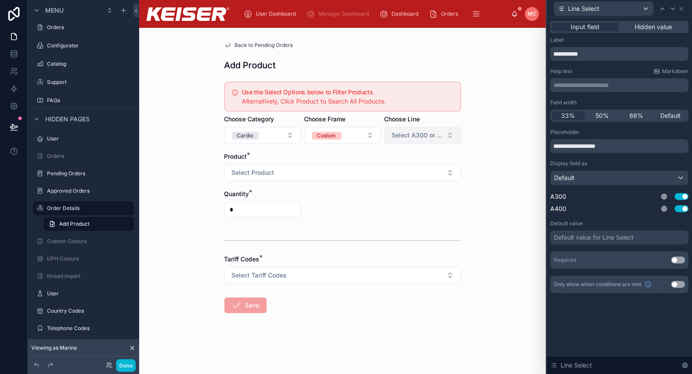
click at [423, 129] on button "Select A300 or A400" at bounding box center [423, 135] width 77 height 17
click at [465, 142] on div "Back to Pending Orders Add Product Use the Select Options below to Filter Produ…" at bounding box center [343, 198] width 251 height 341
click at [433, 136] on span "Select A300 or A400" at bounding box center [417, 135] width 51 height 9
click at [509, 154] on div "Back to Pending Orders Add Product Use the Select Options below to Filter Produ…" at bounding box center [342, 201] width 407 height 346
click at [277, 140] on button "Cardio" at bounding box center [263, 135] width 77 height 17
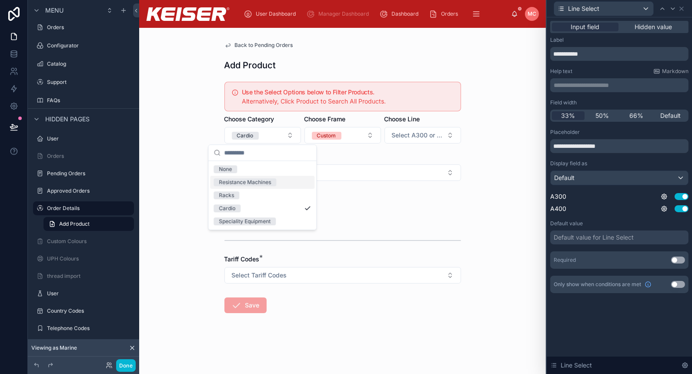
click at [285, 183] on div "Resistance Machines" at bounding box center [262, 182] width 104 height 13
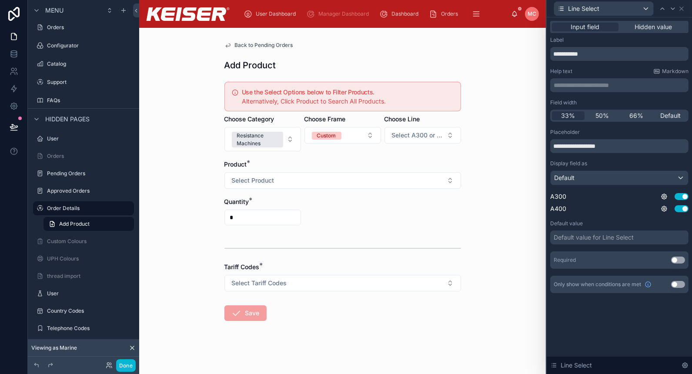
click at [416, 142] on button "Select A300 or A400" at bounding box center [423, 135] width 77 height 17
click at [416, 171] on div "A300" at bounding box center [419, 169] width 104 height 13
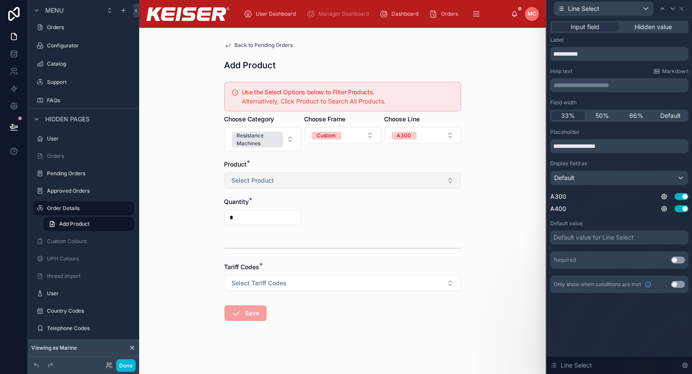
click at [390, 184] on button "Select Product" at bounding box center [343, 180] width 237 height 17
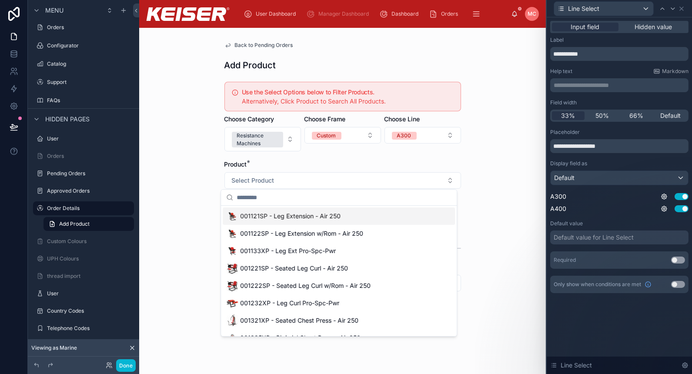
click at [365, 160] on div "Product *" at bounding box center [343, 164] width 237 height 9
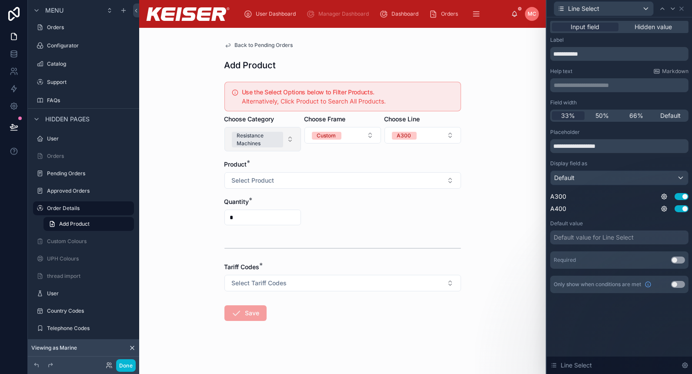
click at [252, 137] on div "Resistance Machines" at bounding box center [257, 140] width 41 height 16
click at [161, 89] on div "Back to Pending Orders Add Product Use the Select Options below to Filter Produ…" at bounding box center [342, 201] width 407 height 346
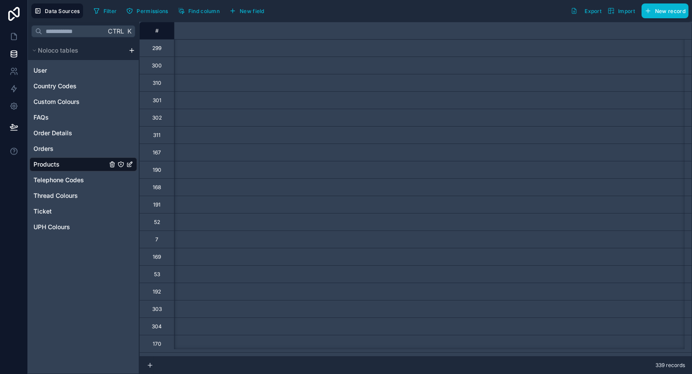
scroll to position [0, 3370]
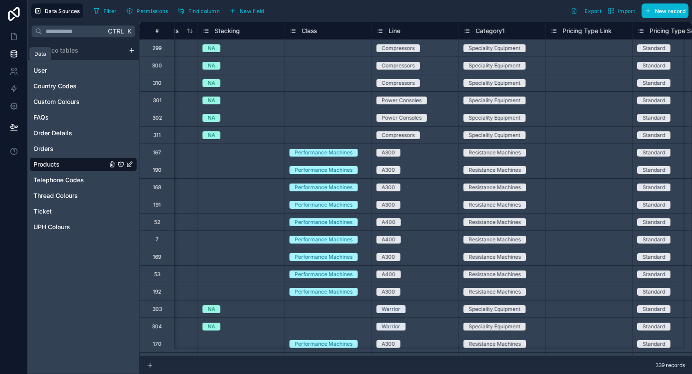
click at [11, 57] on icon at bounding box center [14, 54] width 9 height 9
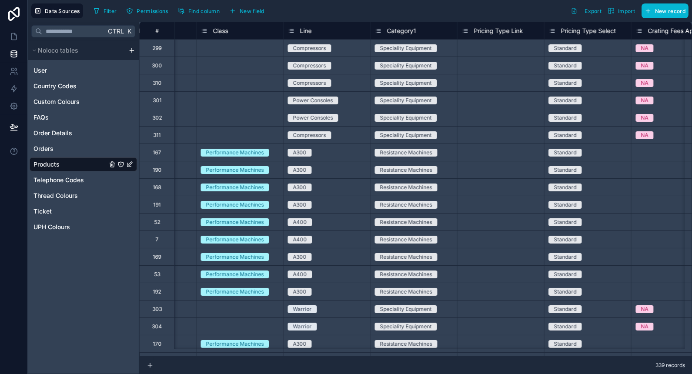
scroll to position [0, 3456]
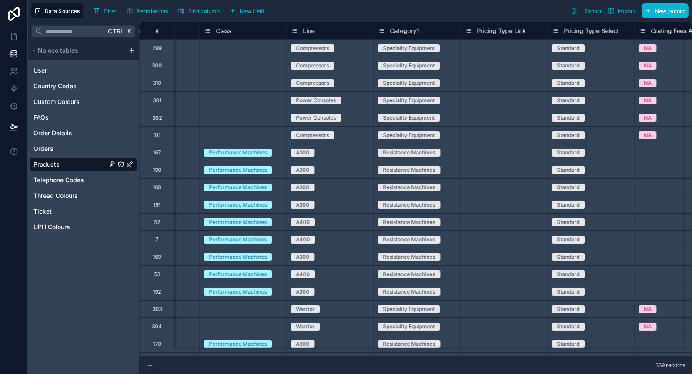
click at [303, 30] on span "Line" at bounding box center [309, 31] width 12 height 9
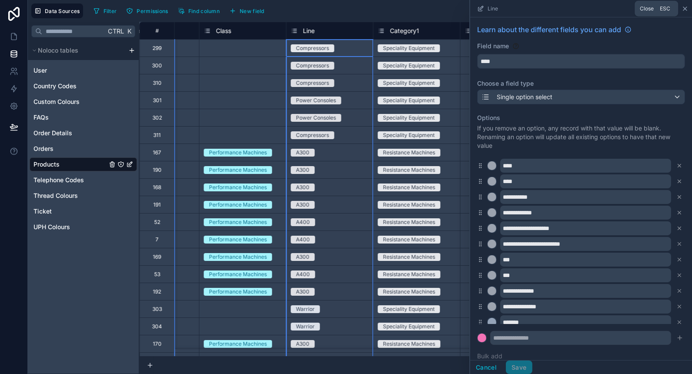
click at [686, 8] on icon at bounding box center [685, 8] width 7 height 7
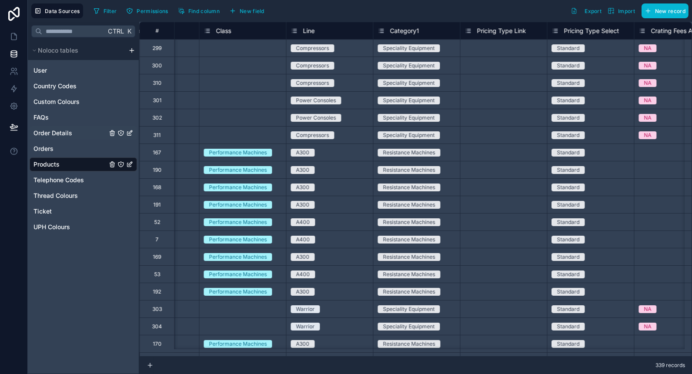
click at [67, 131] on span "Order Details" at bounding box center [53, 133] width 39 height 9
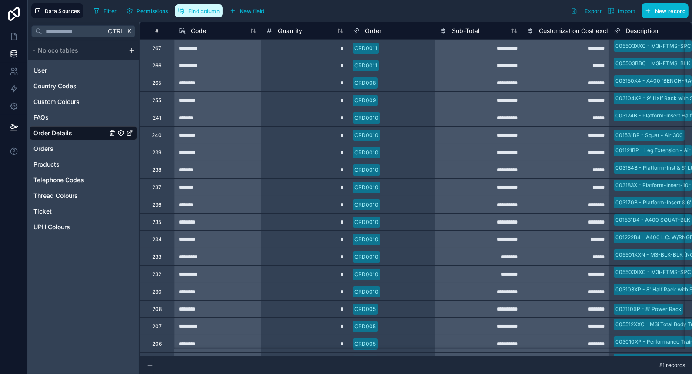
click at [201, 8] on span "Find column" at bounding box center [203, 11] width 31 height 7
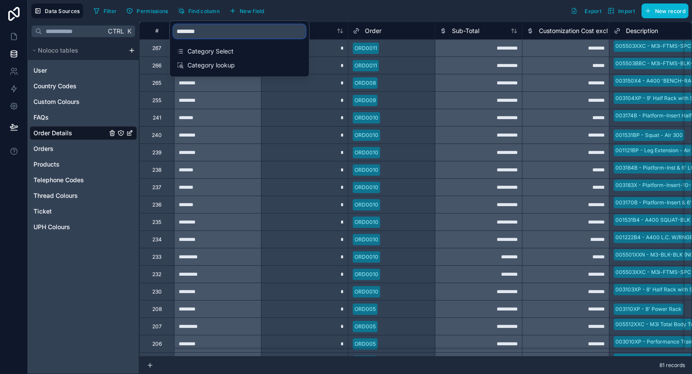
click at [208, 31] on input "********" at bounding box center [240, 31] width 132 height 14
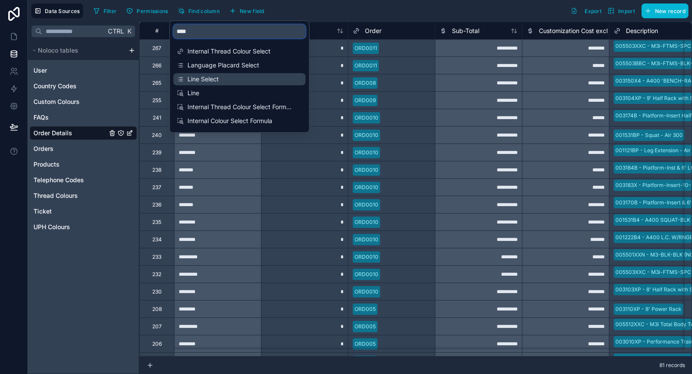
type input "****"
click at [205, 81] on span "Line Select" at bounding box center [240, 79] width 105 height 9
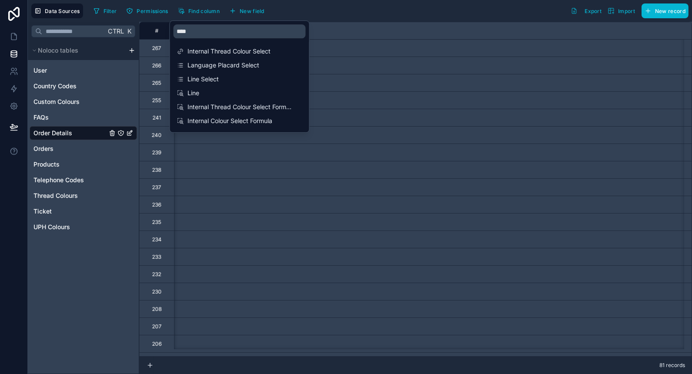
scroll to position [0, 4090]
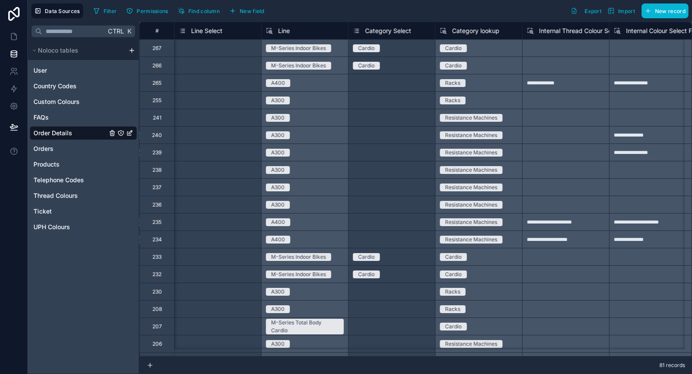
click at [338, 10] on div "Filter Permissions Find column New field Export Import New record" at bounding box center [389, 10] width 599 height 15
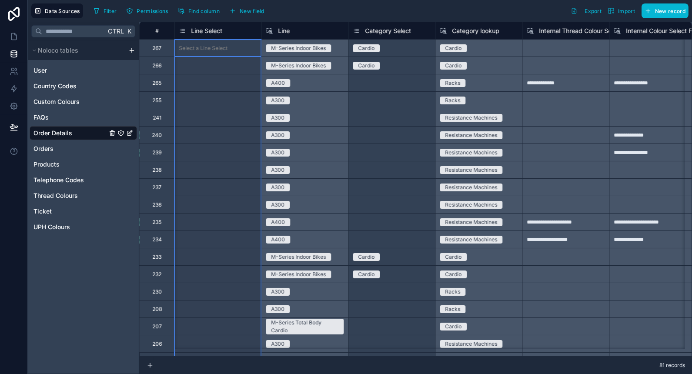
click at [205, 29] on span "Line Select" at bounding box center [206, 31] width 31 height 9
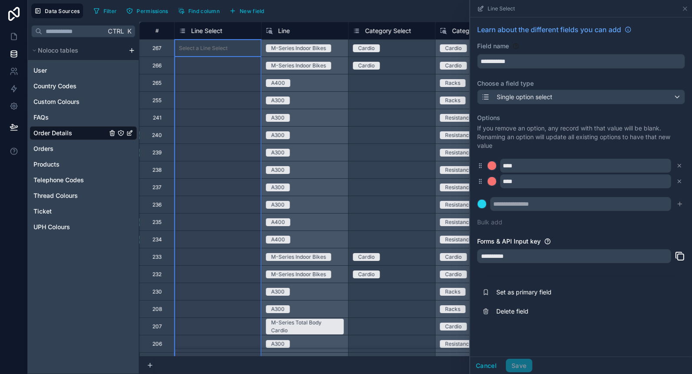
click at [290, 14] on div "Filter Permissions Find column New field Export Import New record" at bounding box center [389, 10] width 599 height 15
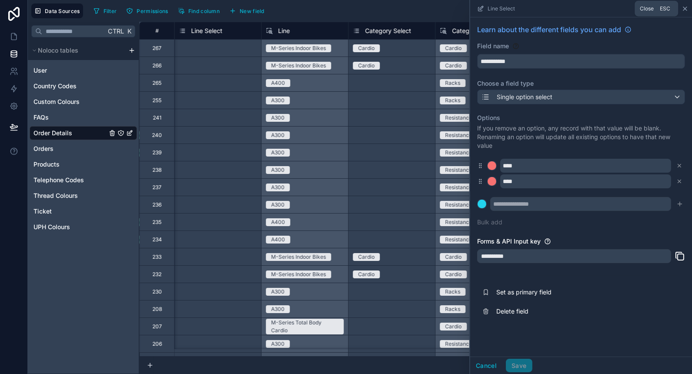
click at [686, 7] on icon at bounding box center [685, 8] width 7 height 7
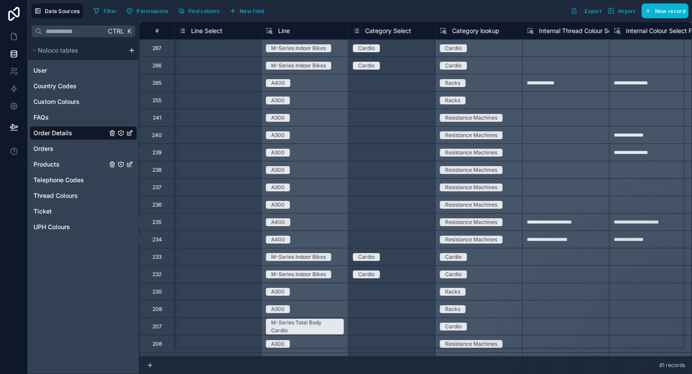
click at [59, 163] on link "Products" at bounding box center [71, 164] width 74 height 9
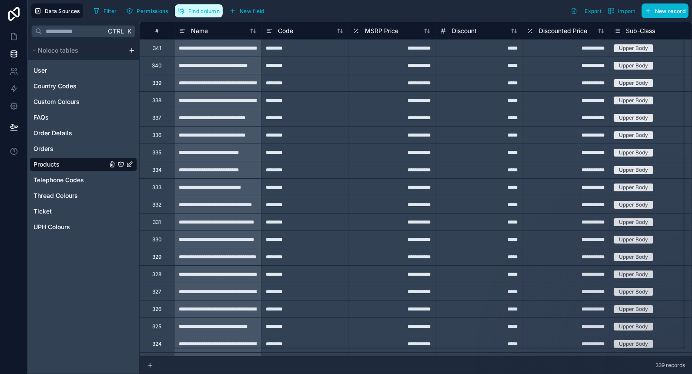
click at [213, 6] on button "Find column" at bounding box center [199, 10] width 48 height 13
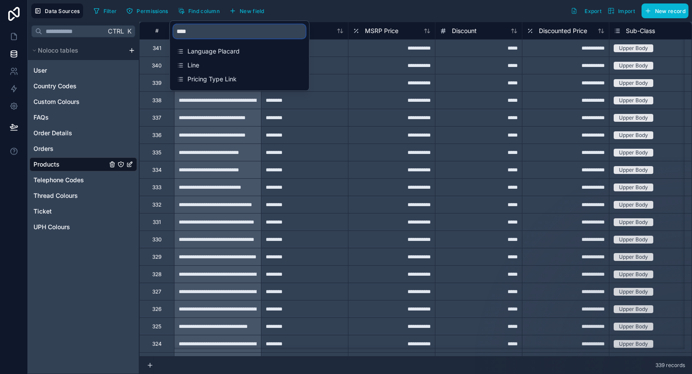
click at [225, 28] on input "****" at bounding box center [240, 31] width 132 height 14
click at [203, 67] on span "Line" at bounding box center [240, 65] width 105 height 9
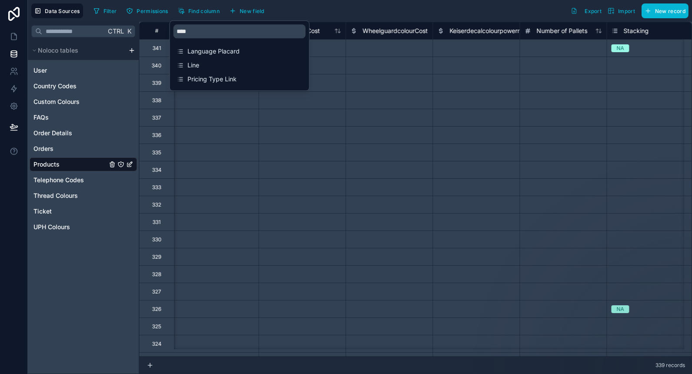
scroll to position [0, 3568]
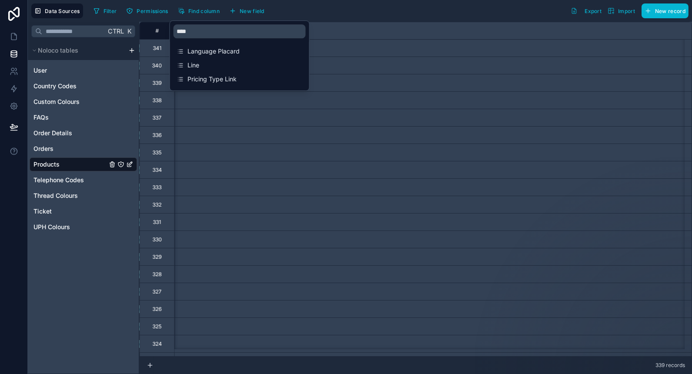
click at [398, 8] on div "Filter Permissions Find column New field Export Import New record" at bounding box center [389, 10] width 599 height 15
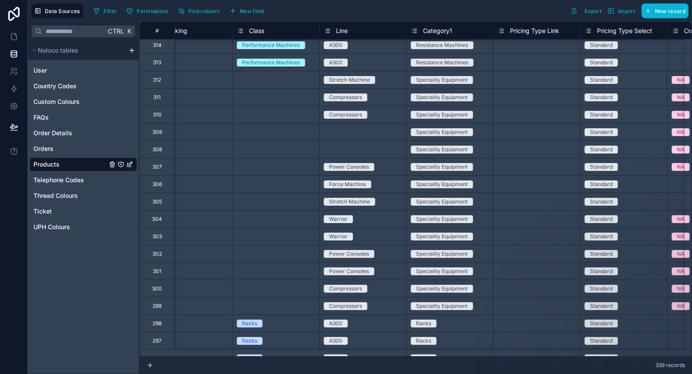
scroll to position [432, 3423]
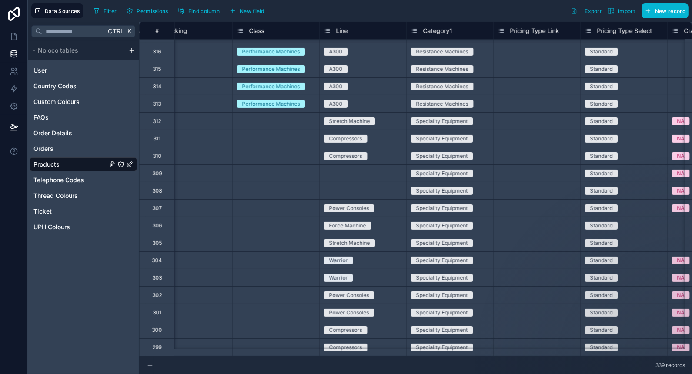
click at [342, 28] on span "Line" at bounding box center [342, 31] width 12 height 9
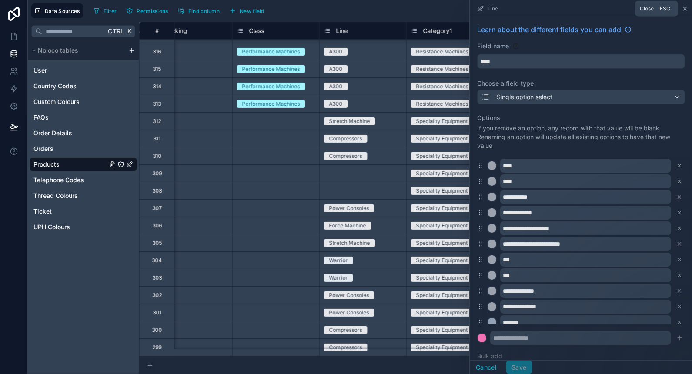
click at [687, 8] on icon at bounding box center [685, 8] width 7 height 7
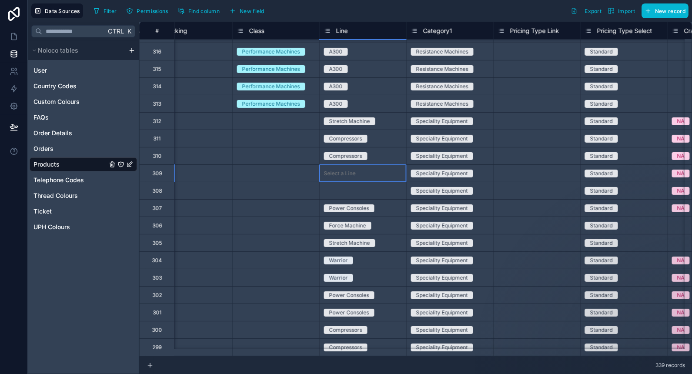
click at [367, 178] on div "Select a Line" at bounding box center [362, 173] width 87 height 17
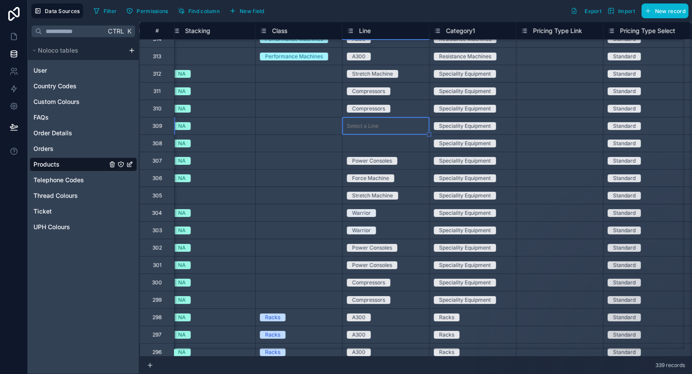
scroll to position [464, 3400]
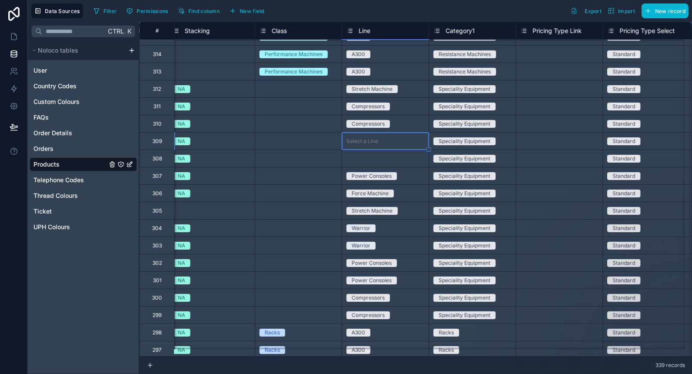
click at [388, 138] on div "Select a Line" at bounding box center [385, 141] width 87 height 9
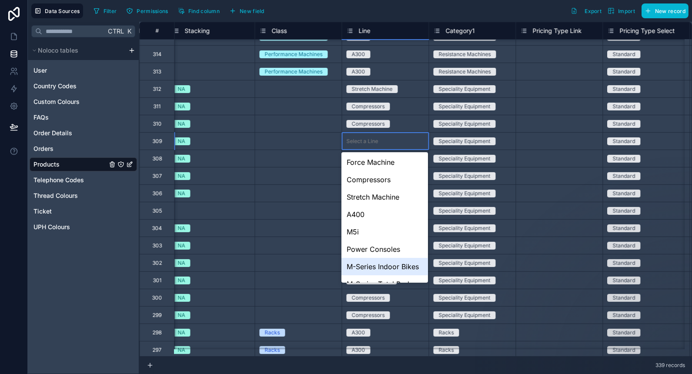
scroll to position [0, 0]
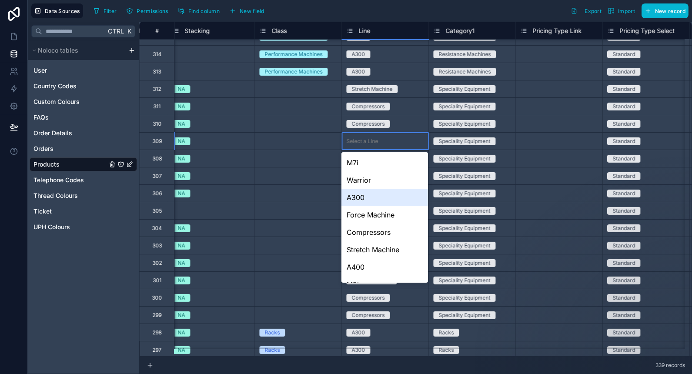
click at [364, 138] on div "Select a Line" at bounding box center [362, 141] width 32 height 7
click at [412, 115] on div "Compressors" at bounding box center [385, 123] width 87 height 17
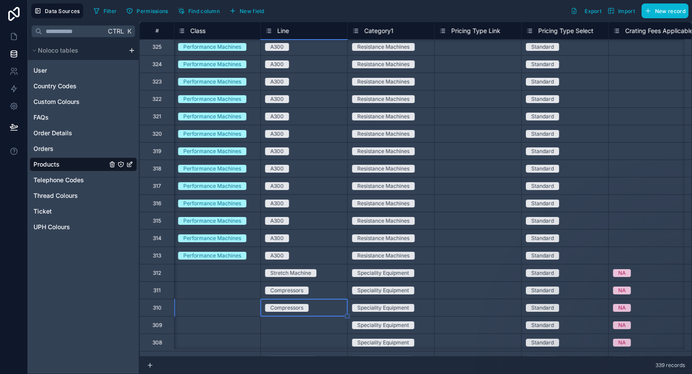
scroll to position [279, 3482]
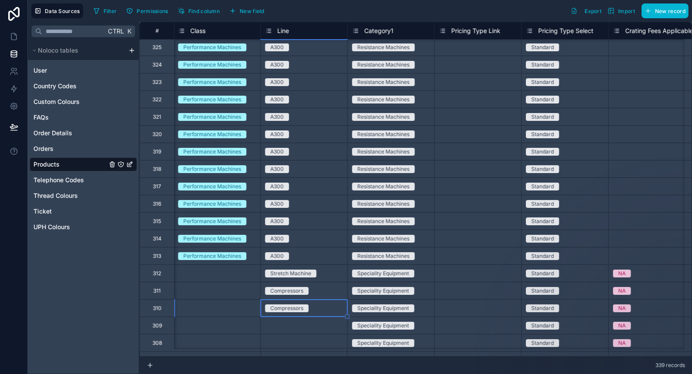
click at [423, 49] on div "Resistance Machines" at bounding box center [391, 48] width 87 height 10
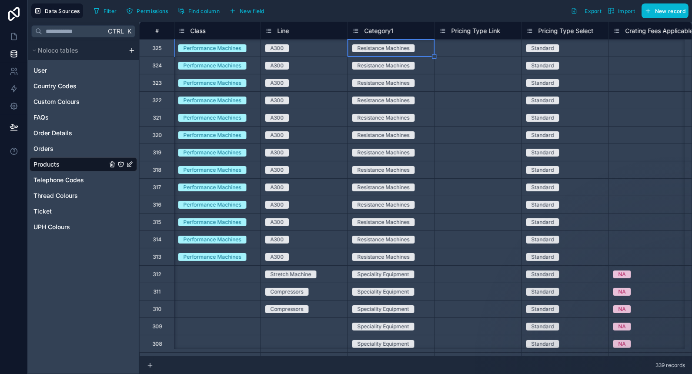
click at [384, 30] on span "Category1" at bounding box center [378, 31] width 29 height 9
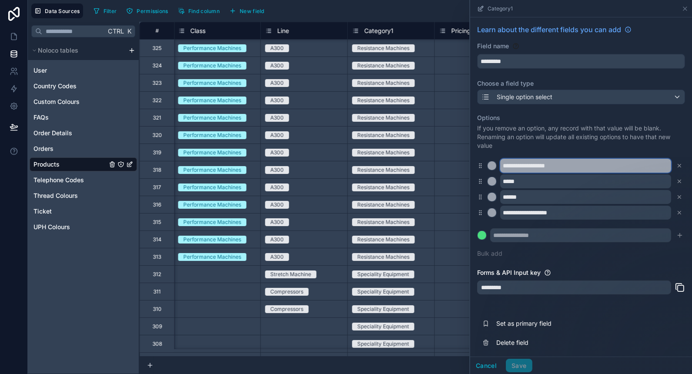
click at [601, 168] on input "**********" at bounding box center [585, 166] width 171 height 14
type input "**********"
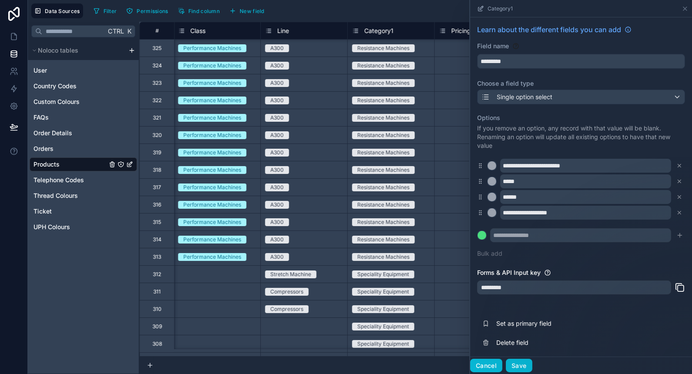
click at [493, 366] on button "Cancel" at bounding box center [486, 366] width 32 height 14
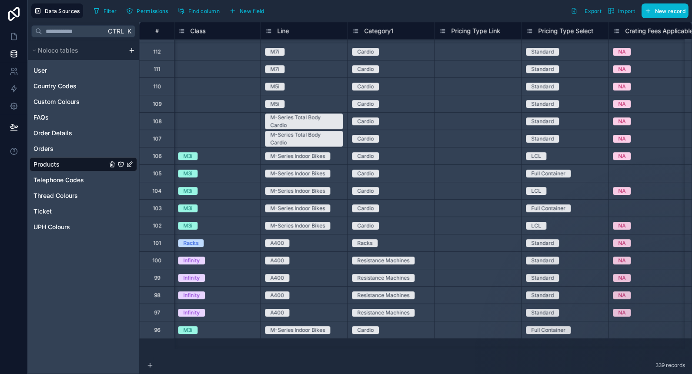
scroll to position [4638, 3482]
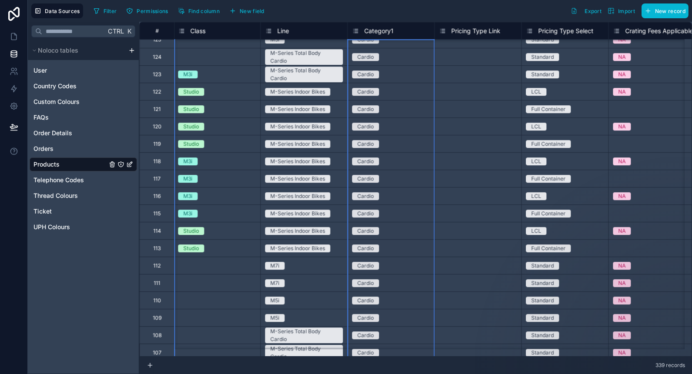
click at [379, 28] on span "Category1" at bounding box center [378, 31] width 29 height 9
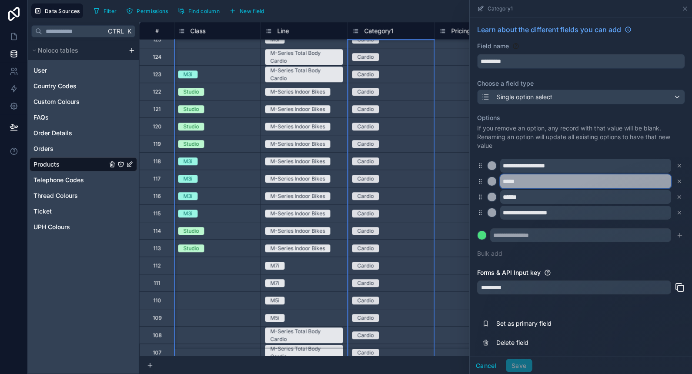
click at [600, 176] on input "*****" at bounding box center [585, 181] width 171 height 14
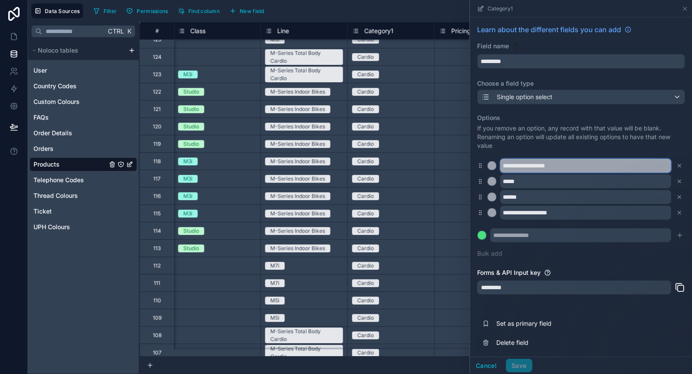
click at [586, 166] on input "**********" at bounding box center [585, 166] width 171 height 14
click at [502, 164] on input "**********" at bounding box center [585, 166] width 171 height 14
type input "**********"
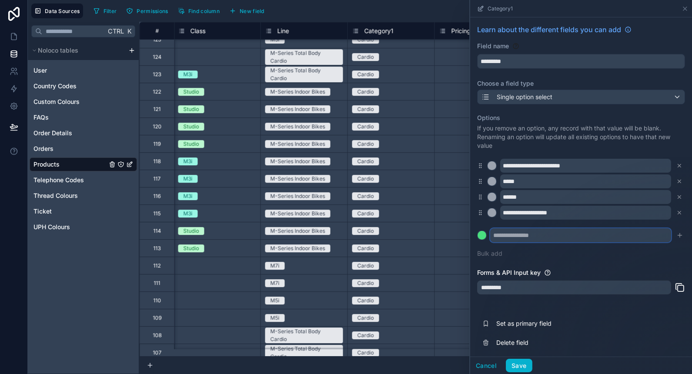
click at [516, 235] on input "text" at bounding box center [580, 235] width 181 height 14
paste input "**********"
click at [567, 235] on input "**********" at bounding box center [580, 235] width 181 height 14
type input "**********"
click at [677, 236] on icon "submit" at bounding box center [680, 235] width 7 height 7
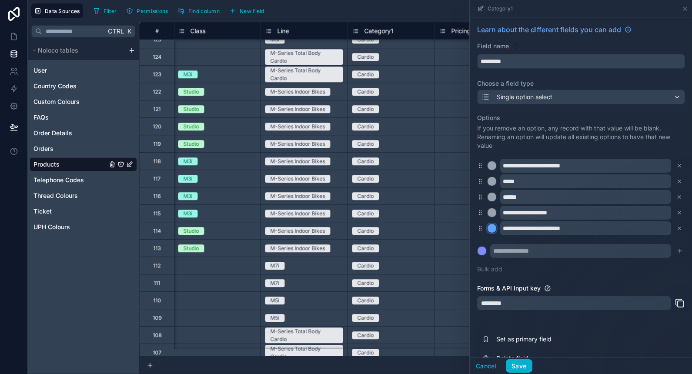
click at [490, 230] on div at bounding box center [492, 228] width 9 height 9
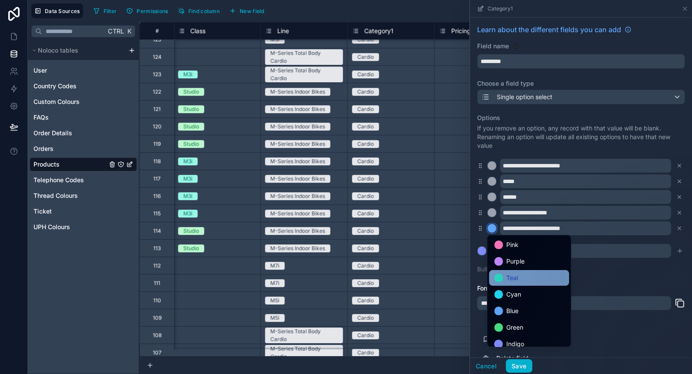
scroll to position [73, 0]
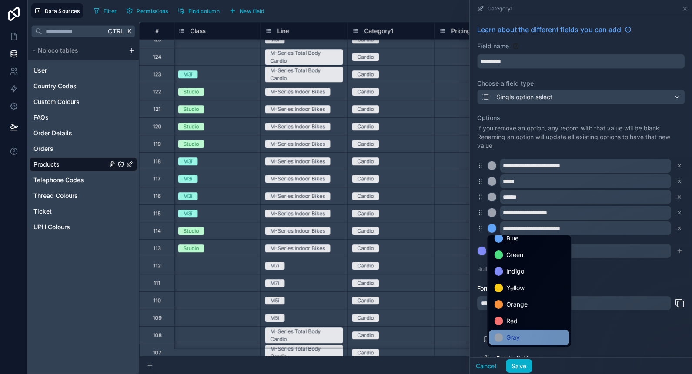
click at [503, 338] on div "Gray" at bounding box center [530, 337] width 70 height 10
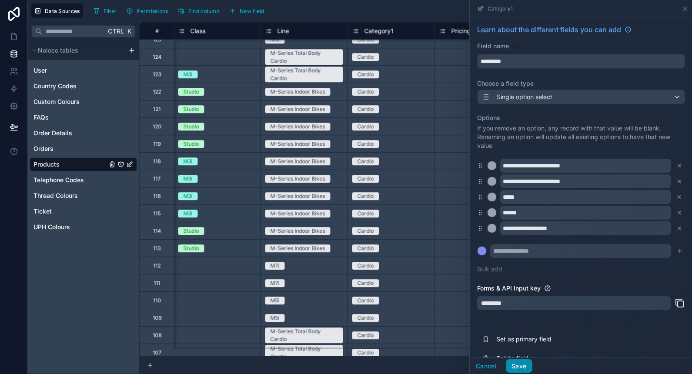
click at [519, 364] on button "Save" at bounding box center [519, 366] width 26 height 14
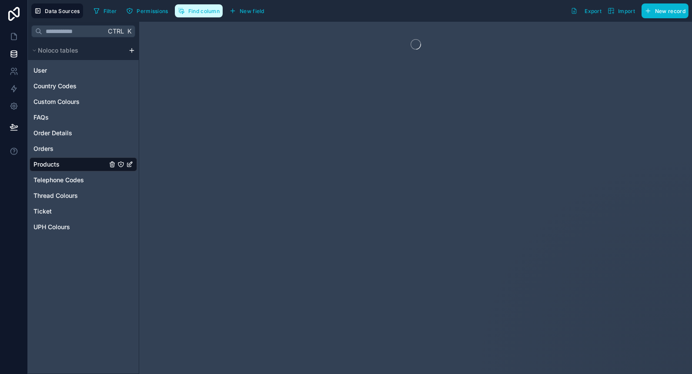
click at [184, 10] on button "Find column" at bounding box center [199, 10] width 48 height 13
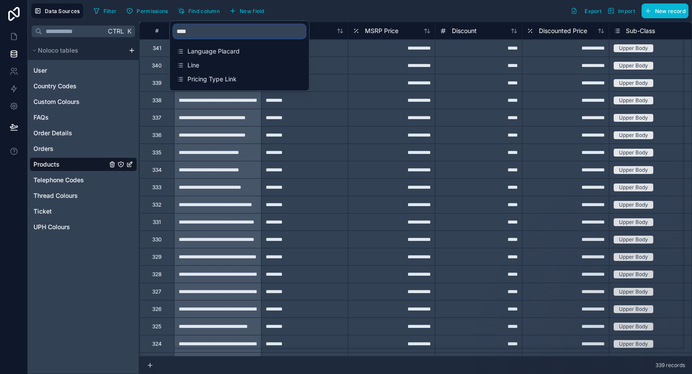
click at [201, 32] on input "****" at bounding box center [240, 31] width 132 height 14
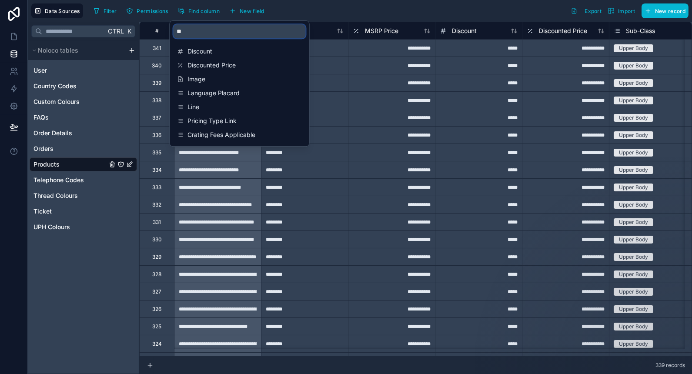
type input "*"
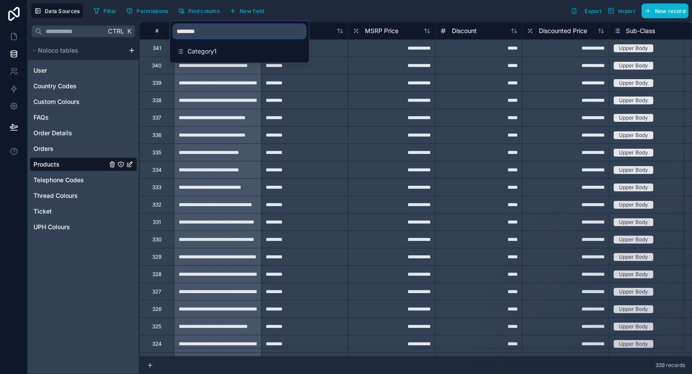
type input "********"
click at [197, 50] on span "Category1" at bounding box center [240, 51] width 105 height 9
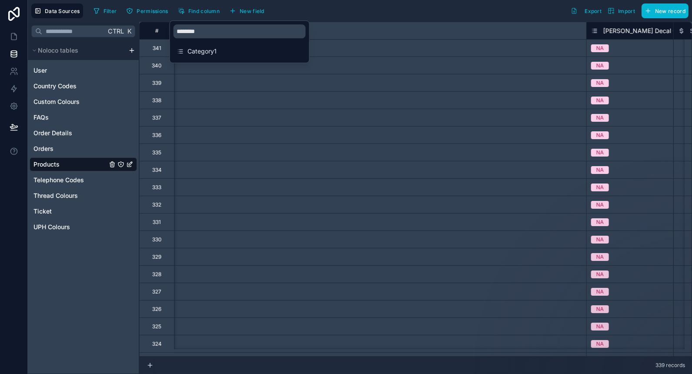
scroll to position [0, 3655]
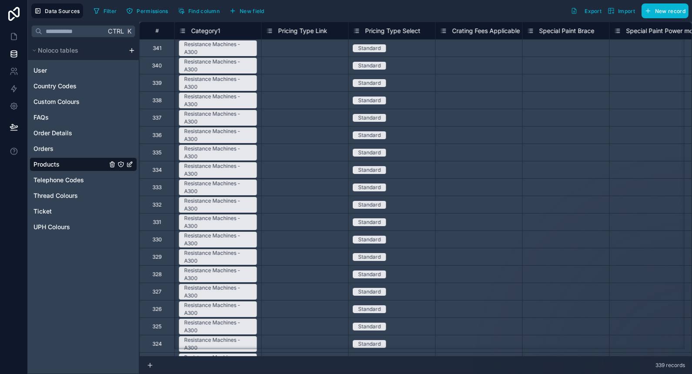
click at [439, 11] on div "Filter Permissions Find column New field Export Import New record" at bounding box center [389, 10] width 599 height 15
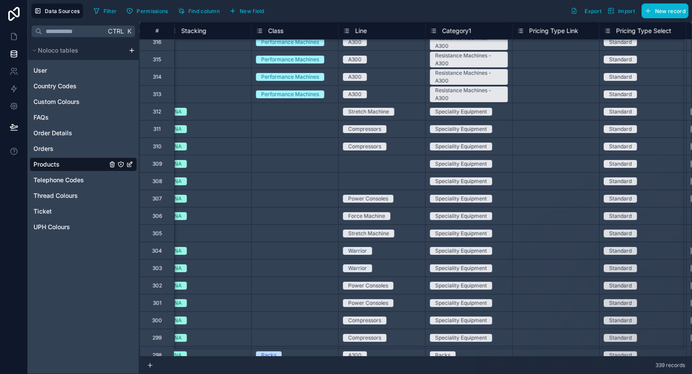
scroll to position [437, 3404]
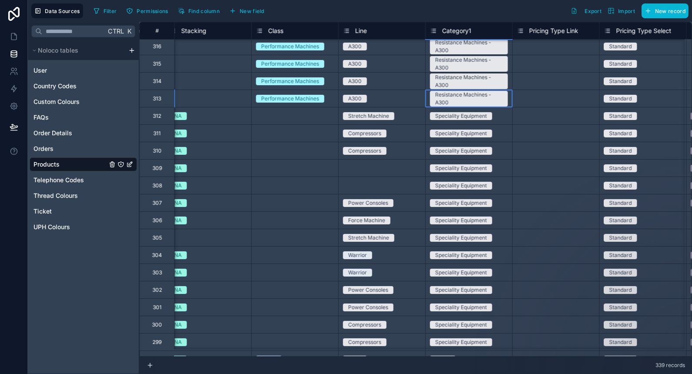
click at [511, 101] on div "Resistance Machines - A300" at bounding box center [469, 98] width 87 height 17
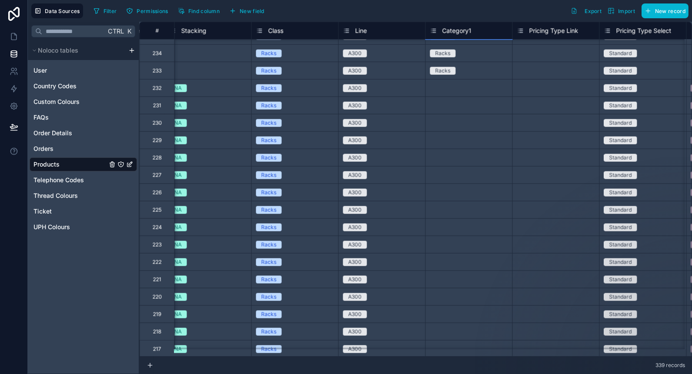
scroll to position [1857, 3404]
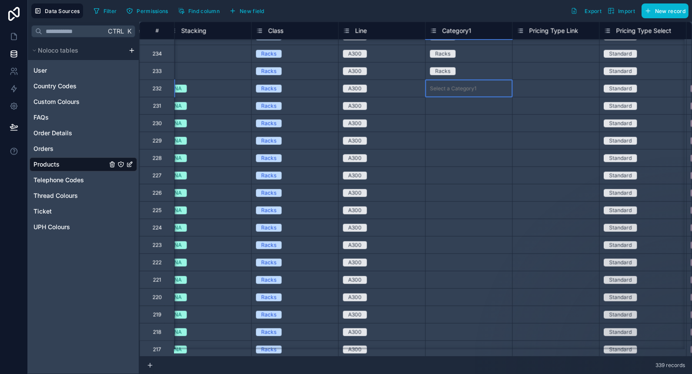
click at [471, 90] on div "Select a Category1" at bounding box center [453, 88] width 47 height 7
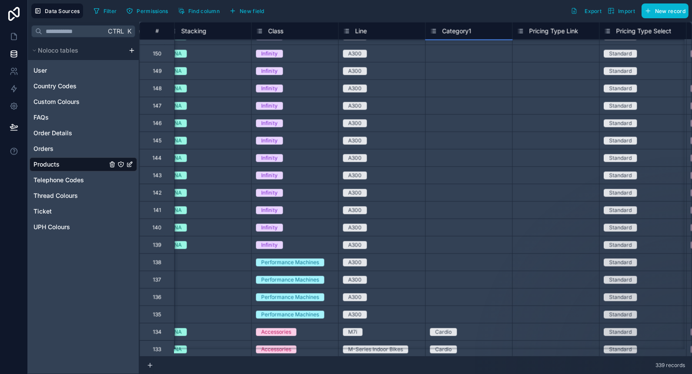
scroll to position [3318, 3404]
click at [441, 318] on div "Select a Category1" at bounding box center [469, 314] width 87 height 17
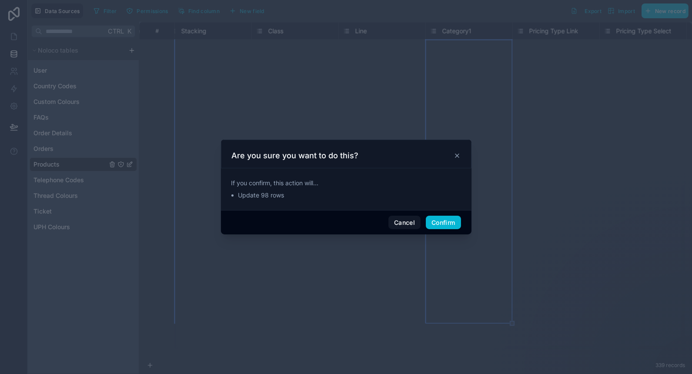
scroll to position [1897, 3404]
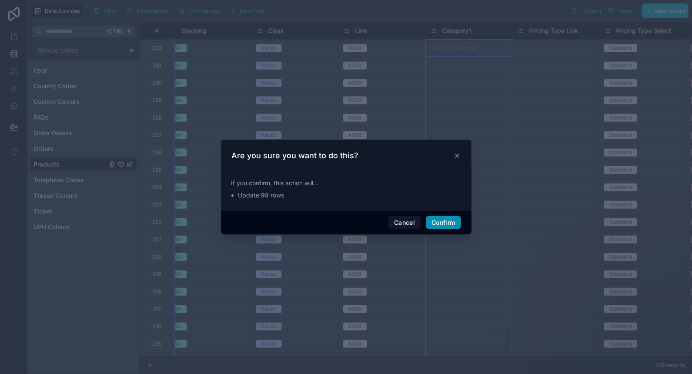
click at [445, 222] on button "Confirm" at bounding box center [443, 223] width 35 height 14
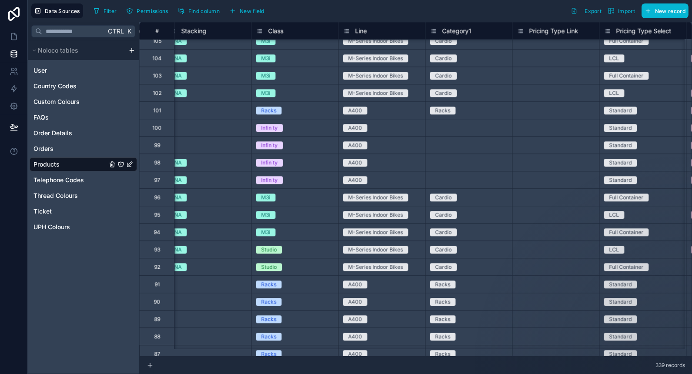
scroll to position [4093, 3404]
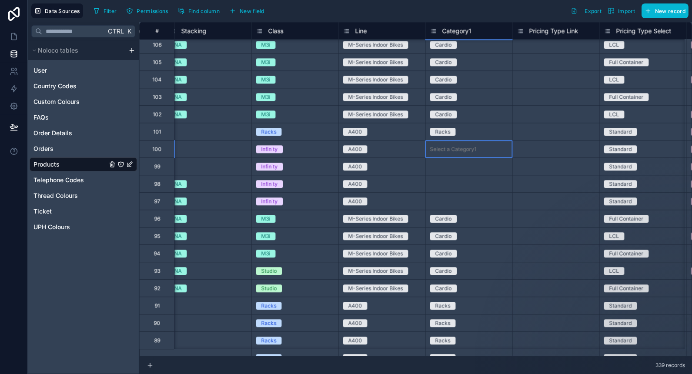
click at [451, 147] on div "Select a Category1" at bounding box center [453, 149] width 47 height 7
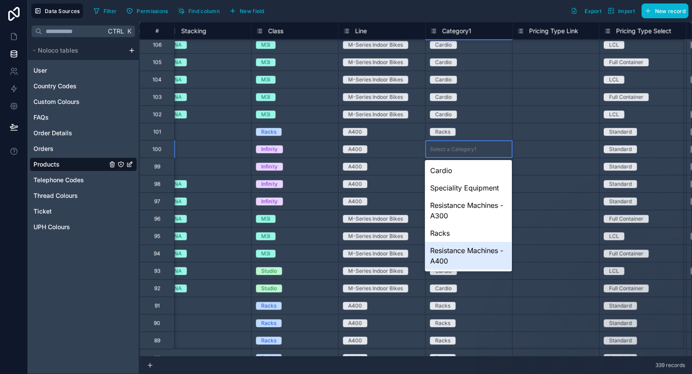
click at [458, 258] on div "Resistance Machines - A400" at bounding box center [468, 256] width 87 height 28
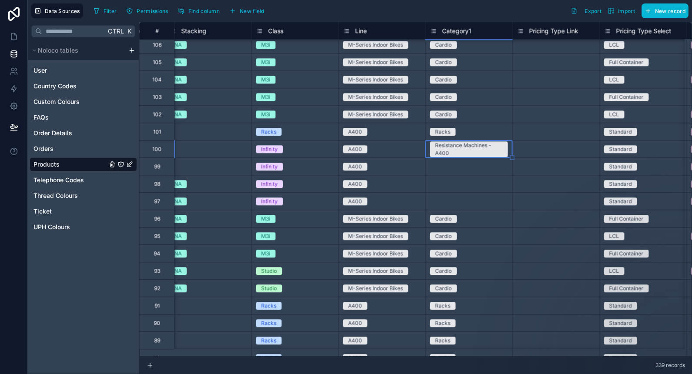
click at [473, 168] on div "Select a Category1" at bounding box center [453, 166] width 47 height 7
click at [465, 201] on div "Select a Category1" at bounding box center [453, 201] width 47 height 7
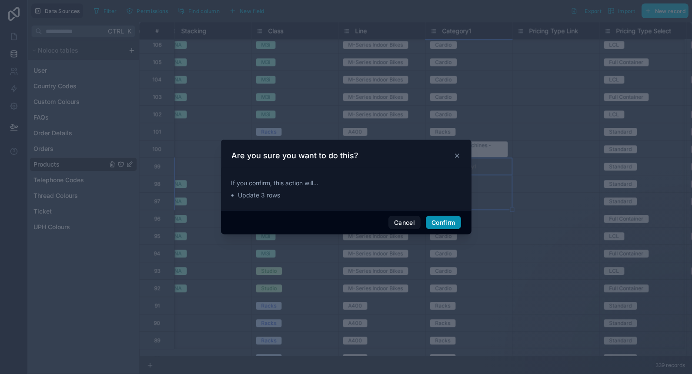
click at [446, 218] on button "Confirm" at bounding box center [443, 223] width 35 height 14
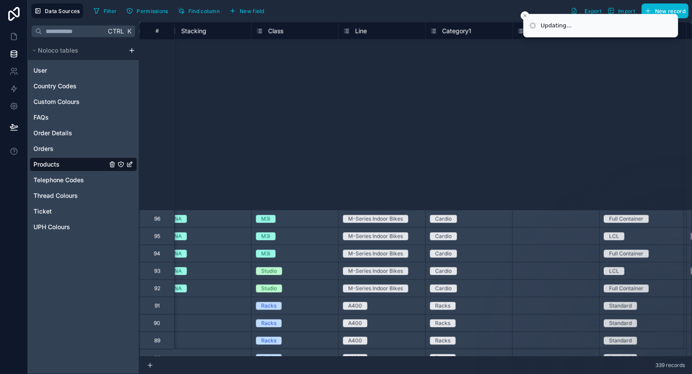
scroll to position [4388, 3404]
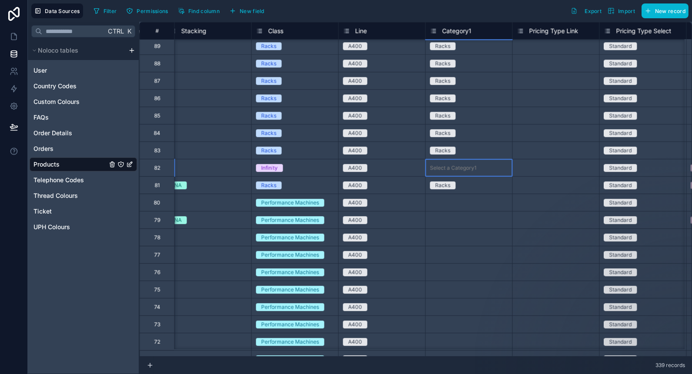
click at [457, 166] on div "Select a Category1" at bounding box center [453, 167] width 47 height 7
click at [457, 194] on div "Select a Category1" at bounding box center [469, 202] width 87 height 17
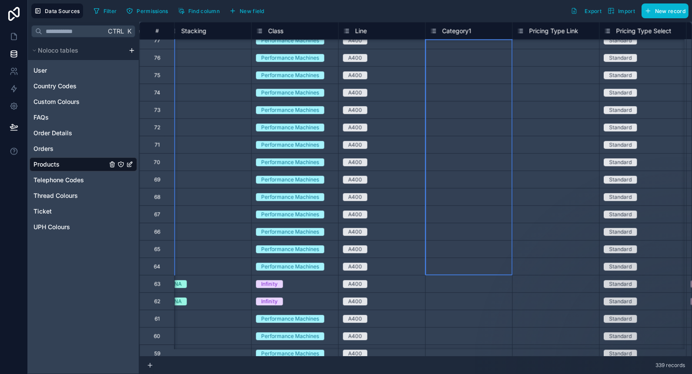
click at [445, 269] on div "Select a Category1" at bounding box center [469, 266] width 87 height 9
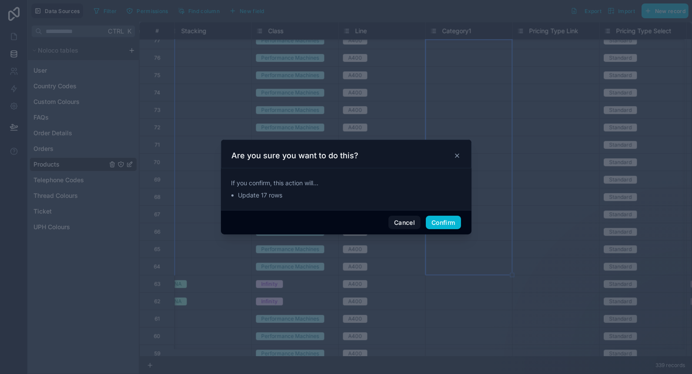
scroll to position [4542, 3404]
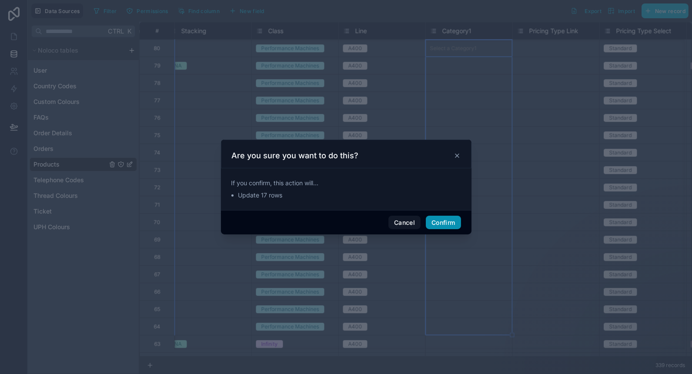
click at [436, 225] on button "Confirm" at bounding box center [443, 223] width 35 height 14
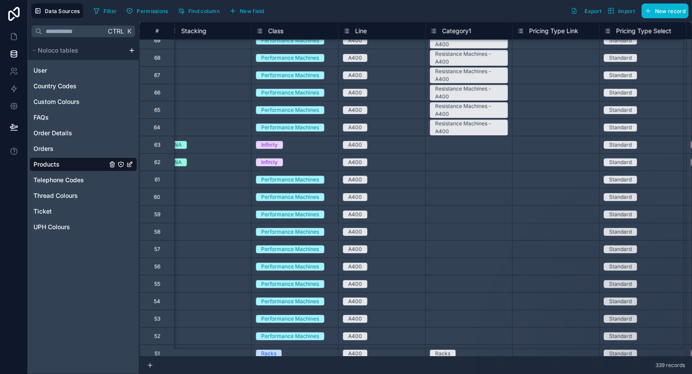
scroll to position [4742, 3404]
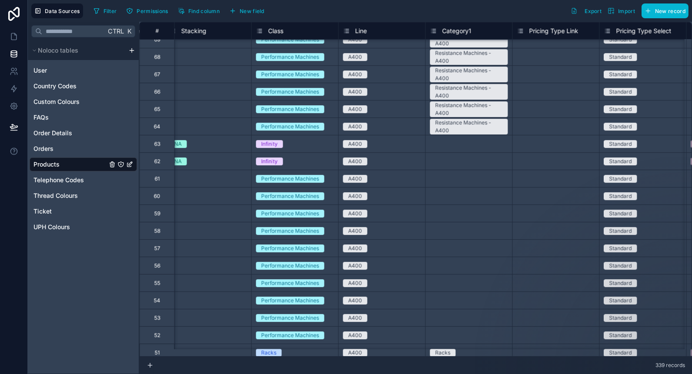
click at [477, 178] on div "Select a Category1" at bounding box center [469, 178] width 87 height 9
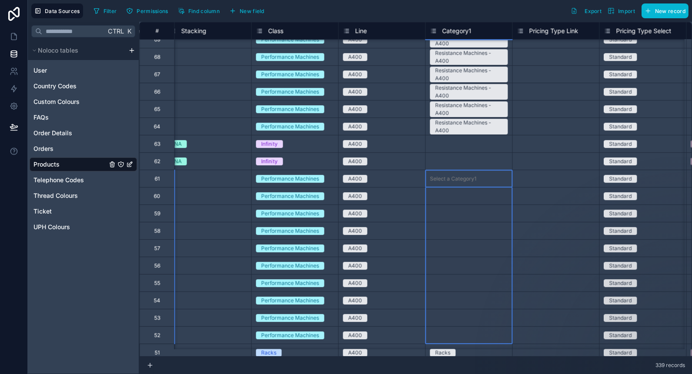
click at [454, 338] on div "Select a Category1" at bounding box center [453, 335] width 47 height 7
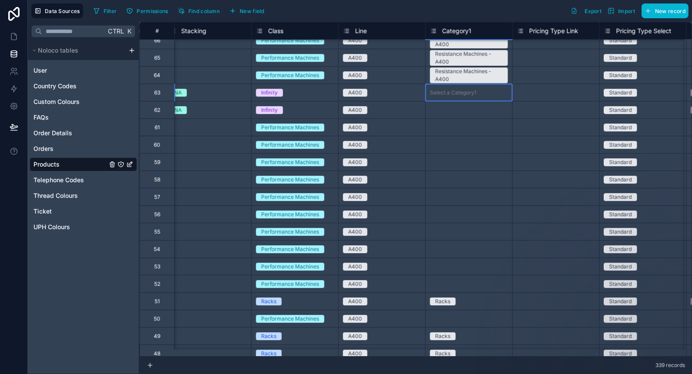
click at [468, 89] on div "Select a Category1" at bounding box center [453, 92] width 47 height 7
click at [445, 281] on div "Select a Category1" at bounding box center [453, 284] width 47 height 7
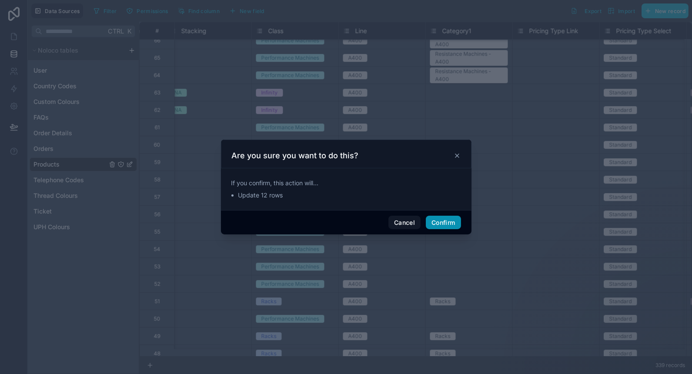
click at [443, 219] on button "Confirm" at bounding box center [443, 223] width 35 height 14
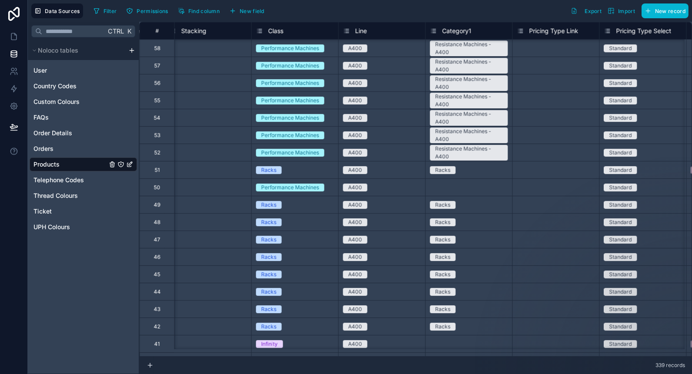
scroll to position [4937, 3404]
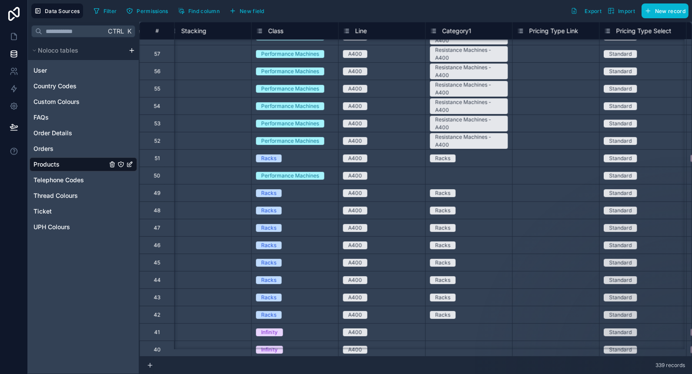
click at [449, 173] on div "Select a Category1" at bounding box center [453, 175] width 47 height 7
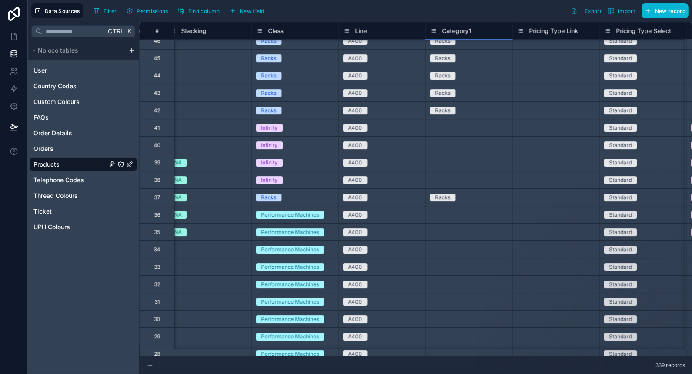
scroll to position [5145, 3404]
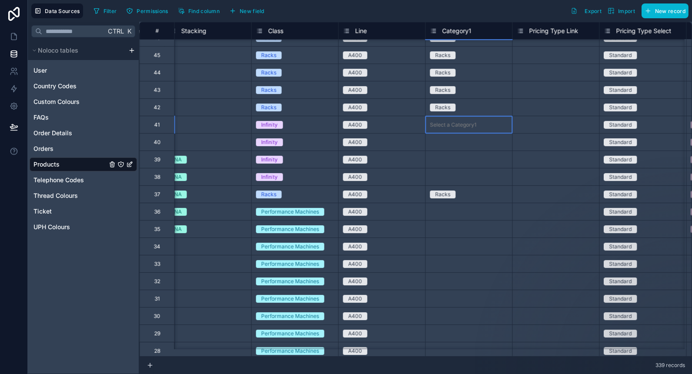
click at [451, 121] on div "Select a Category1" at bounding box center [453, 124] width 47 height 7
click at [451, 174] on div "Select a Category1" at bounding box center [453, 177] width 47 height 7
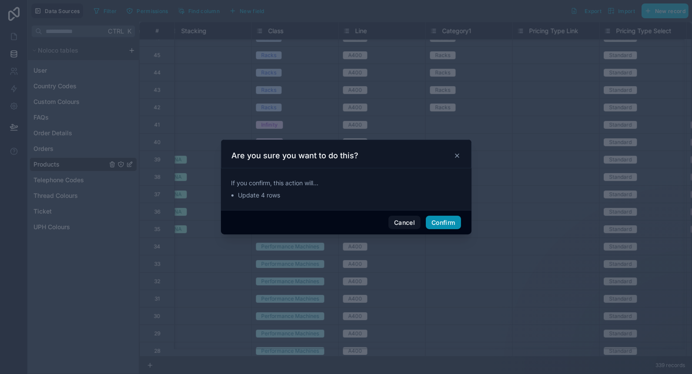
click at [439, 223] on button "Confirm" at bounding box center [443, 223] width 35 height 14
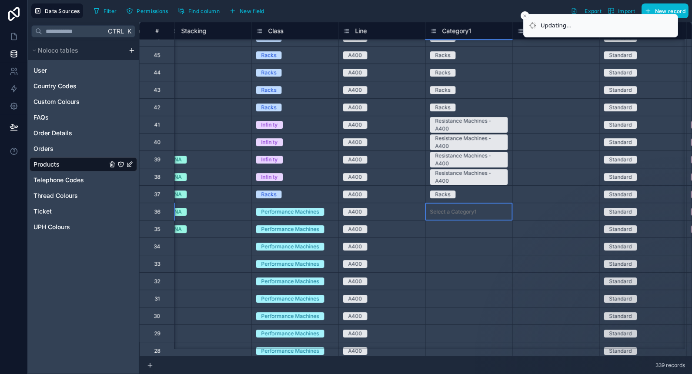
click at [449, 211] on div "Select a Category1" at bounding box center [453, 211] width 47 height 7
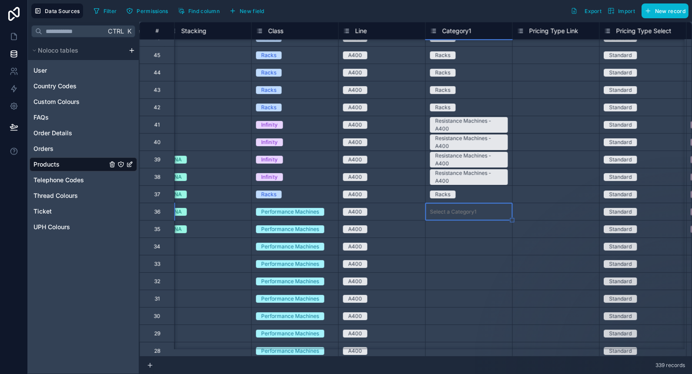
scroll to position [5341, 3404]
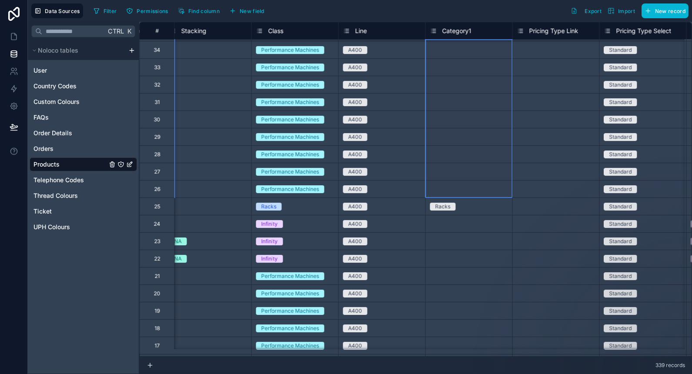
click at [450, 192] on div "Select a Category1" at bounding box center [469, 189] width 87 height 9
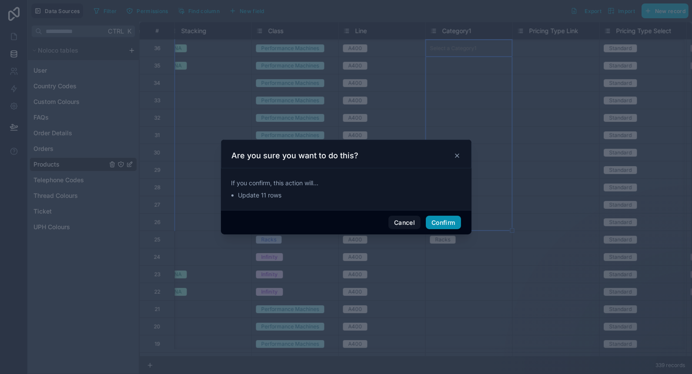
click at [443, 227] on button "Confirm" at bounding box center [443, 223] width 35 height 14
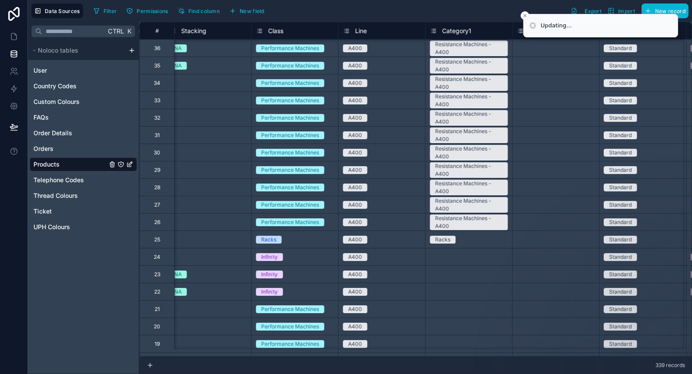
click at [448, 254] on div "Select a Category1" at bounding box center [453, 257] width 47 height 7
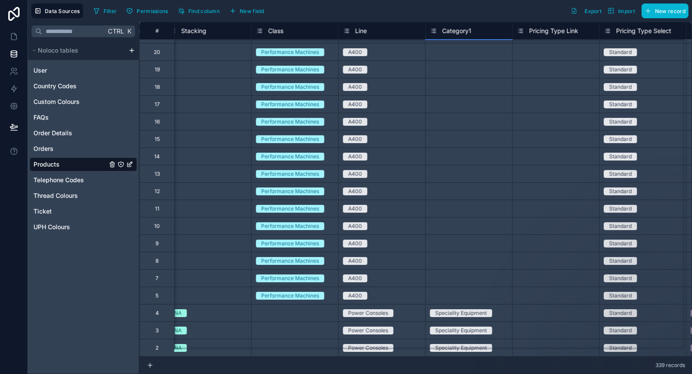
scroll to position [5589, 3404]
click at [443, 287] on div "Select a Category1" at bounding box center [469, 295] width 87 height 17
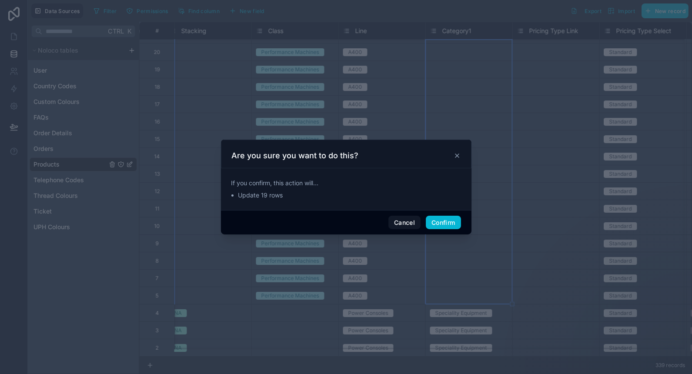
scroll to position [5517, 3404]
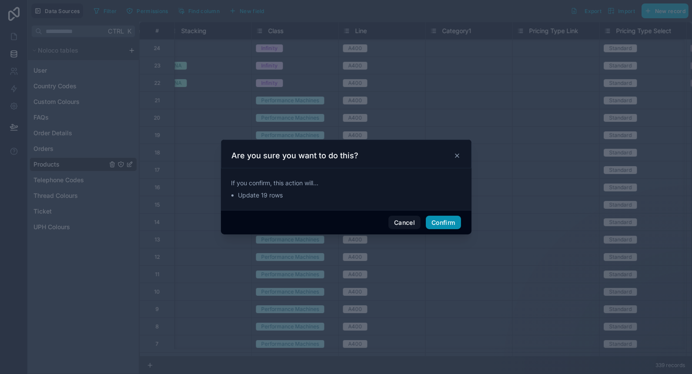
click at [444, 226] on button "Confirm" at bounding box center [443, 223] width 35 height 14
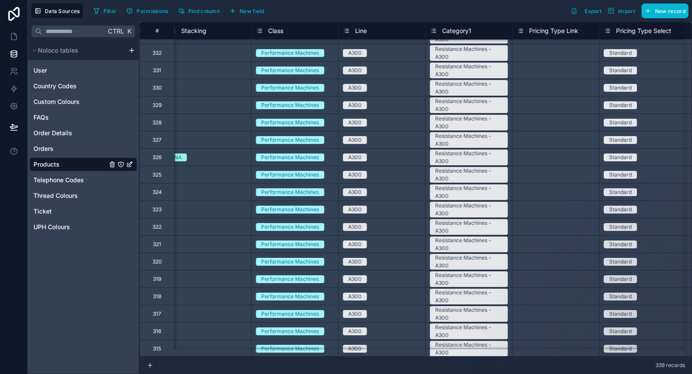
scroll to position [0, 3404]
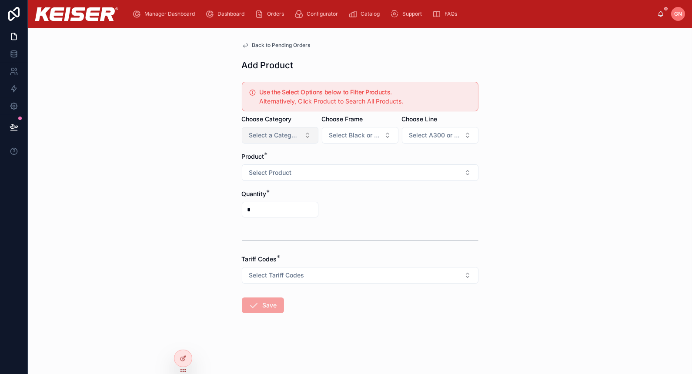
click at [306, 135] on button "Select a Category" at bounding box center [280, 135] width 77 height 17
click at [166, 171] on div "Back to Pending Orders Add Product Use the Select Options below to Filter Produ…" at bounding box center [360, 201] width 664 height 346
click at [183, 362] on div at bounding box center [182, 358] width 17 height 17
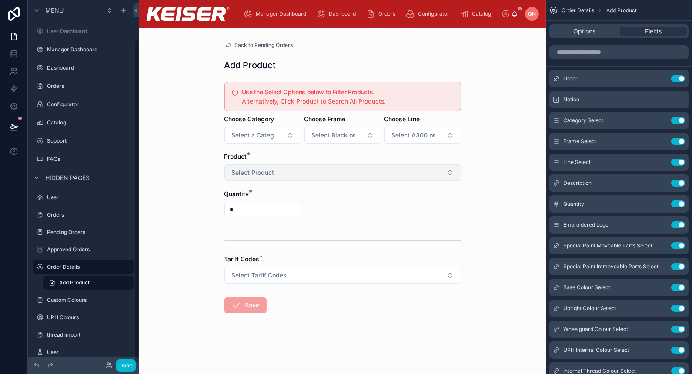
scroll to position [45, 0]
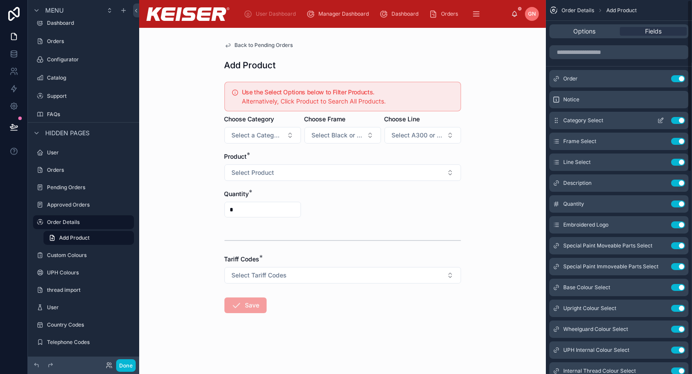
click at [660, 120] on icon "scrollable content" at bounding box center [661, 119] width 3 height 3
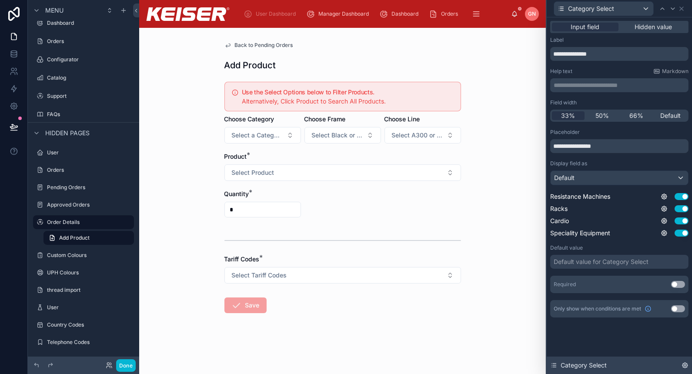
click at [685, 365] on icon at bounding box center [685, 365] width 7 height 7
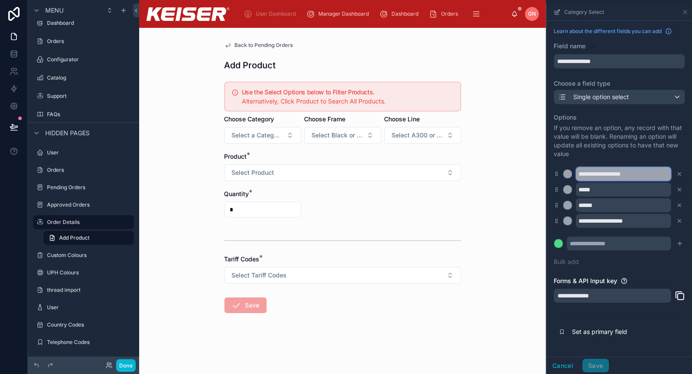
click at [644, 175] on input "**********" at bounding box center [623, 174] width 95 height 14
click at [592, 174] on input "**********" at bounding box center [623, 174] width 95 height 14
click at [640, 176] on input "**********" at bounding box center [623, 174] width 95 height 14
paste input "*******"
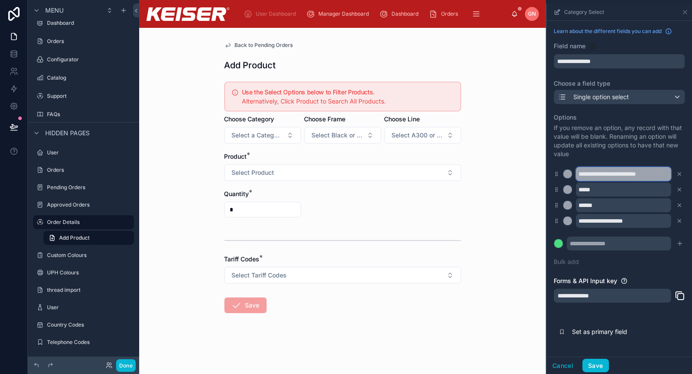
type input "**********"
click at [613, 245] on input "scrollable content" at bounding box center [619, 244] width 104 height 14
paste input "**********"
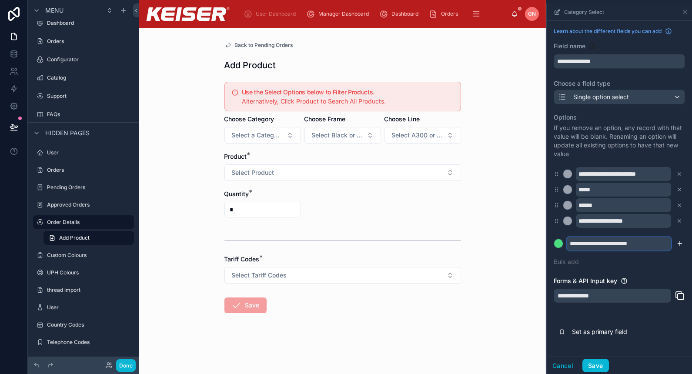
type input "**********"
click at [680, 243] on icon "scrollable content" at bounding box center [680, 243] width 7 height 7
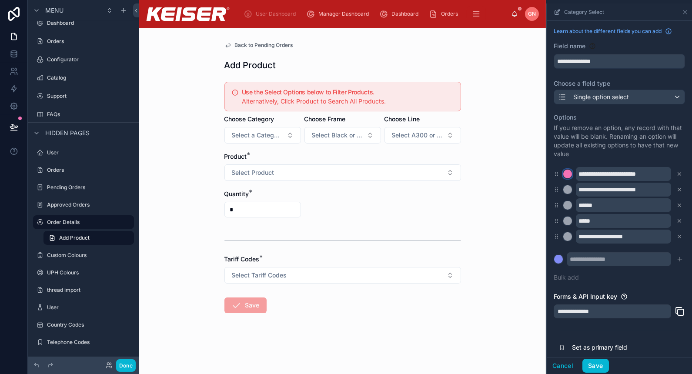
click at [569, 171] on div "scrollable content" at bounding box center [567, 174] width 9 height 9
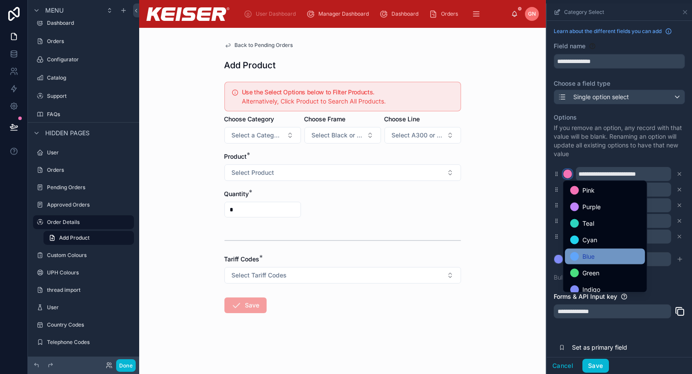
scroll to position [73, 0]
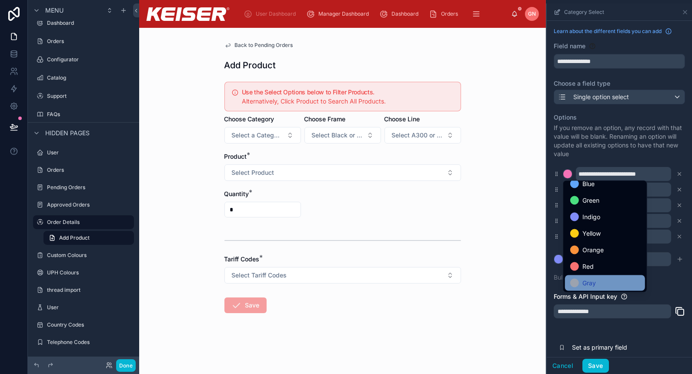
click at [597, 282] on div "Gray" at bounding box center [605, 283] width 70 height 10
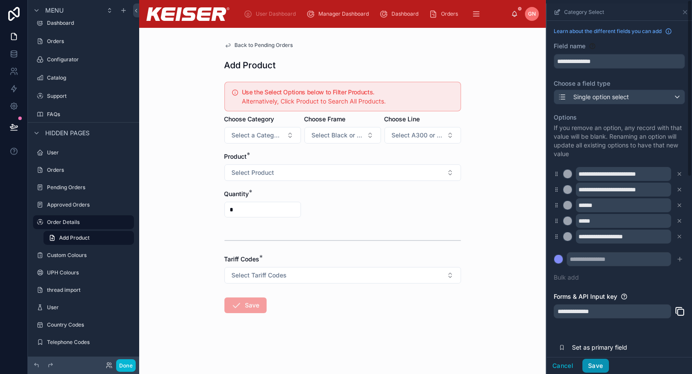
click at [596, 369] on button "Save" at bounding box center [596, 366] width 26 height 14
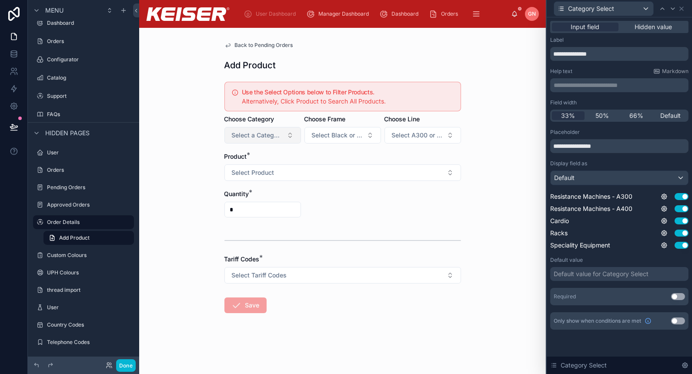
click at [274, 136] on span "Select a Category" at bounding box center [257, 135] width 51 height 9
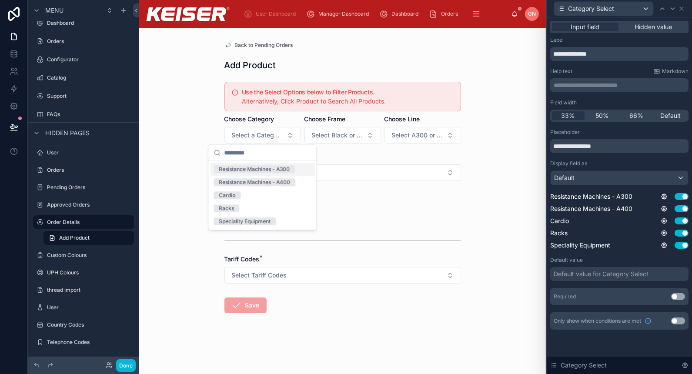
click at [289, 168] on div "Resistance Machines - A300" at bounding box center [254, 169] width 71 height 8
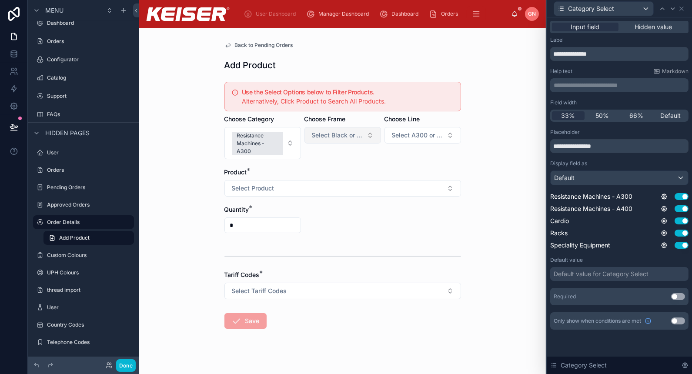
click at [340, 140] on button "Select Black or Custom Frame" at bounding box center [343, 135] width 77 height 17
click at [338, 166] on div "Black" at bounding box center [339, 169] width 104 height 13
click at [362, 183] on button "Select Product" at bounding box center [343, 188] width 237 height 17
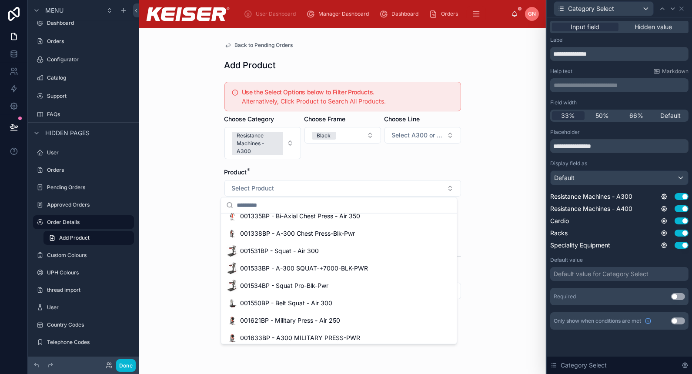
scroll to position [0, 0]
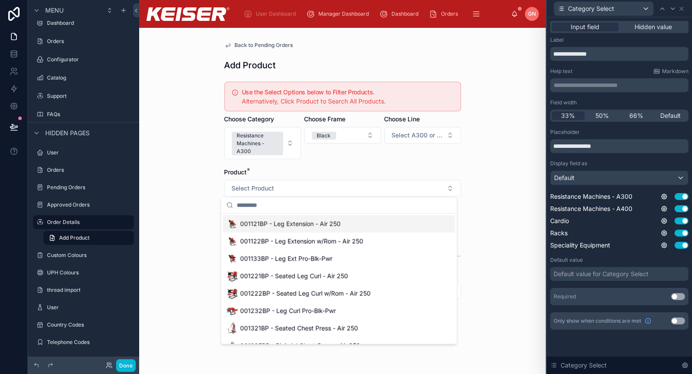
click at [488, 151] on div "Back to Pending Orders Add Product Use the Select Options below to Filter Produ…" at bounding box center [342, 201] width 407 height 346
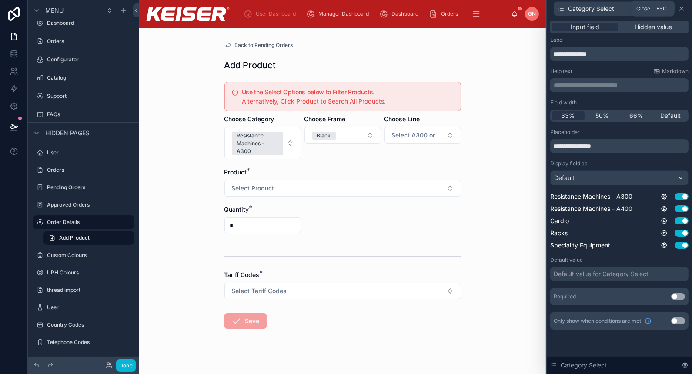
click at [684, 9] on icon at bounding box center [681, 8] width 7 height 7
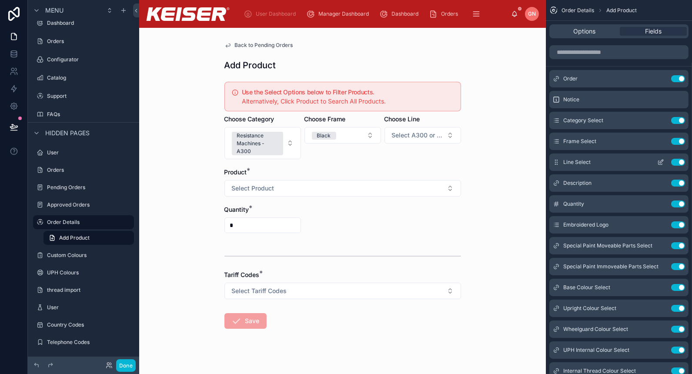
click at [682, 158] on div "Line Select Use setting" at bounding box center [619, 162] width 139 height 17
click at [681, 160] on button "Use setting" at bounding box center [678, 162] width 14 height 7
click at [664, 124] on div "Category Select Use setting" at bounding box center [619, 120] width 139 height 17
click at [658, 120] on icon "scrollable content" at bounding box center [660, 120] width 7 height 7
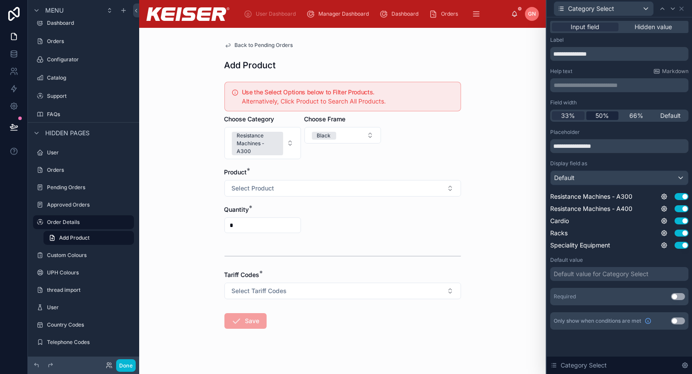
click at [609, 119] on span "50%" at bounding box center [602, 115] width 13 height 9
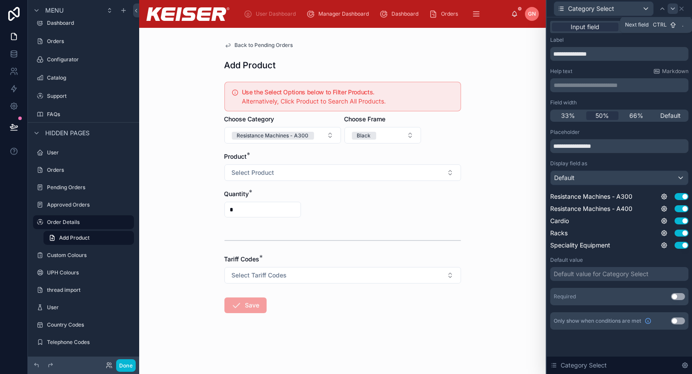
click at [671, 7] on icon at bounding box center [673, 8] width 7 height 7
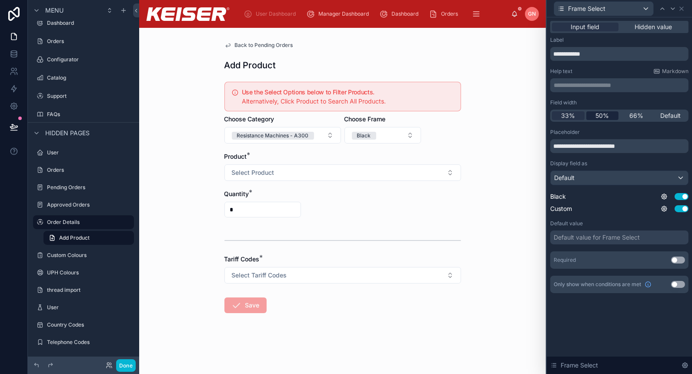
click at [606, 118] on span "50%" at bounding box center [602, 115] width 13 height 9
click at [122, 365] on button "Done" at bounding box center [126, 365] width 20 height 13
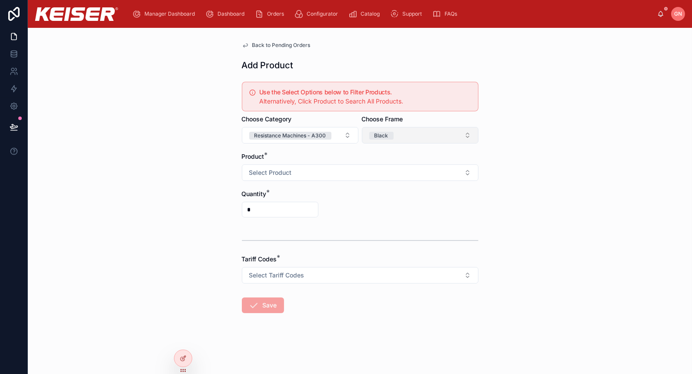
click at [390, 139] on span "Black" at bounding box center [381, 135] width 24 height 9
click at [390, 195] on div "Custom" at bounding box center [382, 195] width 19 height 8
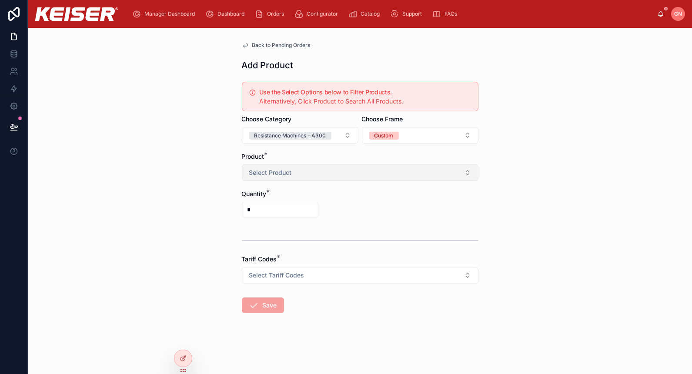
click at [370, 174] on button "Select Product" at bounding box center [360, 172] width 237 height 17
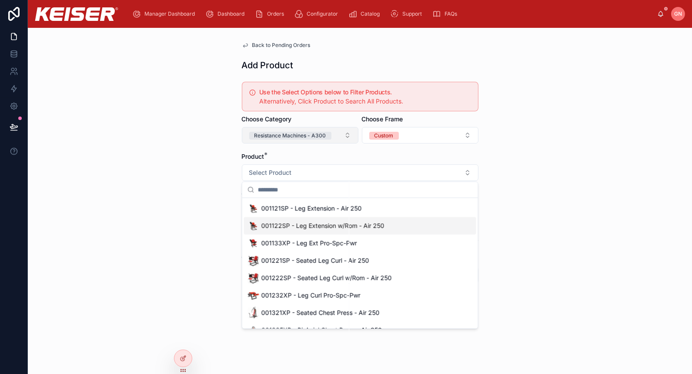
click at [320, 132] on div "Resistance Machines - A300" at bounding box center [291, 136] width 72 height 8
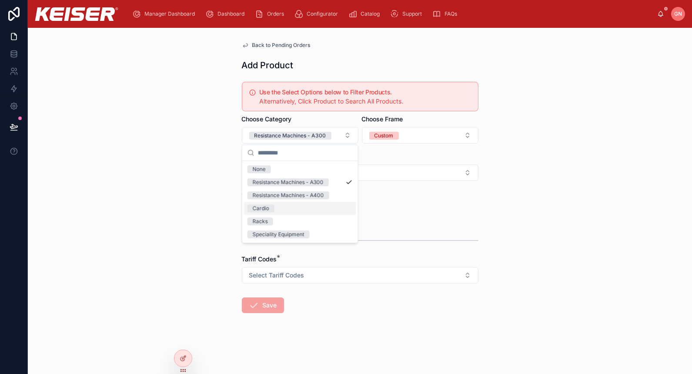
click at [299, 208] on div "Cardio" at bounding box center [300, 208] width 112 height 13
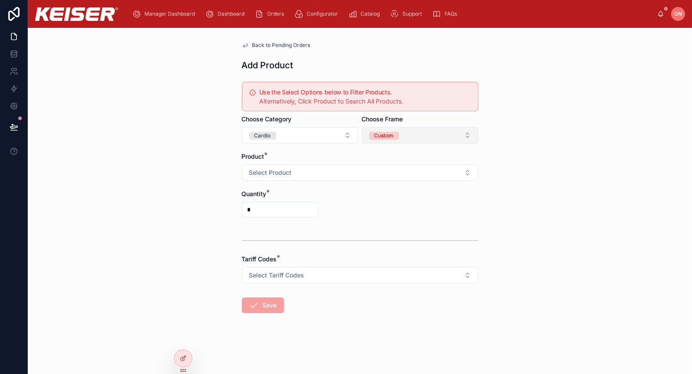
click at [395, 136] on span "Custom" at bounding box center [384, 136] width 30 height 8
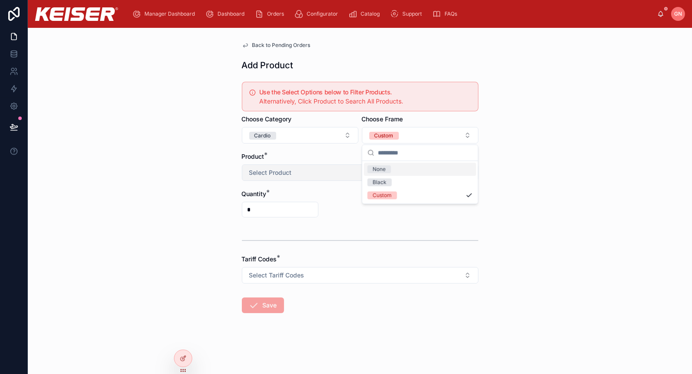
click at [332, 164] on button "Select Product" at bounding box center [360, 172] width 237 height 17
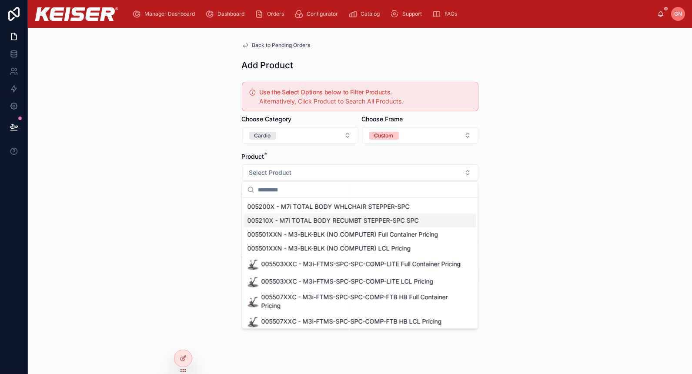
scroll to position [137, 0]
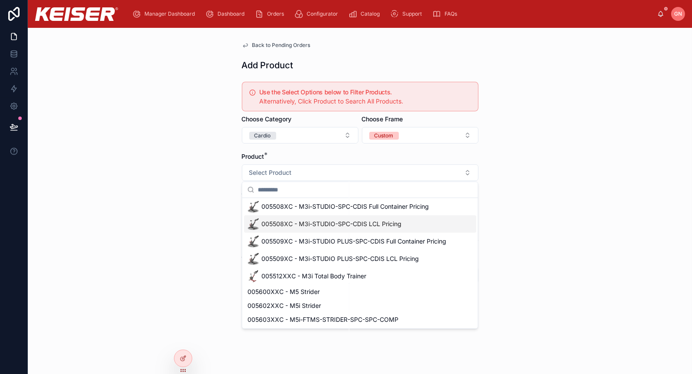
click at [151, 217] on div "Back to Pending Orders Add Product Use the Select Options below to Filter Produ…" at bounding box center [360, 201] width 664 height 346
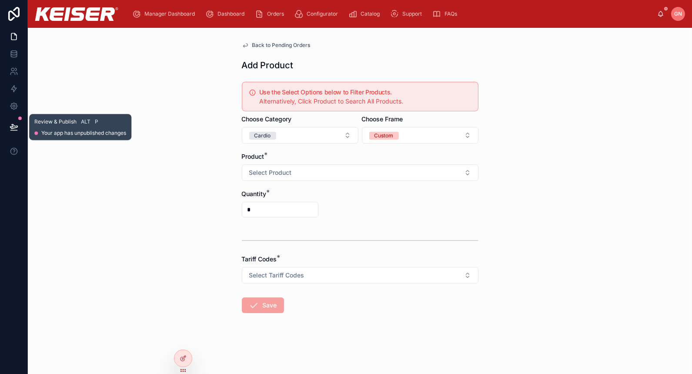
click at [14, 128] on icon at bounding box center [13, 126] width 7 height 4
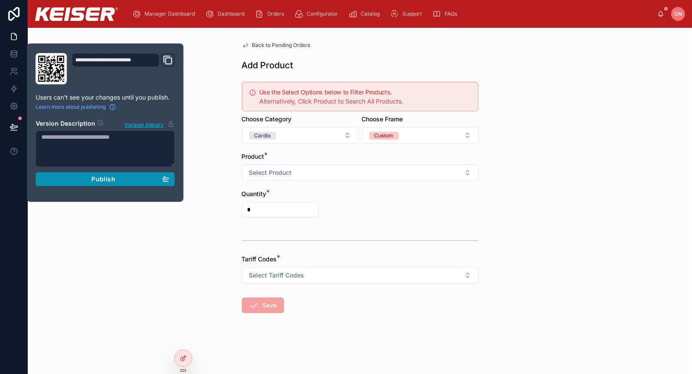
click at [70, 181] on div "Publish" at bounding box center [105, 179] width 128 height 8
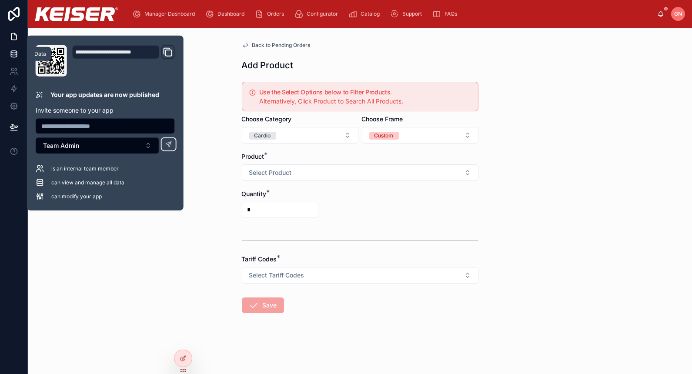
click at [11, 56] on icon at bounding box center [14, 55] width 6 height 3
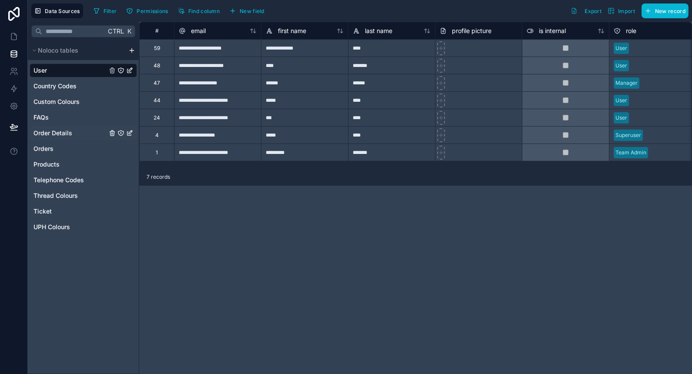
click at [67, 134] on span "Order Details" at bounding box center [53, 133] width 39 height 9
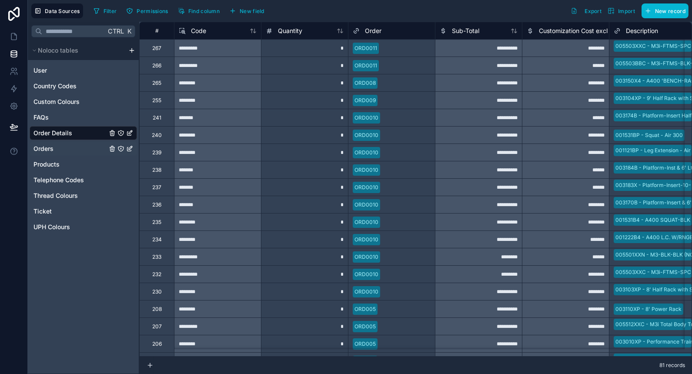
click at [68, 147] on link "Orders" at bounding box center [71, 148] width 74 height 9
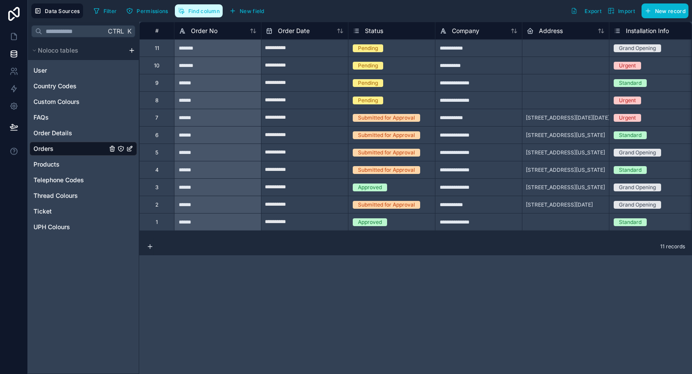
click at [201, 13] on span "Find column" at bounding box center [203, 11] width 31 height 7
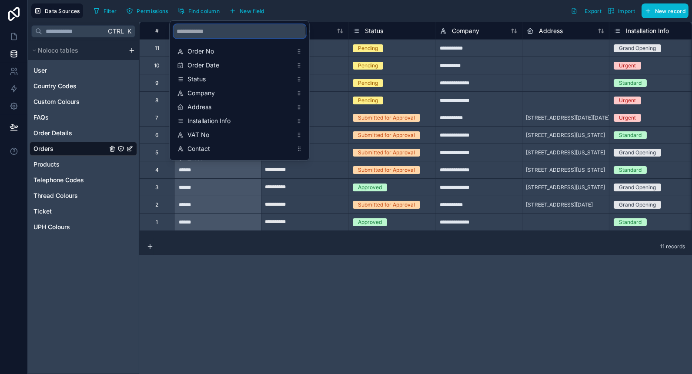
click at [202, 25] on input "scrollable content" at bounding box center [240, 31] width 132 height 14
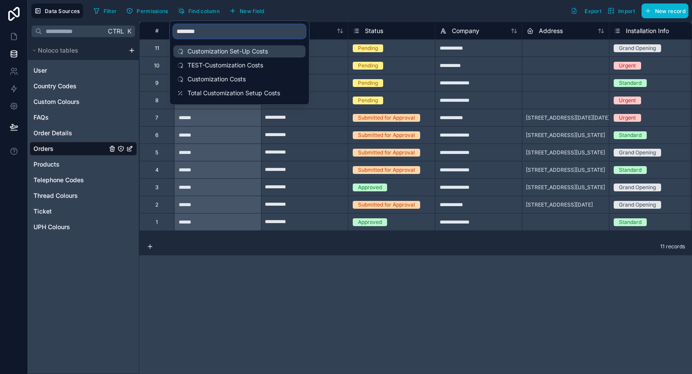
type input "********"
click at [197, 46] on div "Customization Set-Up Costs" at bounding box center [240, 51] width 132 height 12
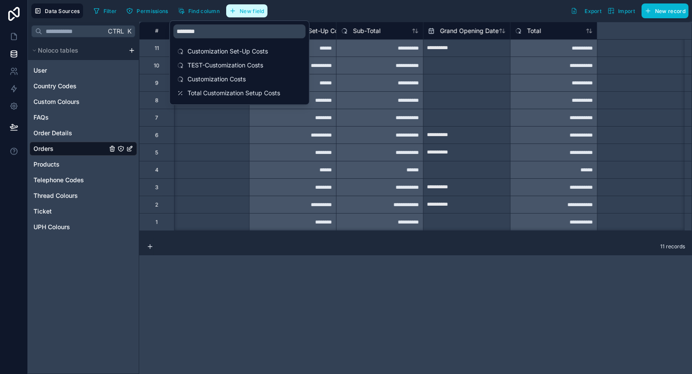
scroll to position [0, 2611]
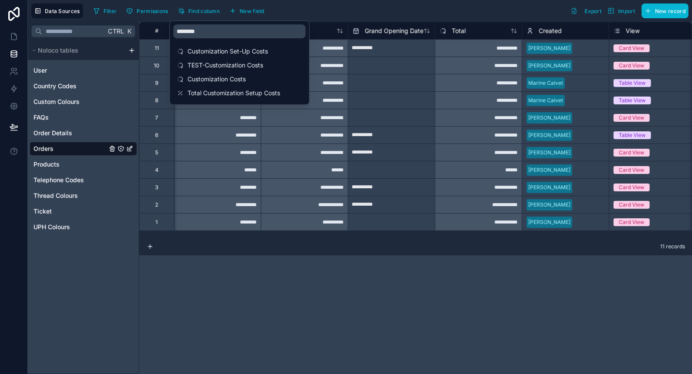
click at [308, 12] on div "Filter Permissions Find column New field Export Import New record" at bounding box center [389, 10] width 599 height 15
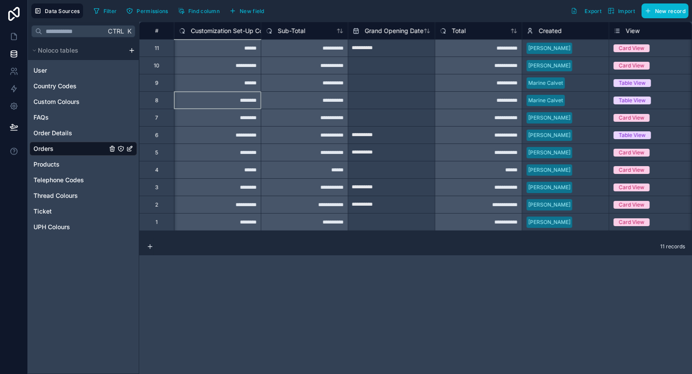
click at [220, 98] on div "********" at bounding box center [217, 99] width 87 height 17
click at [208, 10] on span "Find column" at bounding box center [203, 11] width 31 height 7
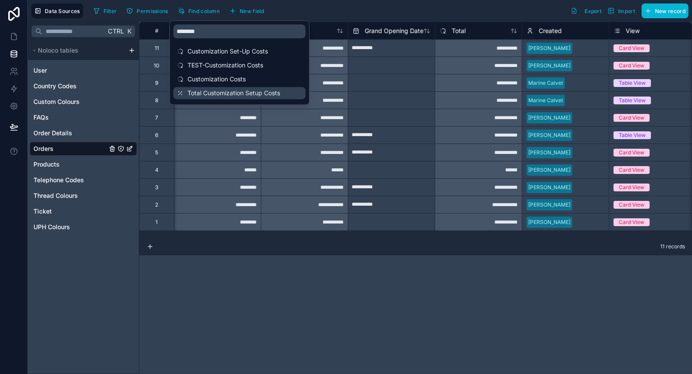
click at [241, 92] on span "Total Customization Setup Costs" at bounding box center [240, 93] width 105 height 9
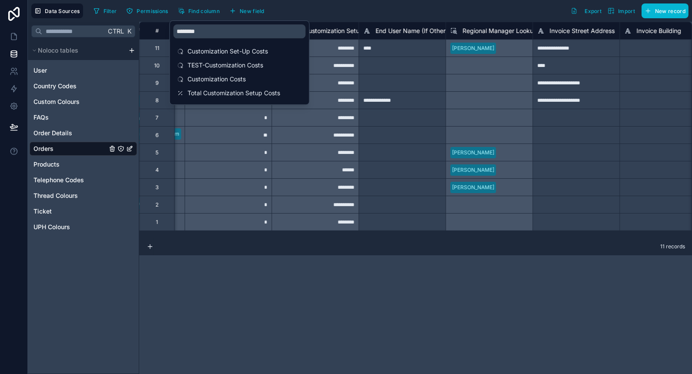
scroll to position [0, 3916]
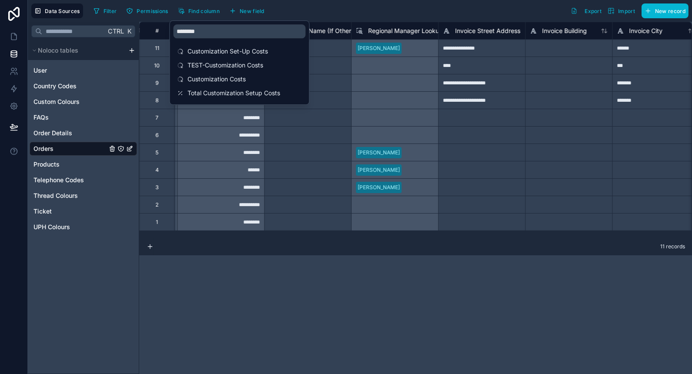
click at [252, 338] on div "**********" at bounding box center [415, 198] width 553 height 352
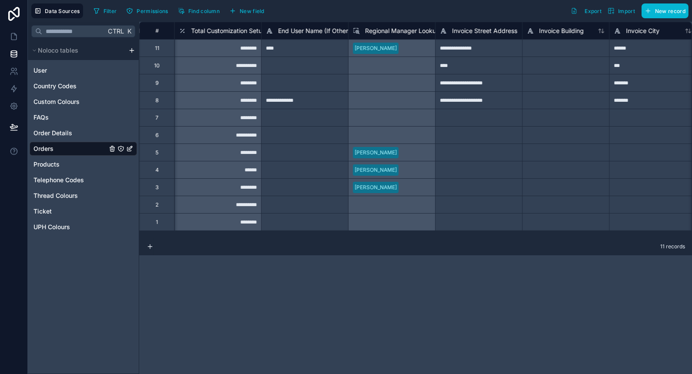
click at [242, 105] on div "********" at bounding box center [217, 99] width 87 height 17
click at [199, 10] on span "Find column" at bounding box center [203, 11] width 31 height 7
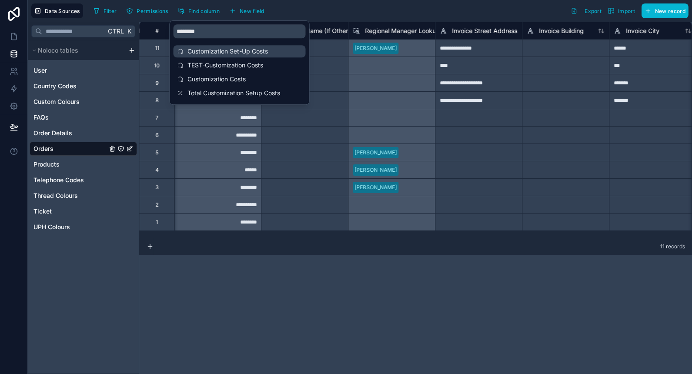
click at [225, 49] on span "Customization Set-Up Costs" at bounding box center [240, 51] width 105 height 9
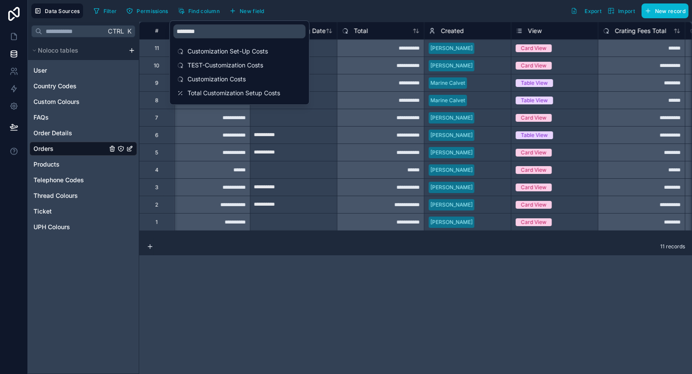
scroll to position [0, 2611]
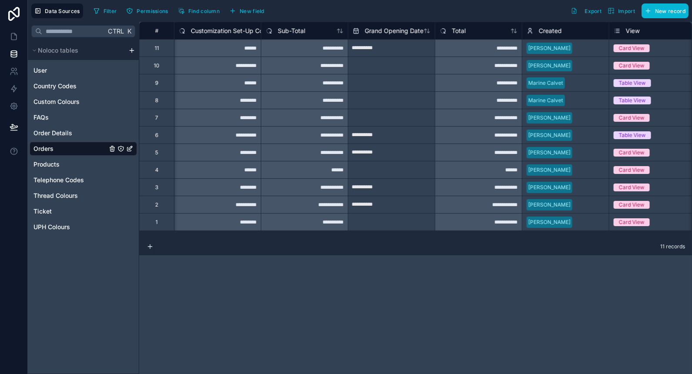
click at [283, 242] on div "11 records" at bounding box center [415, 246] width 553 height 17
click at [236, 90] on div "******" at bounding box center [217, 82] width 87 height 17
click at [238, 103] on div "********" at bounding box center [217, 99] width 87 height 17
click at [68, 134] on span "Order Details" at bounding box center [53, 133] width 39 height 9
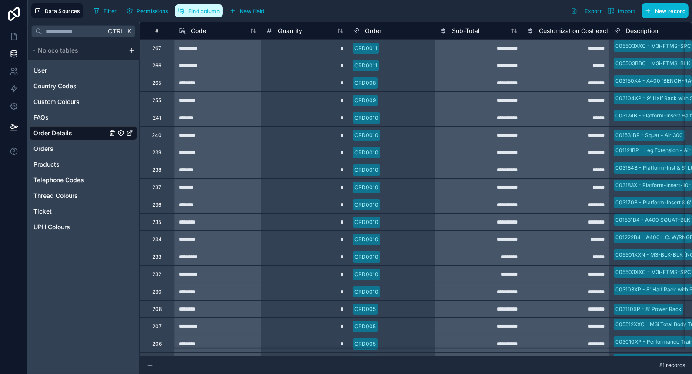
click at [201, 9] on span "Find column" at bounding box center [203, 11] width 31 height 7
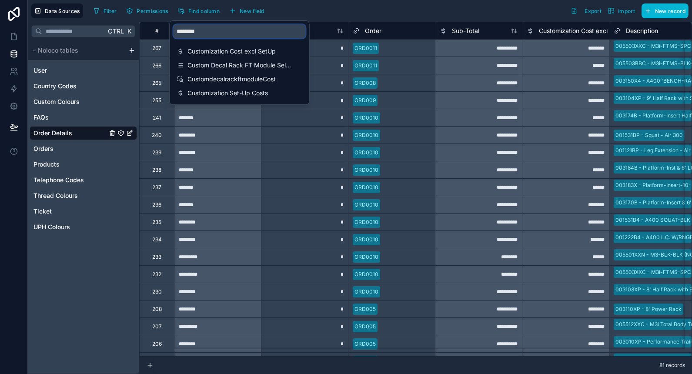
click at [194, 31] on input "********" at bounding box center [240, 31] width 132 height 14
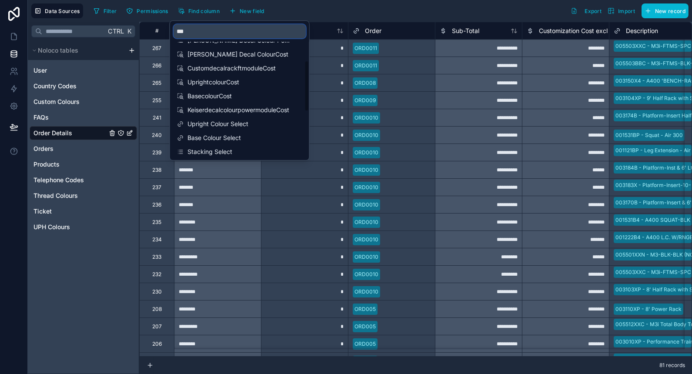
scroll to position [222, 0]
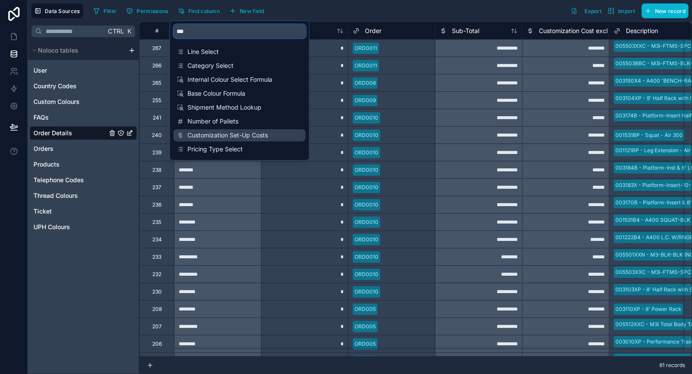
type input "***"
click at [208, 129] on div "Customization Set-Up Costs" at bounding box center [240, 135] width 132 height 12
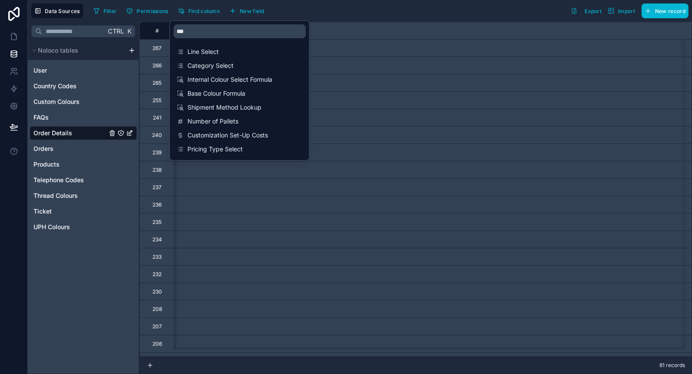
click at [351, 15] on div "Filter Permissions Find column New field Export Import New record" at bounding box center [389, 10] width 599 height 15
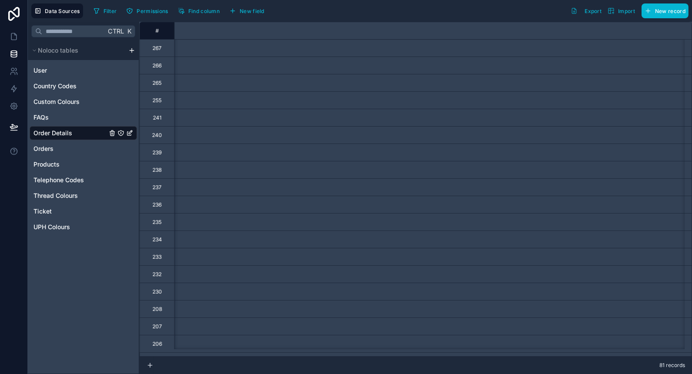
scroll to position [0, 5482]
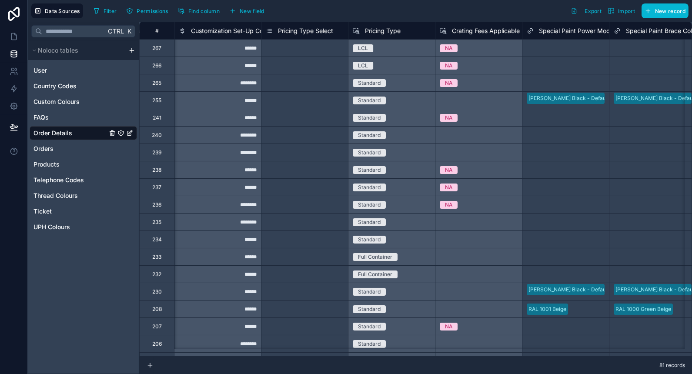
click at [234, 28] on span "Customization Set-Up Costs" at bounding box center [231, 31] width 80 height 9
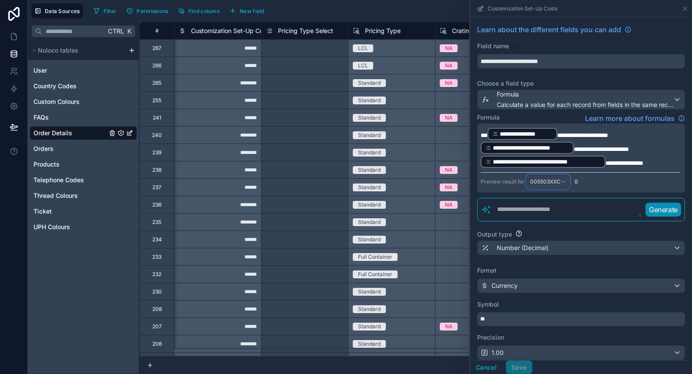
click at [558, 181] on span "005503XXC" at bounding box center [545, 181] width 30 height 7
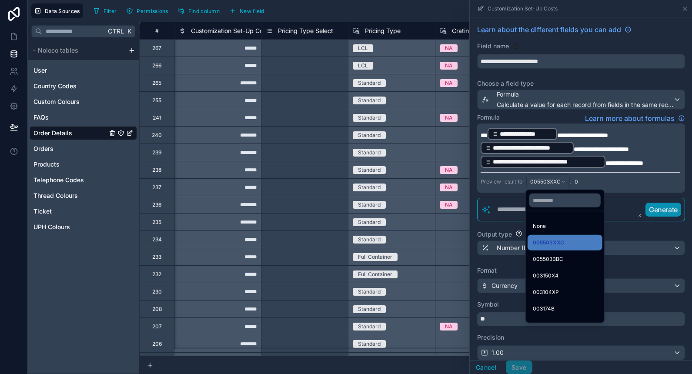
click at [599, 179] on div at bounding box center [581, 187] width 222 height 374
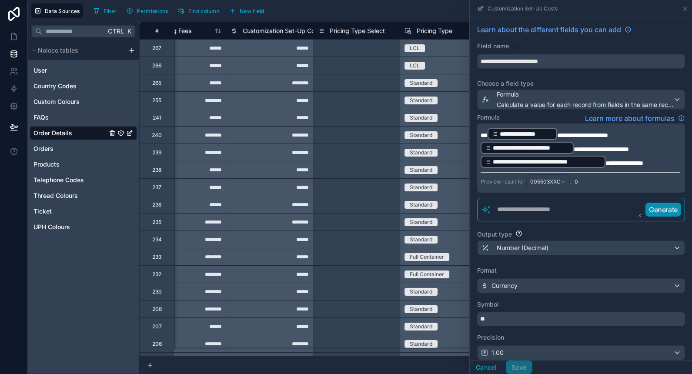
scroll to position [0, 5430]
click at [481, 366] on button "Cancel" at bounding box center [486, 368] width 32 height 14
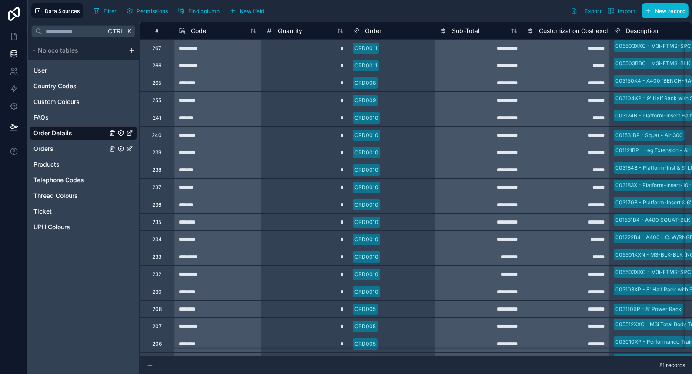
drag, startPoint x: 55, startPoint y: 150, endPoint x: 276, endPoint y: 11, distance: 261.0
click at [55, 151] on link "Orders" at bounding box center [71, 148] width 74 height 9
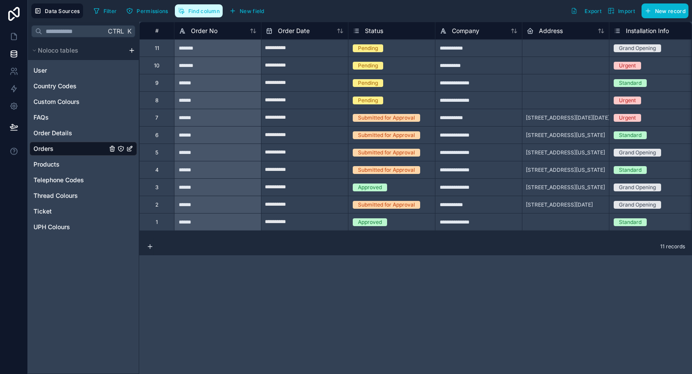
click at [205, 10] on span "Find column" at bounding box center [203, 11] width 31 height 7
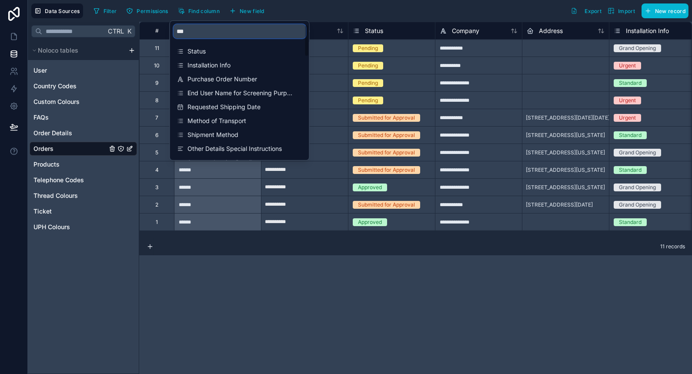
click at [187, 30] on input "***" at bounding box center [240, 31] width 132 height 14
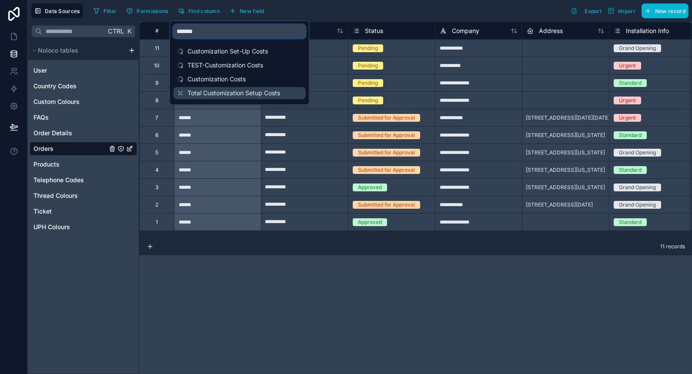
type input "*******"
click at [197, 97] on div "Total Customization Setup Costs" at bounding box center [240, 93] width 132 height 12
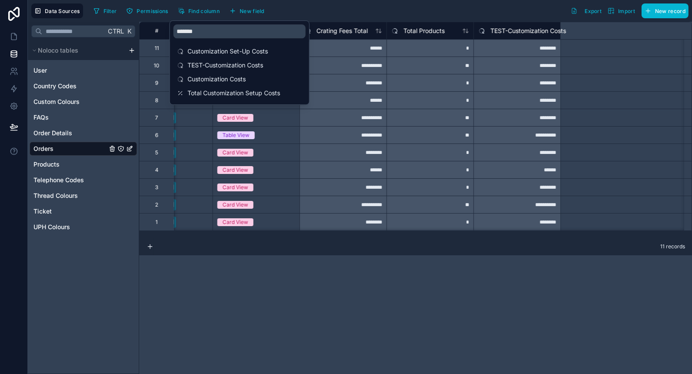
click at [205, 352] on div "**********" at bounding box center [415, 198] width 553 height 352
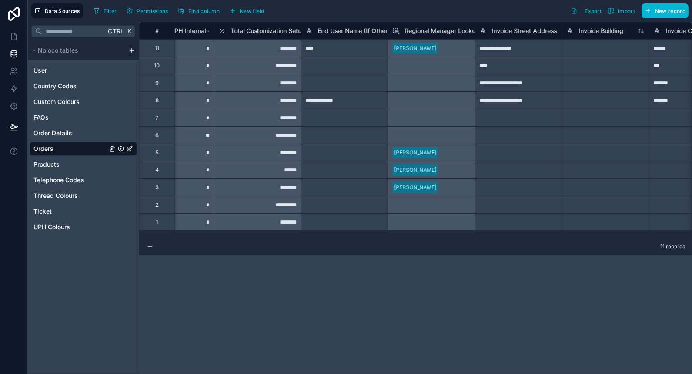
scroll to position [0, 3916]
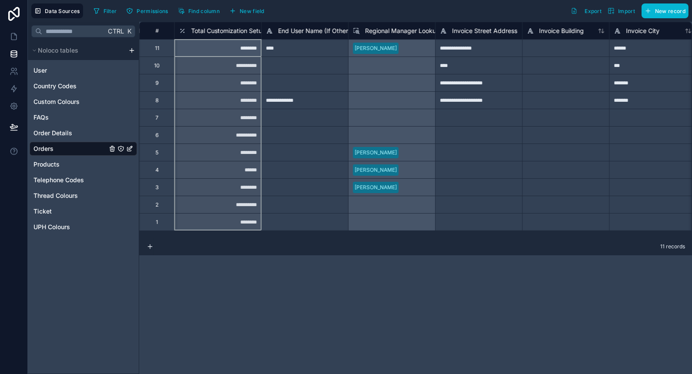
click at [229, 30] on span "Total Customization Setup Costs" at bounding box center [237, 31] width 93 height 9
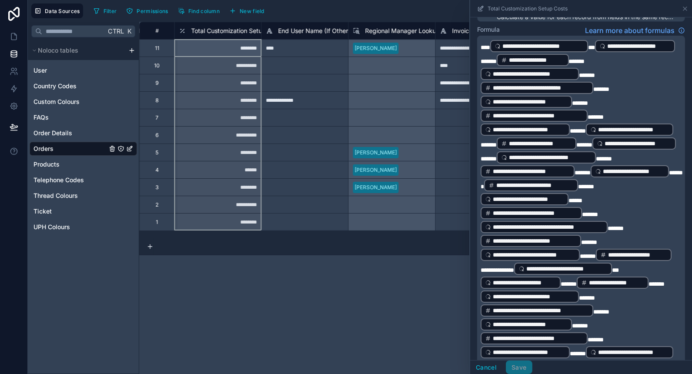
scroll to position [88, 0]
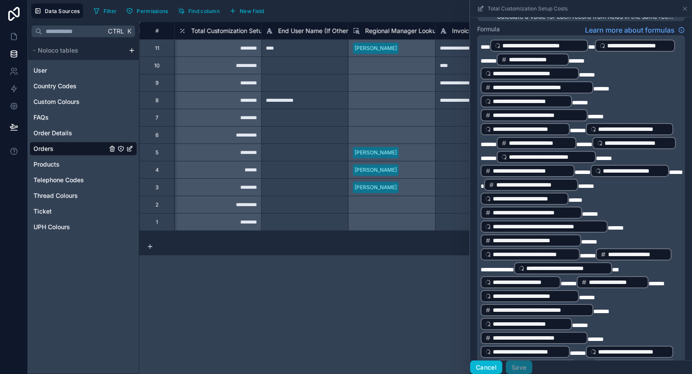
click at [489, 366] on button "Cancel" at bounding box center [486, 368] width 32 height 14
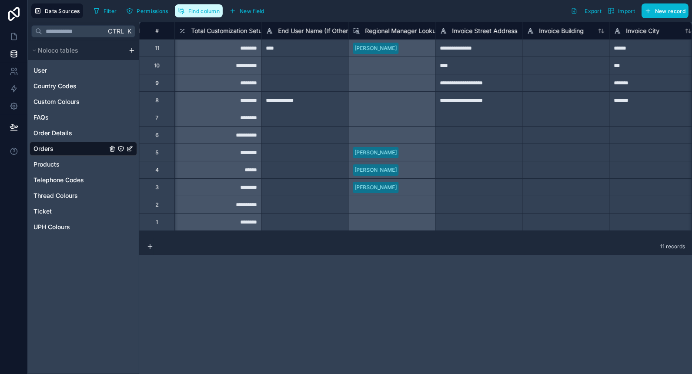
click at [203, 8] on span "Find column" at bounding box center [203, 11] width 31 height 7
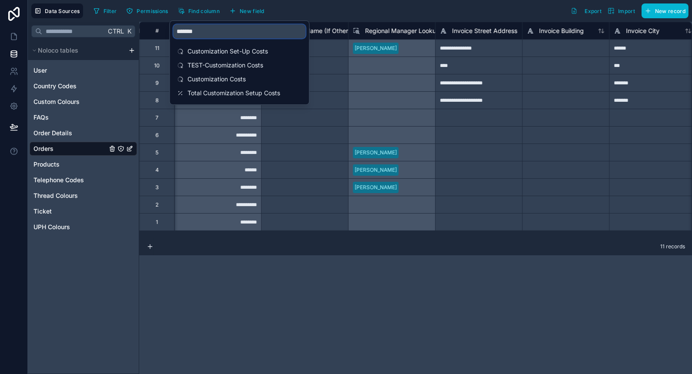
click at [195, 26] on input "*******" at bounding box center [240, 31] width 132 height 14
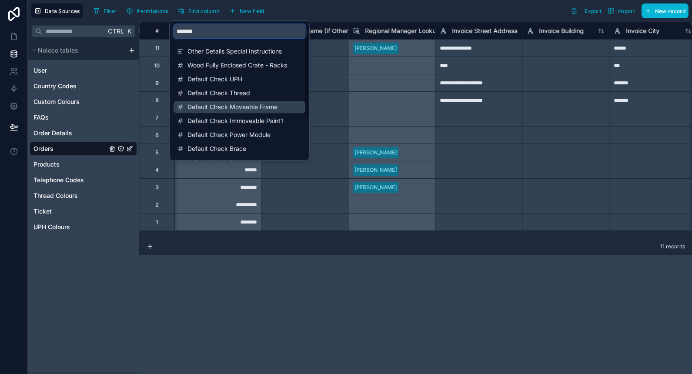
type input "*******"
click at [213, 106] on span "Default Check Moveable Frame" at bounding box center [240, 107] width 105 height 9
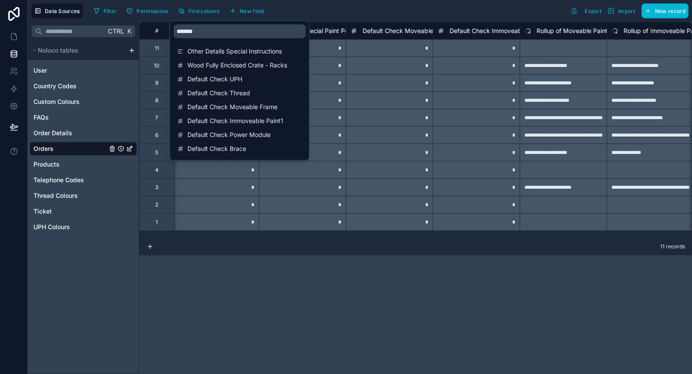
scroll to position [0, 8093]
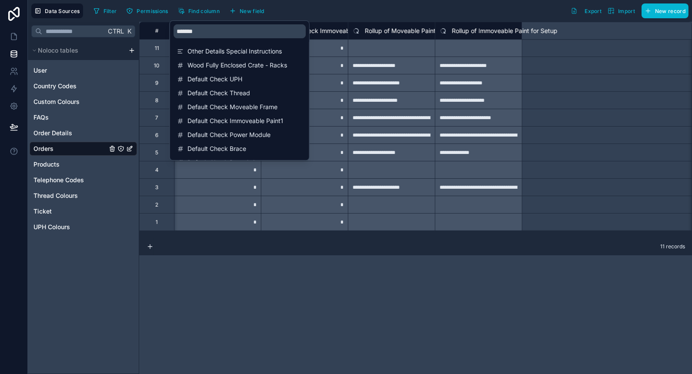
click at [248, 318] on div "**********" at bounding box center [415, 198] width 553 height 352
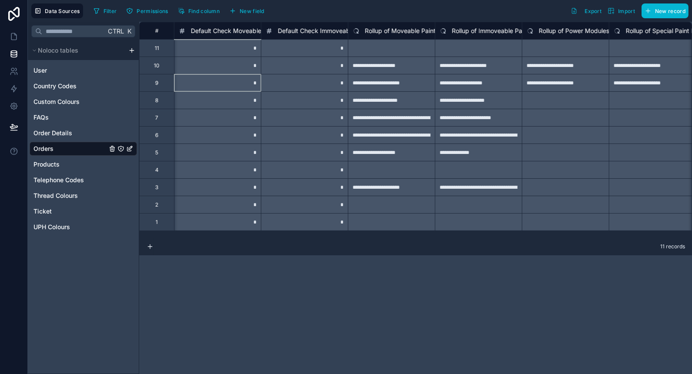
click at [225, 86] on div "*" at bounding box center [217, 82] width 87 height 17
click at [239, 51] on div "*" at bounding box center [217, 47] width 87 height 17
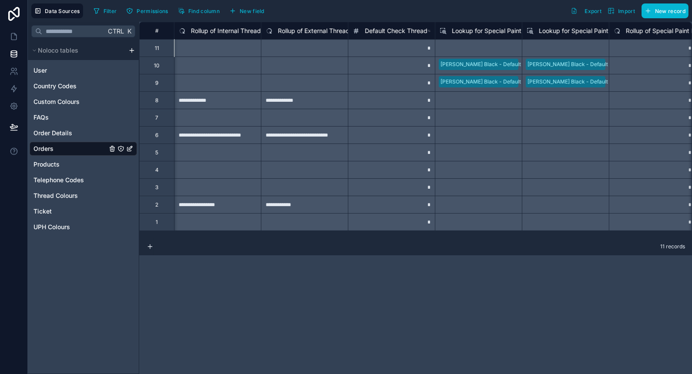
scroll to position [0, 7397]
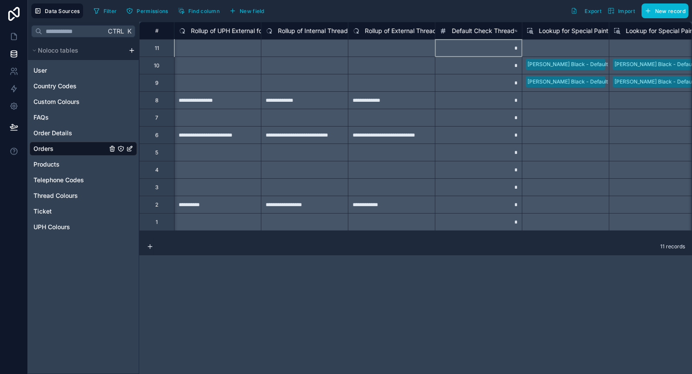
click at [469, 34] on span "Default Check Thread" at bounding box center [483, 31] width 63 height 9
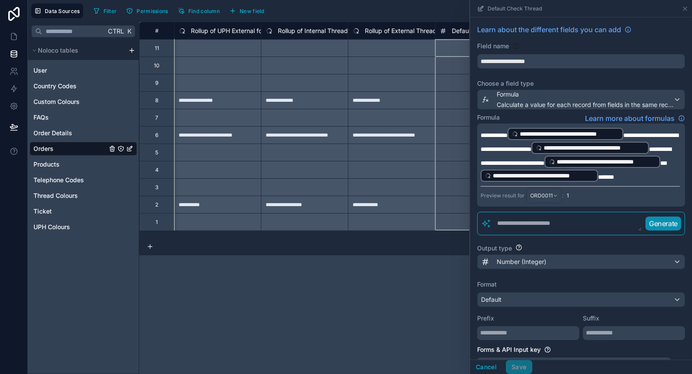
click at [531, 225] on textarea at bounding box center [567, 224] width 151 height 16
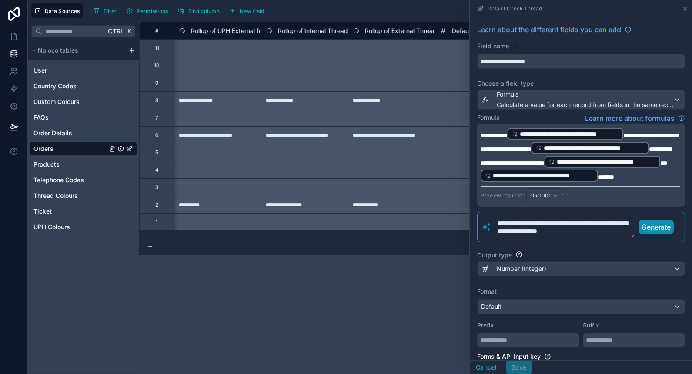
type textarea "**********"
click at [661, 194] on div "Preview result for ORD0011 : 1" at bounding box center [580, 194] width 199 height 17
click at [651, 232] on p "Generate" at bounding box center [656, 227] width 29 height 10
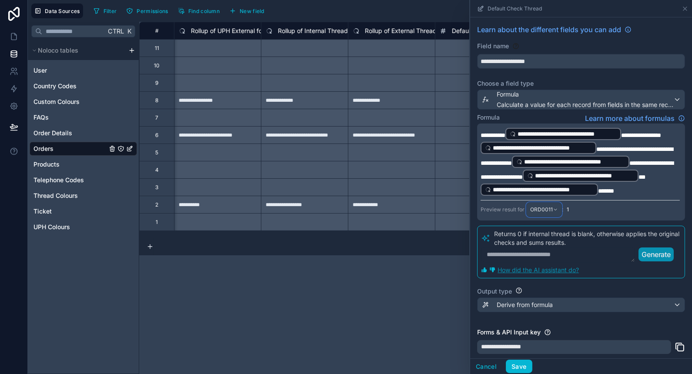
click at [554, 214] on div "ORD0011" at bounding box center [544, 210] width 35 height 14
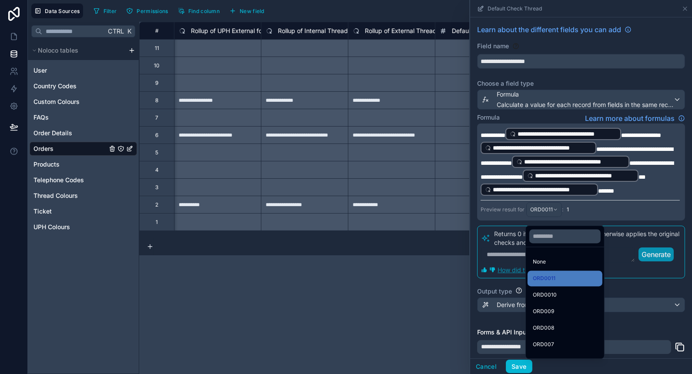
click at [488, 368] on div at bounding box center [581, 187] width 222 height 374
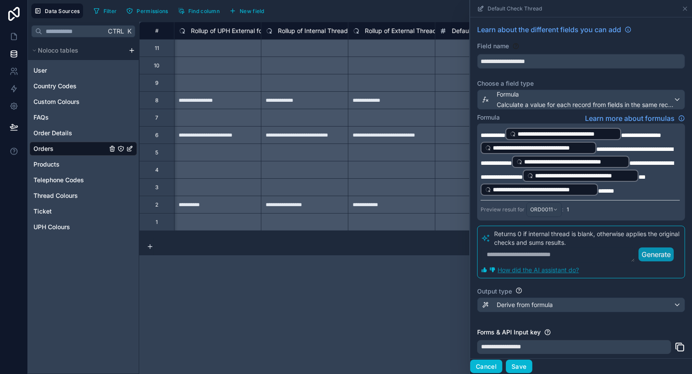
click at [494, 369] on button "Cancel" at bounding box center [486, 367] width 32 height 14
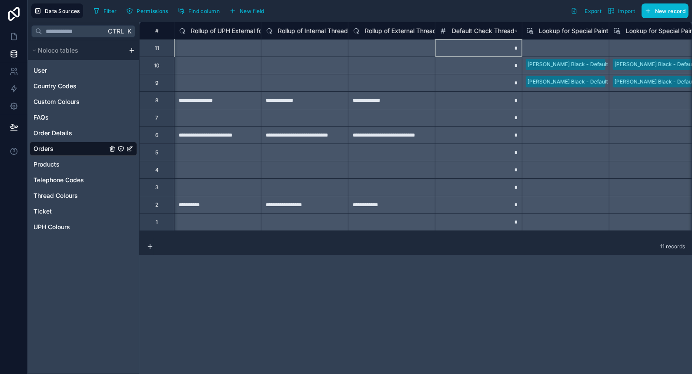
click at [478, 55] on div "*" at bounding box center [478, 47] width 87 height 17
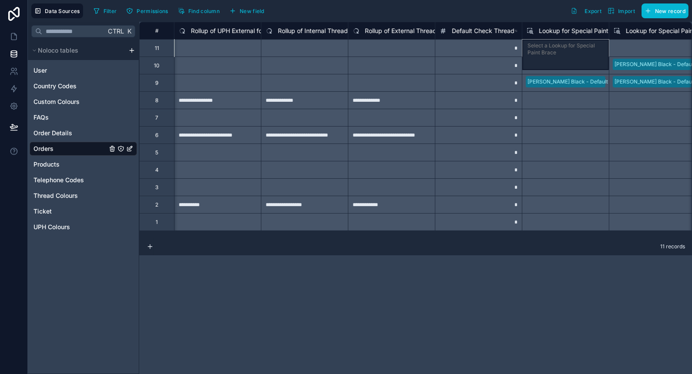
scroll to position [0, 7401]
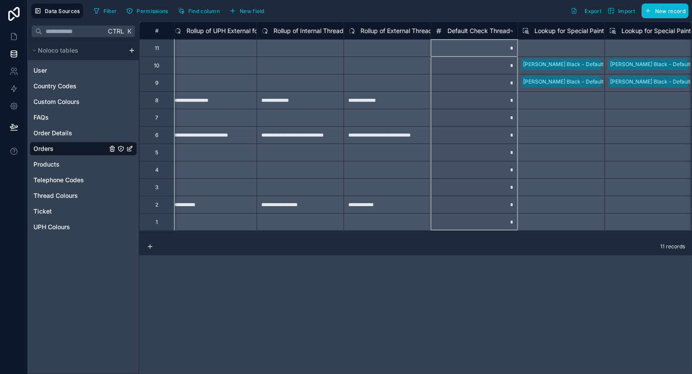
click at [479, 31] on span "Default Check Thread" at bounding box center [479, 31] width 63 height 9
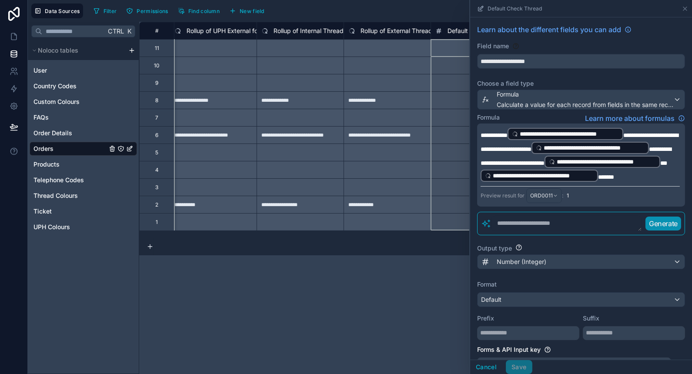
click at [480, 131] on div "**********" at bounding box center [581, 165] width 208 height 83
click at [481, 132] on span "**********" at bounding box center [494, 135] width 27 height 6
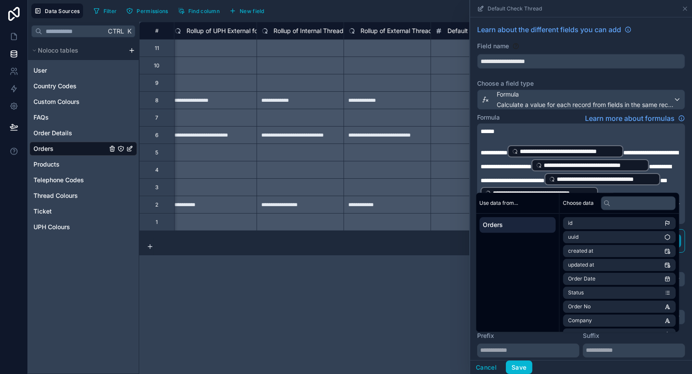
click at [637, 150] on span "**********" at bounding box center [580, 160] width 198 height 20
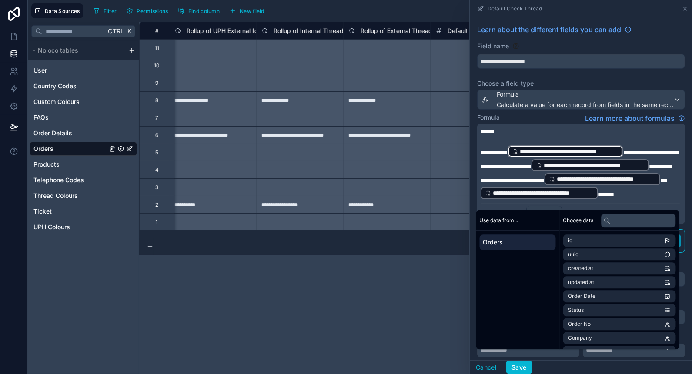
click at [555, 129] on p "******" at bounding box center [580, 131] width 199 height 9
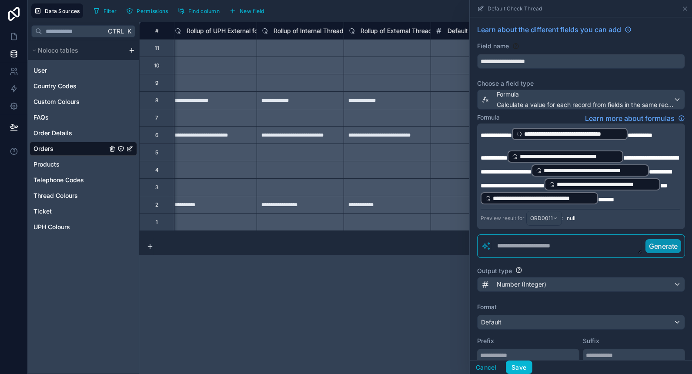
click at [602, 185] on span "**********" at bounding box center [576, 179] width 191 height 20
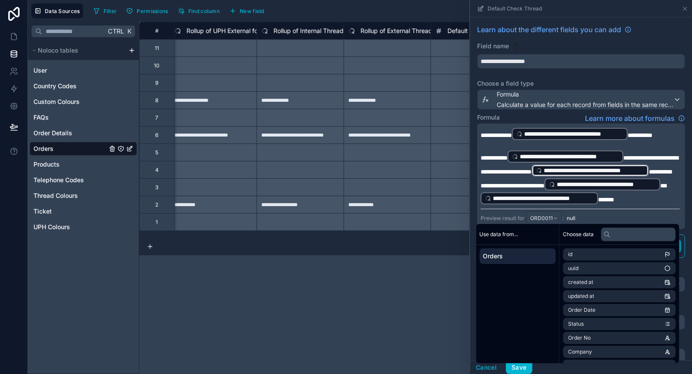
click at [515, 141] on p "**********" at bounding box center [580, 134] width 199 height 14
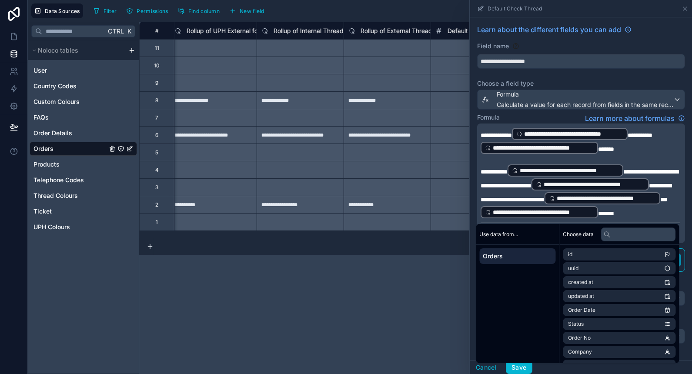
click at [481, 170] on span "**********" at bounding box center [494, 172] width 27 height 6
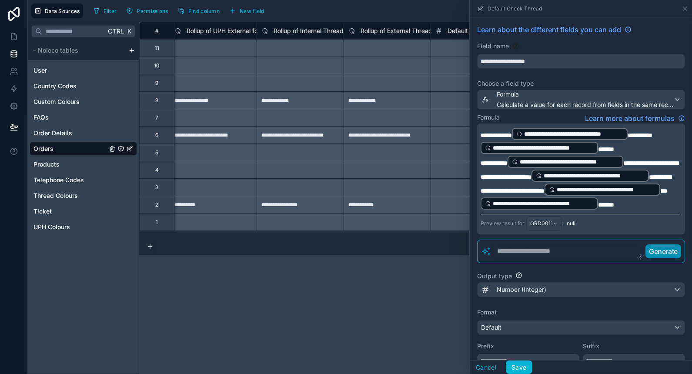
click at [481, 162] on span "**********" at bounding box center [494, 163] width 27 height 6
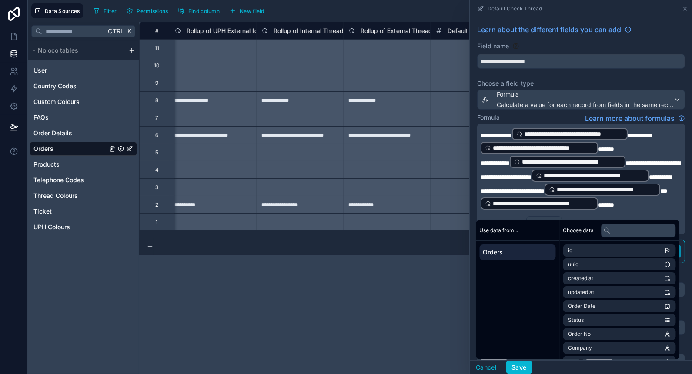
click at [630, 219] on div "**********" at bounding box center [581, 179] width 208 height 111
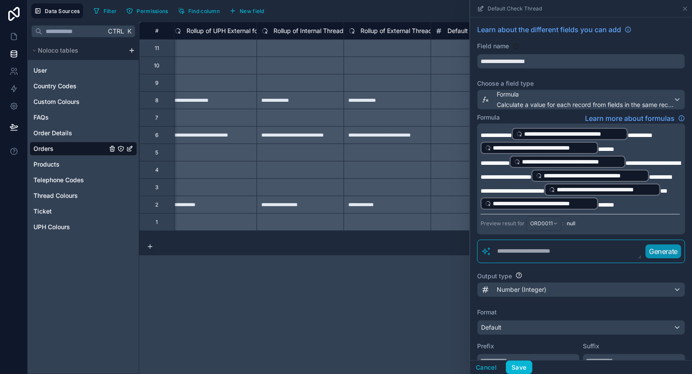
click at [625, 211] on p "**********" at bounding box center [580, 183] width 199 height 56
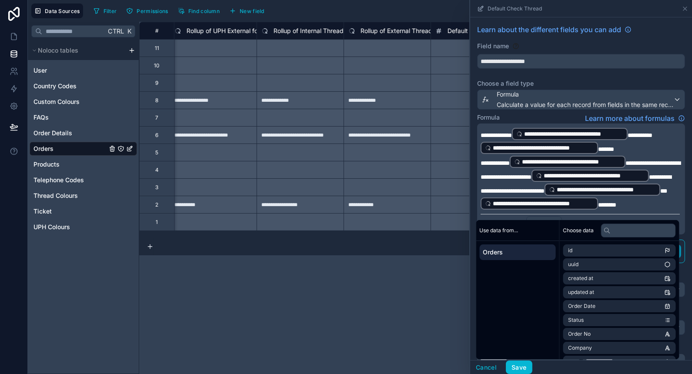
click at [559, 112] on div "**********" at bounding box center [581, 240] width 222 height 447
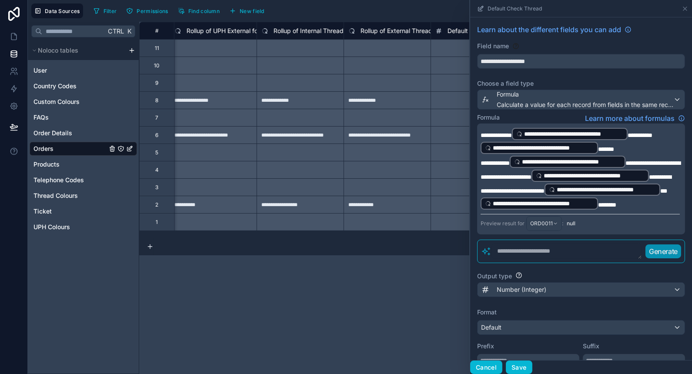
click at [489, 366] on button "Cancel" at bounding box center [486, 368] width 32 height 14
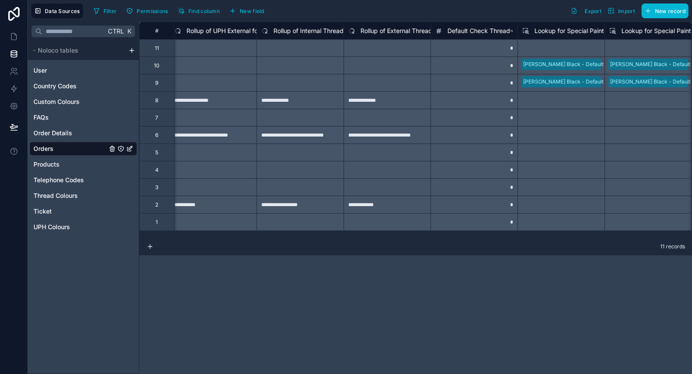
click at [485, 30] on span "Default Check Thread" at bounding box center [479, 31] width 63 height 9
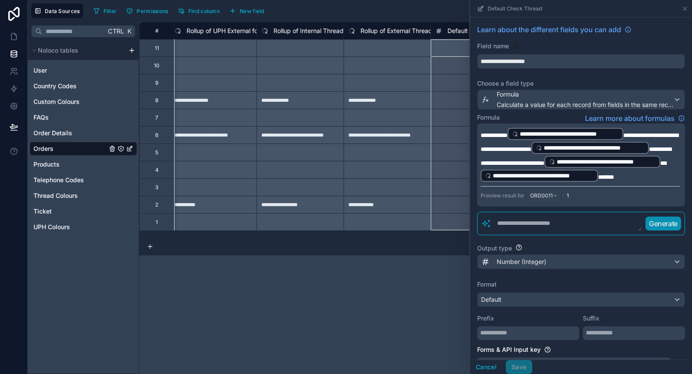
click at [550, 231] on textarea at bounding box center [567, 224] width 151 height 16
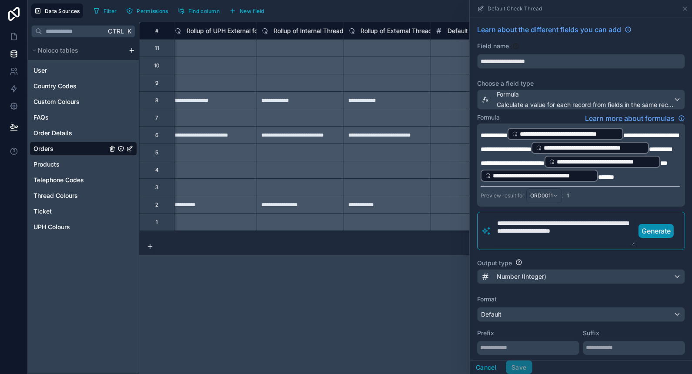
type textarea "**********"
click at [661, 246] on div "**********" at bounding box center [587, 231] width 190 height 30
click at [662, 236] on p "Generate" at bounding box center [656, 231] width 29 height 10
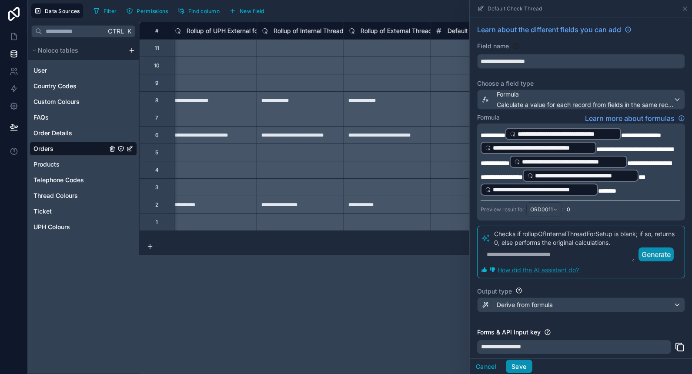
click at [522, 364] on button "Save" at bounding box center [519, 367] width 26 height 14
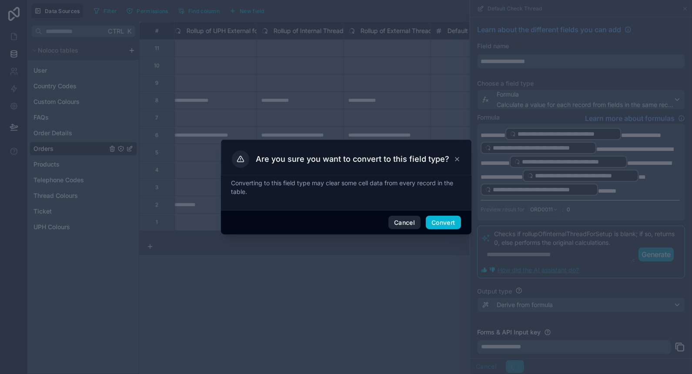
click at [397, 221] on button "Cancel" at bounding box center [405, 223] width 32 height 14
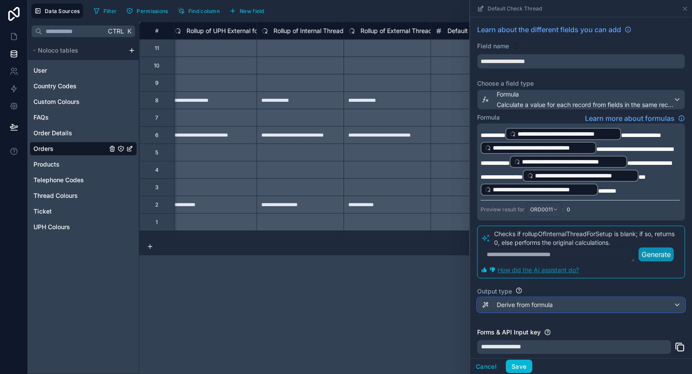
click at [505, 307] on span "Derive from formula" at bounding box center [525, 305] width 56 height 9
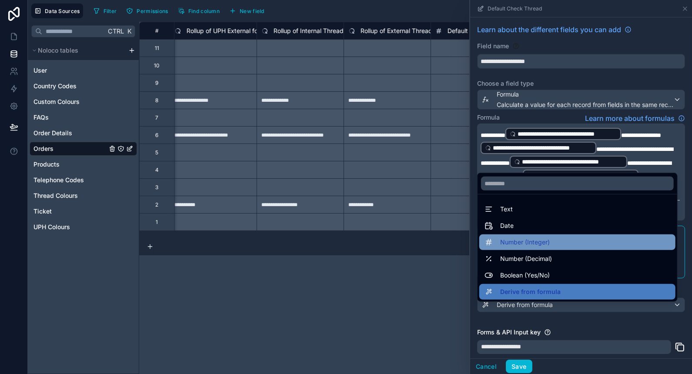
click at [537, 242] on span "Number (Integer)" at bounding box center [525, 242] width 50 height 10
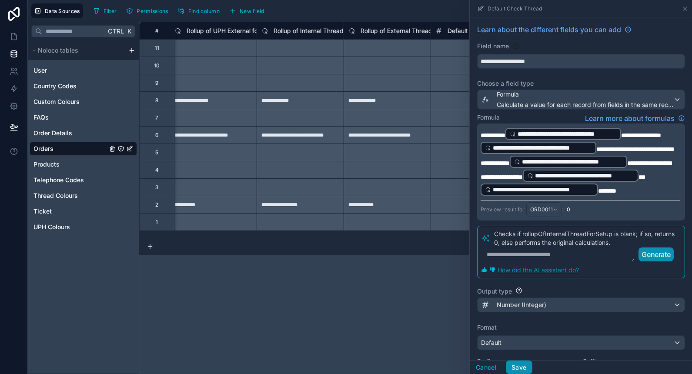
click at [519, 365] on button "Save" at bounding box center [519, 368] width 26 height 14
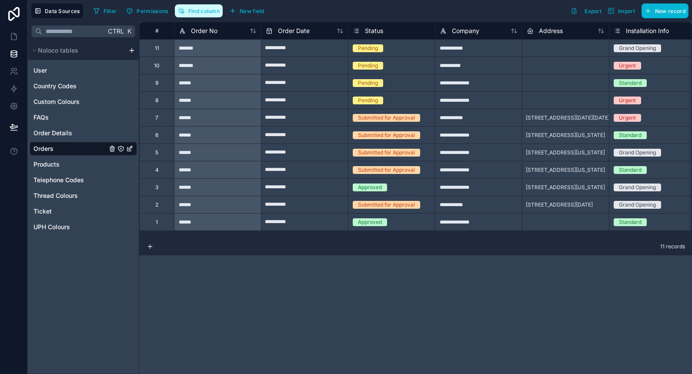
click at [199, 4] on button "Find column" at bounding box center [199, 10] width 48 height 13
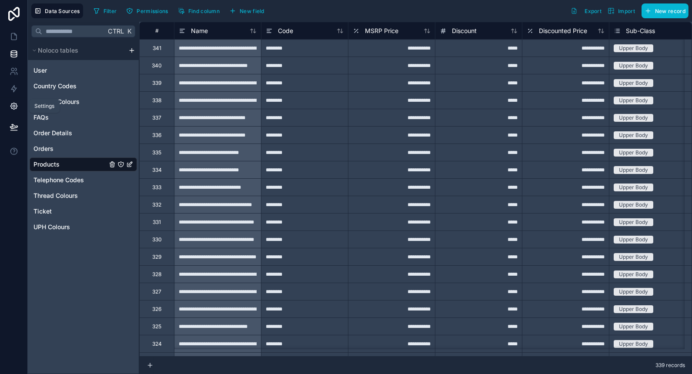
click at [13, 105] on icon at bounding box center [14, 106] width 9 height 9
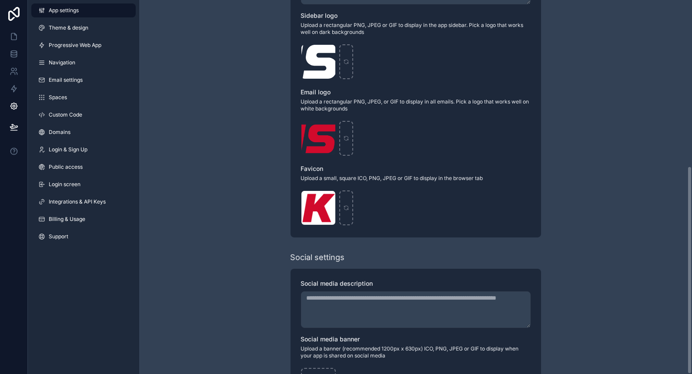
scroll to position [298, 0]
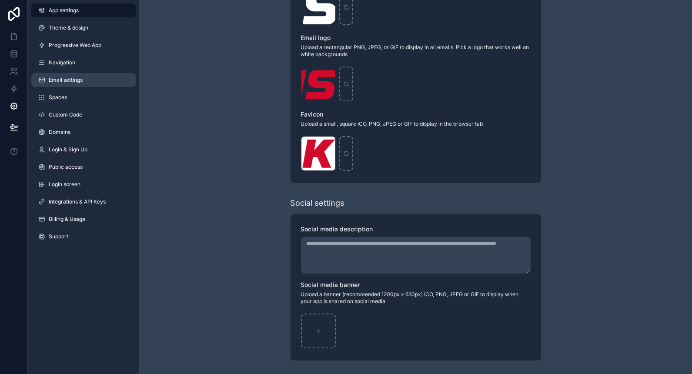
click at [60, 77] on span "Email settings" at bounding box center [66, 80] width 34 height 7
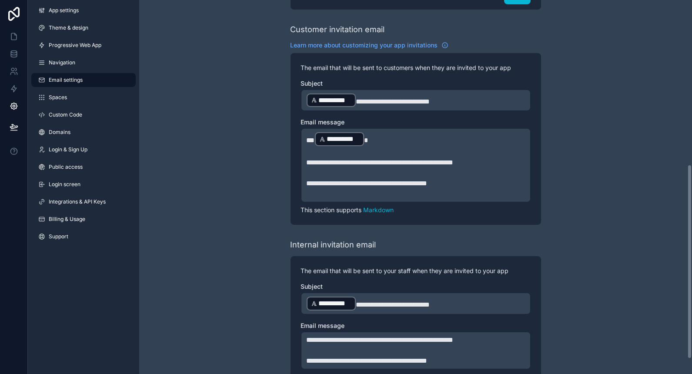
scroll to position [345, 0]
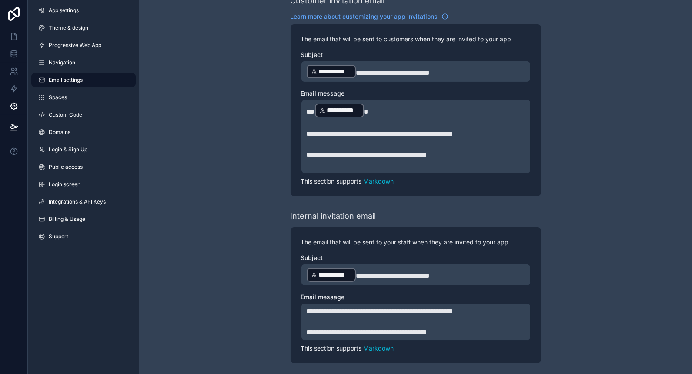
click at [480, 341] on div "This section supports Markdown" at bounding box center [416, 347] width 230 height 12
click at [476, 327] on p "**********" at bounding box center [416, 332] width 218 height 10
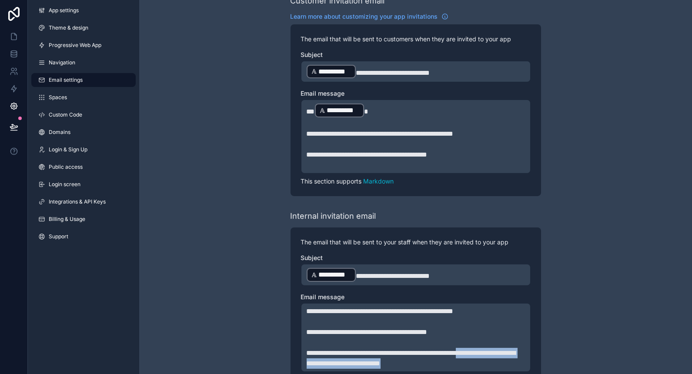
click at [491, 352] on span "**********" at bounding box center [411, 358] width 209 height 17
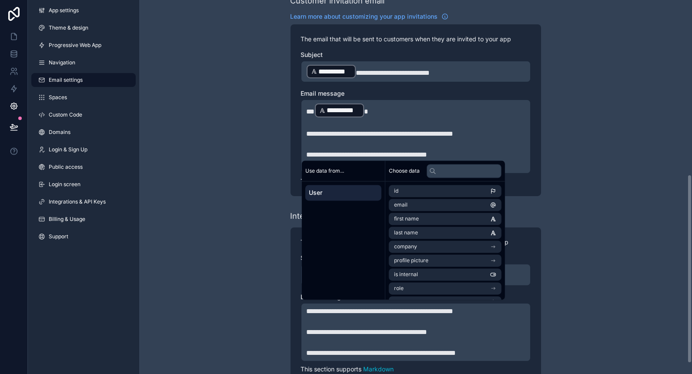
scroll to position [365, 0]
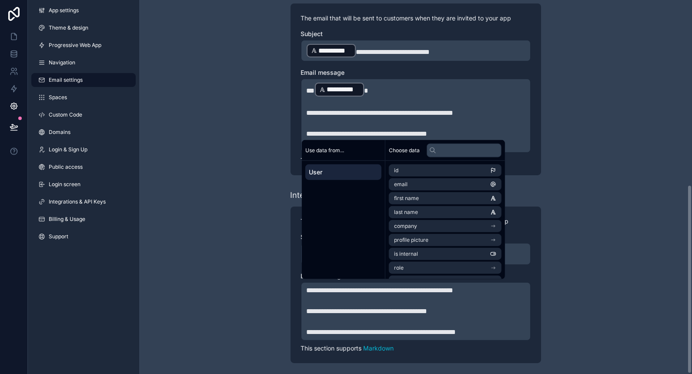
click at [251, 312] on div "**********" at bounding box center [415, 6] width 553 height 743
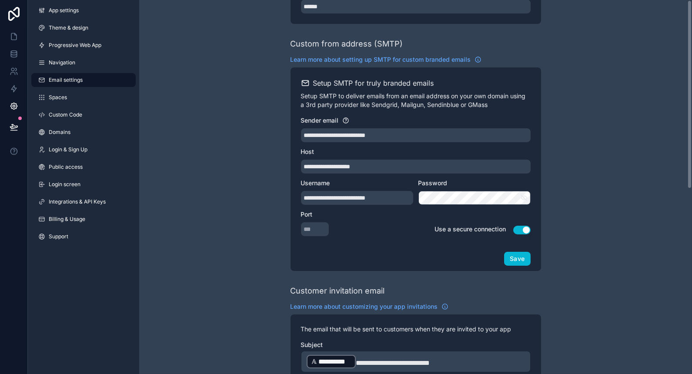
scroll to position [0, 0]
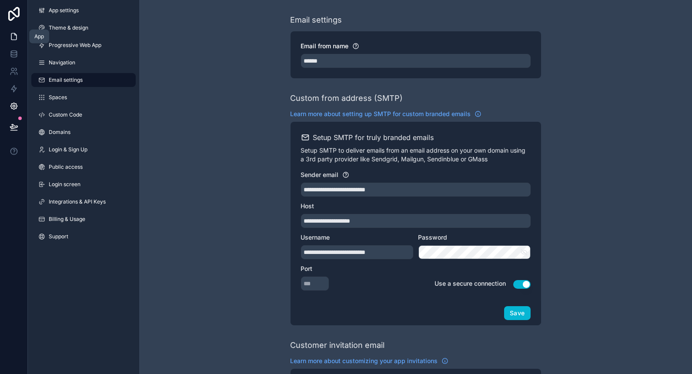
click at [17, 33] on icon at bounding box center [14, 36] width 9 height 9
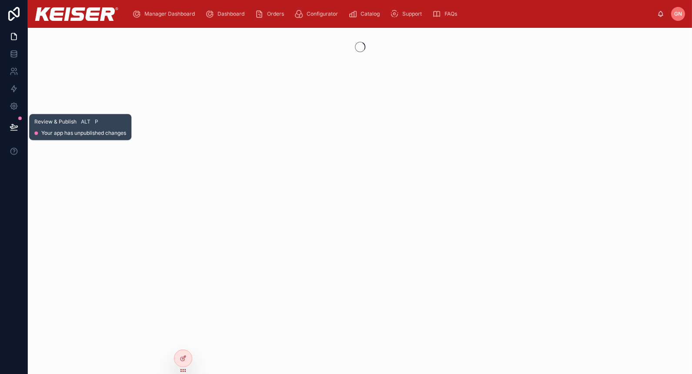
click at [11, 131] on button at bounding box center [13, 127] width 19 height 24
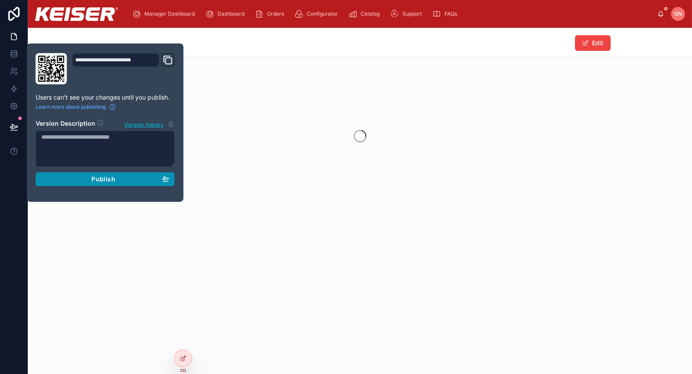
click at [83, 178] on div "Publish" at bounding box center [105, 179] width 128 height 8
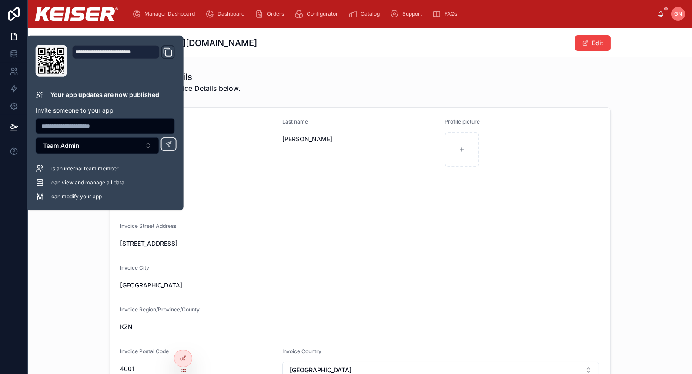
click at [64, 258] on div "First name Gabriella Last name Nivison Profile picture Company Too1 Invoice Str…" at bounding box center [360, 286] width 664 height 365
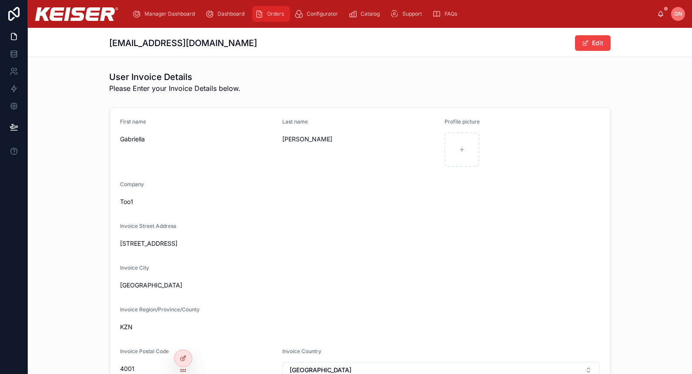
click at [263, 10] on icon "scrollable content" at bounding box center [259, 14] width 9 height 9
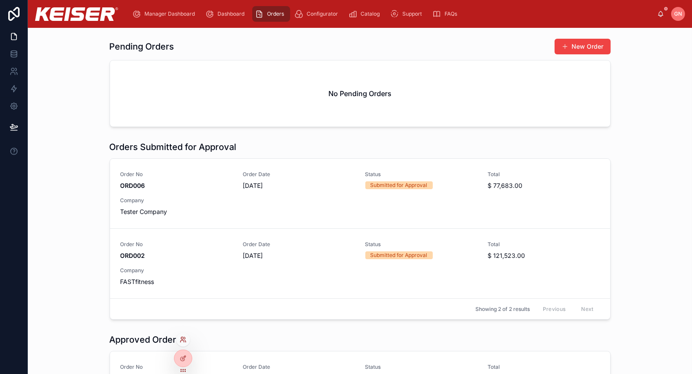
click at [183, 338] on icon at bounding box center [182, 338] width 2 height 2
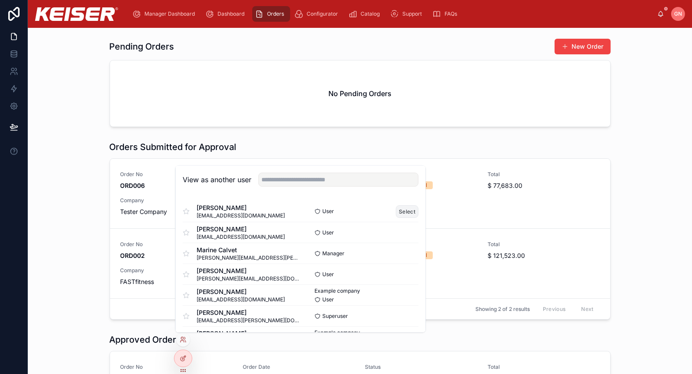
click at [397, 213] on button "Select" at bounding box center [407, 211] width 23 height 13
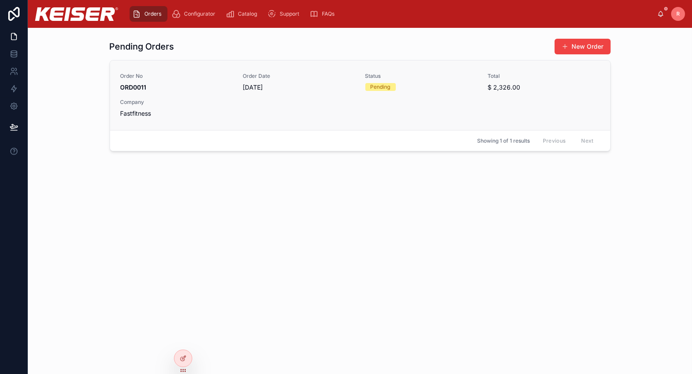
click at [343, 97] on div "Order No ORD0011 Order Date [DATE] Status Pending Total $ 2,326.00 Company Fast…" at bounding box center [360, 95] width 479 height 45
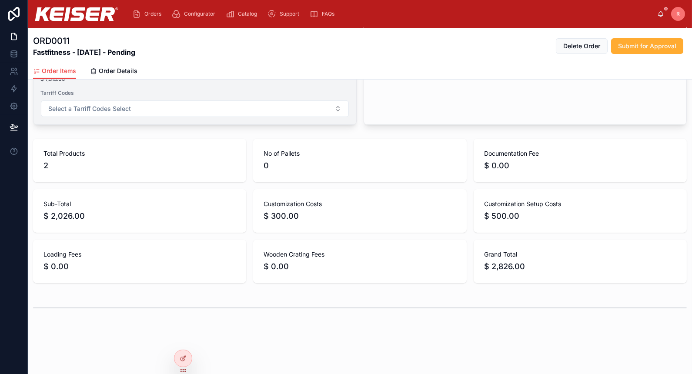
scroll to position [437, 0]
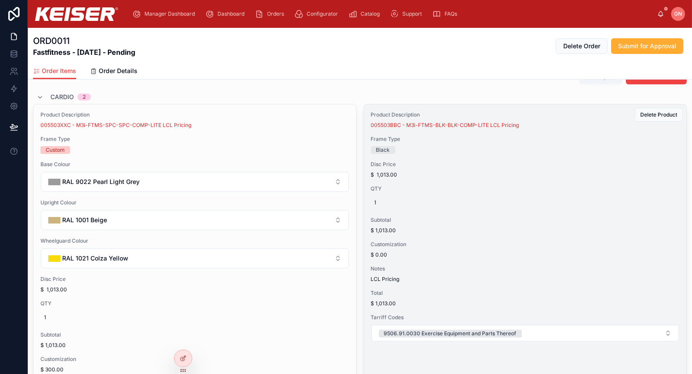
scroll to position [163, 0]
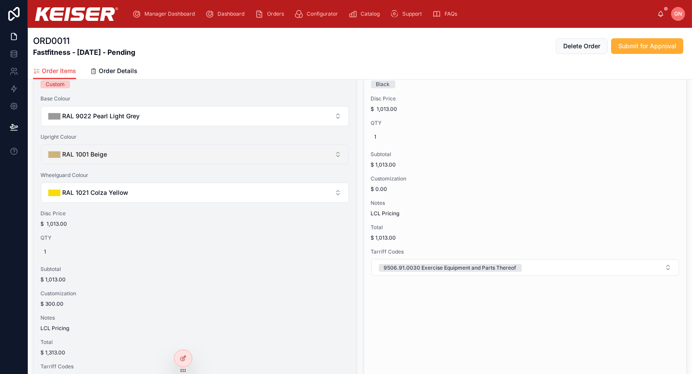
click at [200, 151] on button "RAL 1001 Beige" at bounding box center [195, 154] width 308 height 20
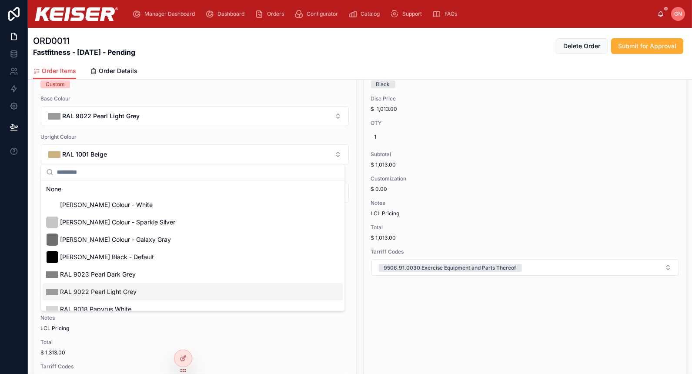
click at [159, 296] on div "RAL 9022 Pearl Light Grey" at bounding box center [193, 291] width 300 height 17
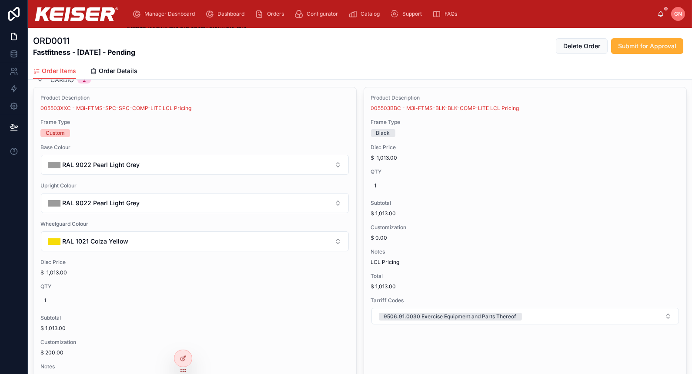
scroll to position [114, 0]
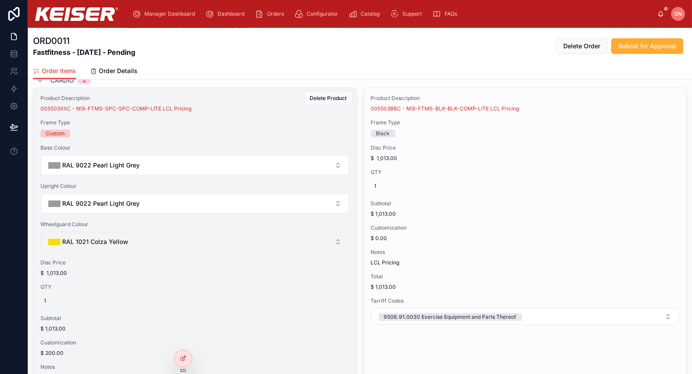
click at [244, 247] on button "RAL 1021 Colza Yellow" at bounding box center [195, 242] width 308 height 20
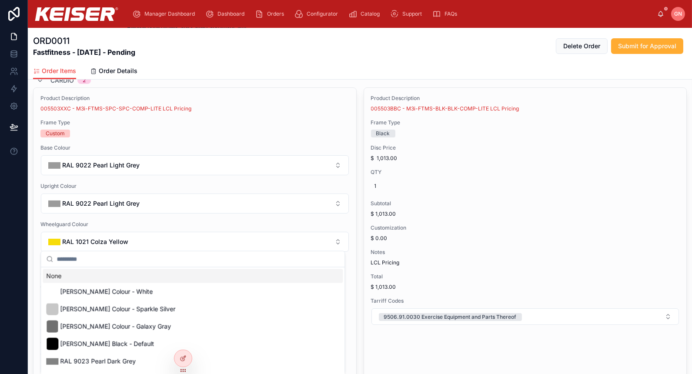
drag, startPoint x: 110, startPoint y: 362, endPoint x: 241, endPoint y: 260, distance: 166.8
click at [241, 260] on div "None [PERSON_NAME] Colour - White [PERSON_NAME] Colour - Sparkle Silver [PERSON…" at bounding box center [193, 324] width 304 height 147
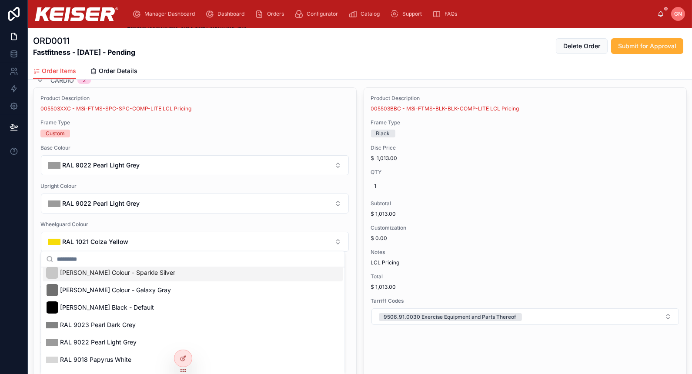
scroll to position [41, 0]
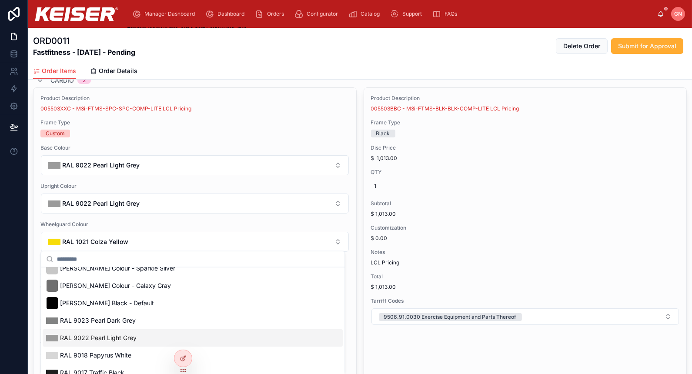
click at [134, 336] on span "RAL 9022 Pearl Light Grey" at bounding box center [98, 338] width 77 height 9
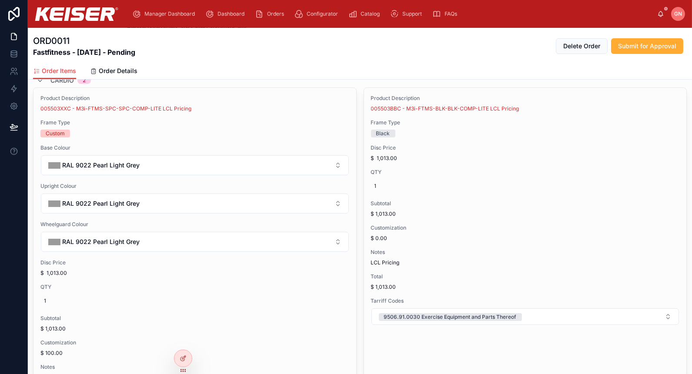
click at [318, 84] on div "Cardio 2" at bounding box center [360, 81] width 654 height 14
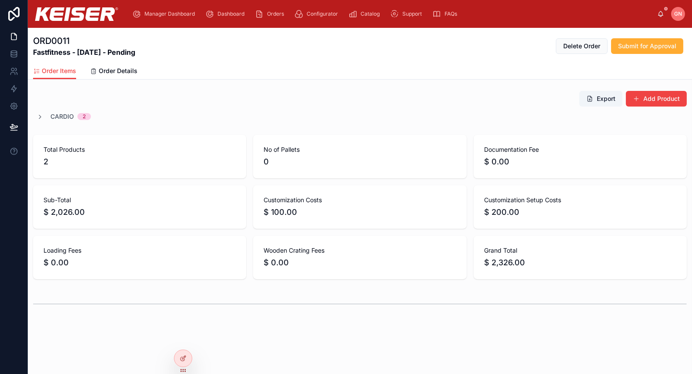
scroll to position [74, 0]
click at [42, 115] on icon at bounding box center [40, 118] width 7 height 7
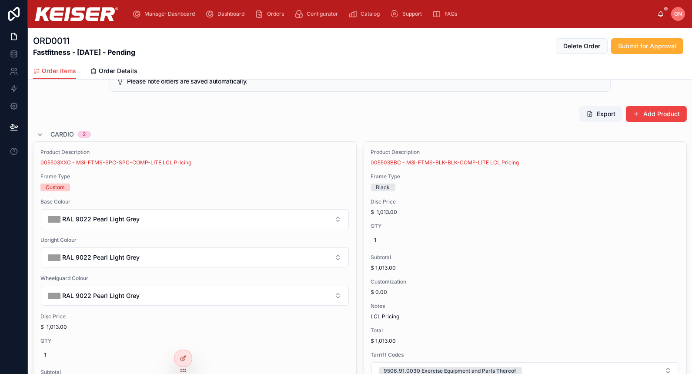
scroll to position [58, 0]
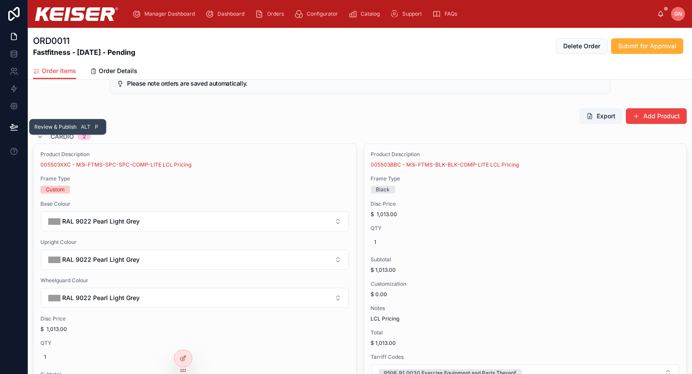
click at [10, 125] on icon at bounding box center [14, 127] width 9 height 9
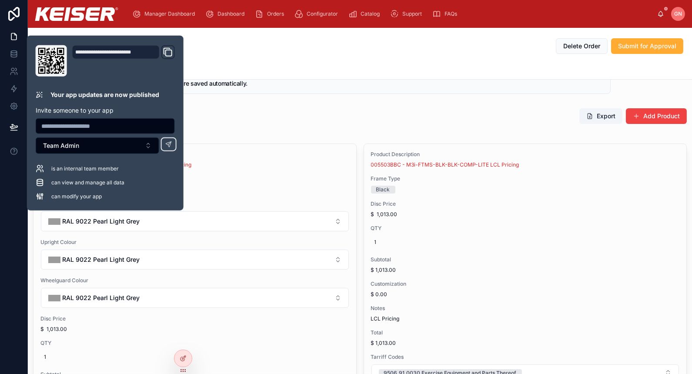
click at [55, 57] on icon at bounding box center [51, 61] width 26 height 26
click at [168, 51] on icon "Domain and Custom Link" at bounding box center [168, 52] width 10 height 10
click at [235, 55] on div "ORD0011 Fastfitness - [DATE] - Pending Delete Order Submit for Approval" at bounding box center [360, 46] width 654 height 23
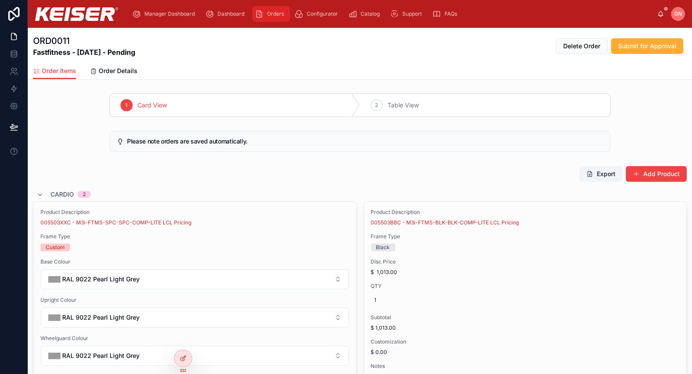
click at [275, 16] on span "Orders" at bounding box center [275, 13] width 17 height 7
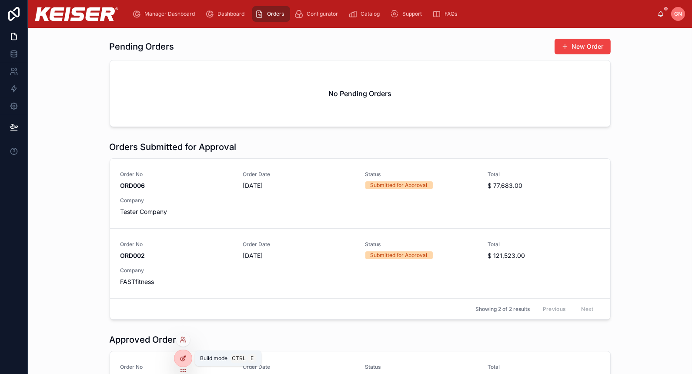
click at [181, 357] on icon at bounding box center [183, 359] width 4 height 4
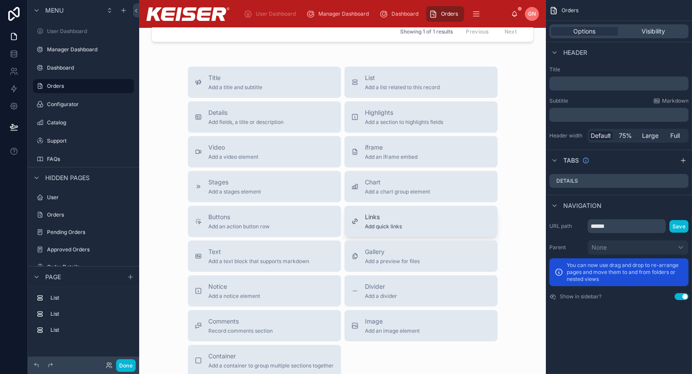
scroll to position [483, 0]
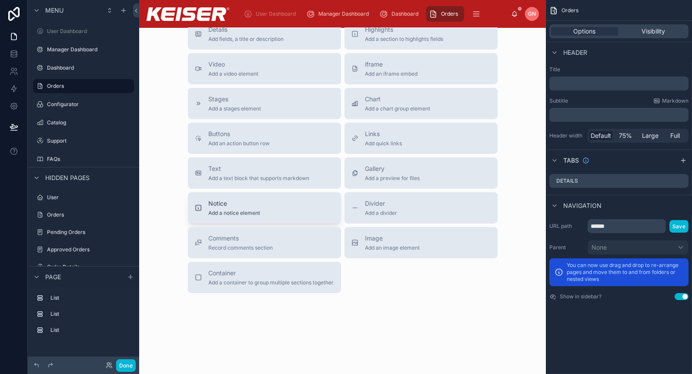
click at [274, 211] on div "Notice Add a notice element" at bounding box center [264, 207] width 139 height 17
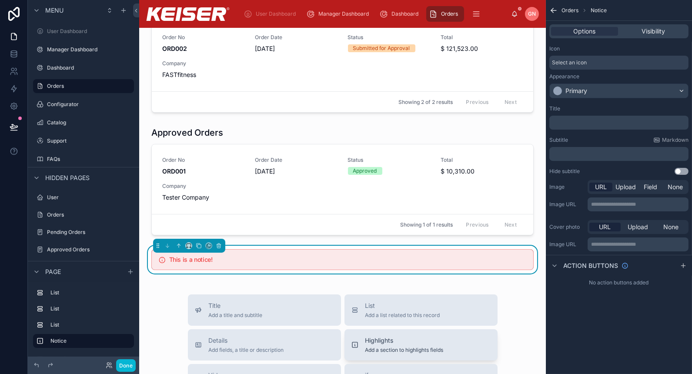
scroll to position [188, 0]
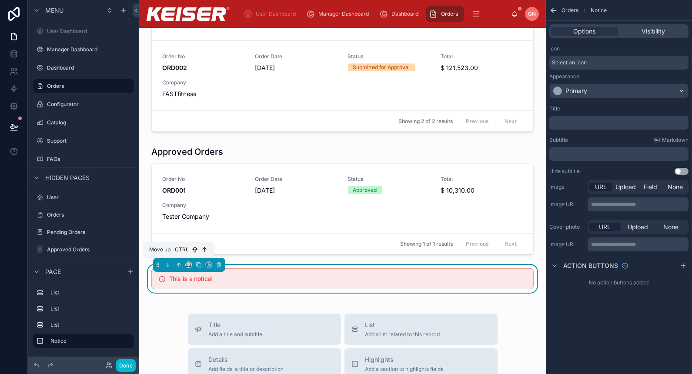
click at [179, 265] on icon at bounding box center [179, 265] width 6 height 6
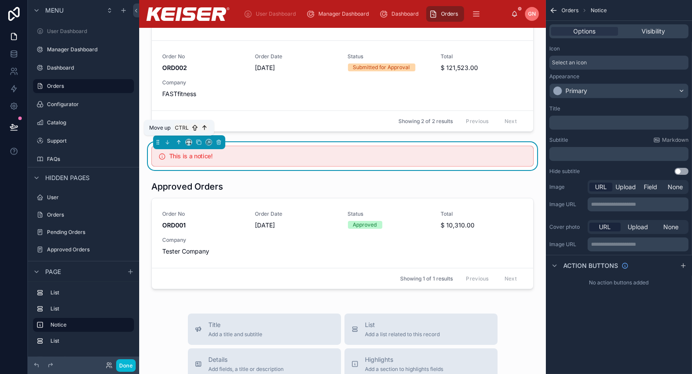
click at [177, 140] on icon at bounding box center [179, 142] width 6 height 6
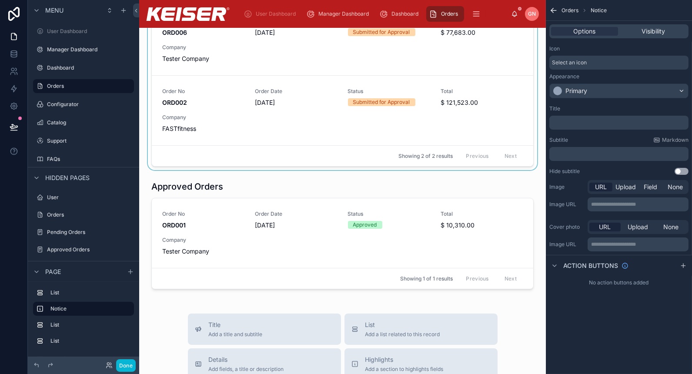
scroll to position [0, 0]
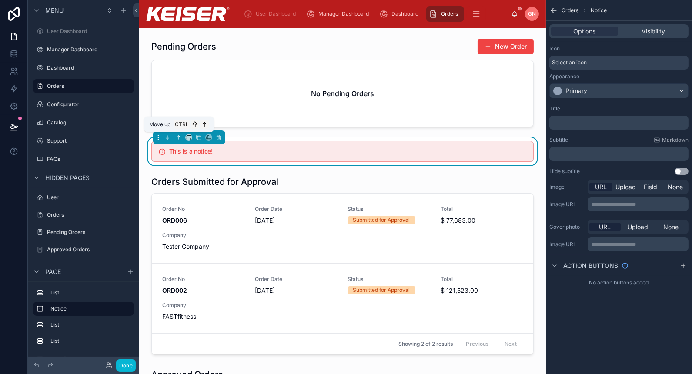
click at [180, 134] on icon at bounding box center [179, 137] width 6 height 6
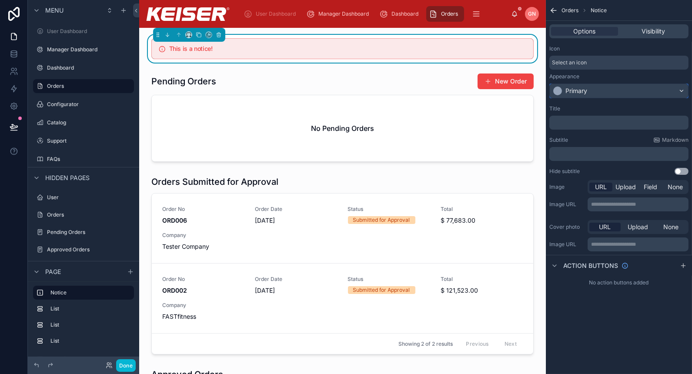
click at [590, 91] on div "Primary" at bounding box center [619, 91] width 138 height 14
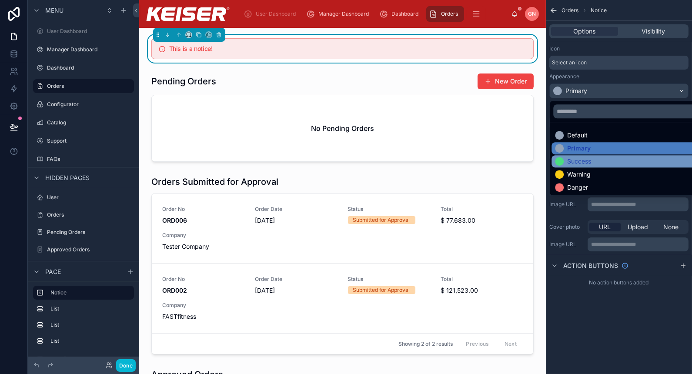
click at [590, 162] on div "Success" at bounding box center [579, 161] width 24 height 9
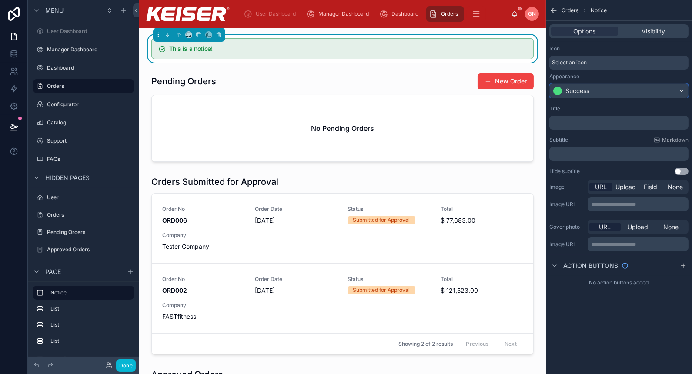
click at [607, 91] on div "Success" at bounding box center [619, 91] width 138 height 14
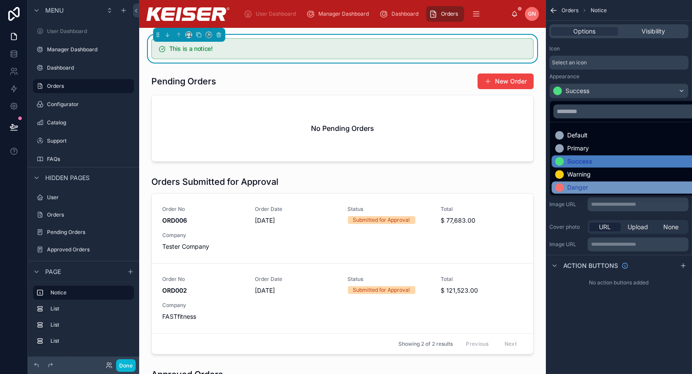
click at [594, 187] on div "Danger" at bounding box center [629, 187] width 148 height 9
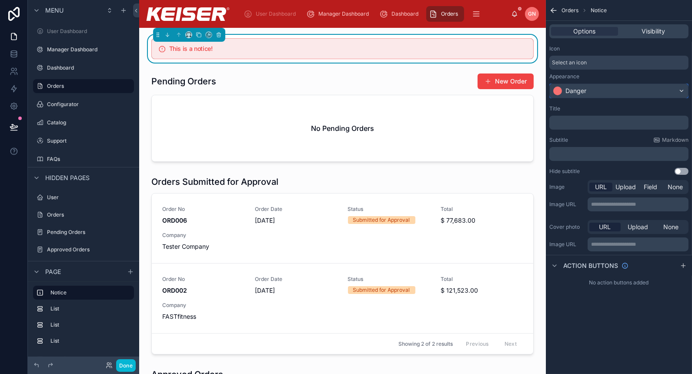
click at [600, 90] on div "Danger" at bounding box center [619, 91] width 138 height 14
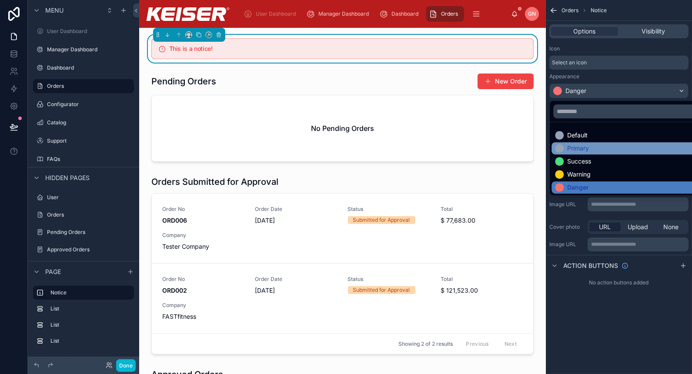
click at [593, 148] on div "Primary" at bounding box center [629, 148] width 148 height 9
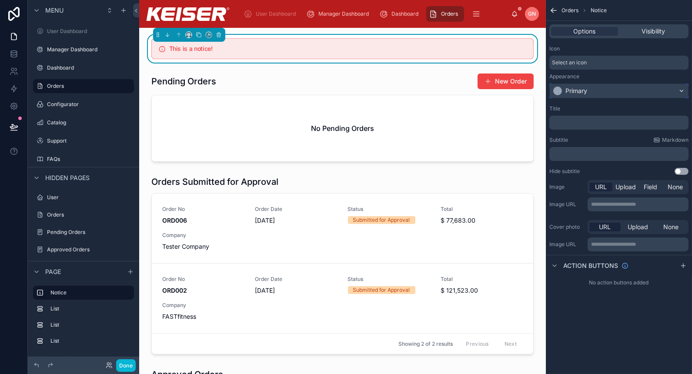
click at [598, 87] on div "Primary" at bounding box center [619, 91] width 138 height 14
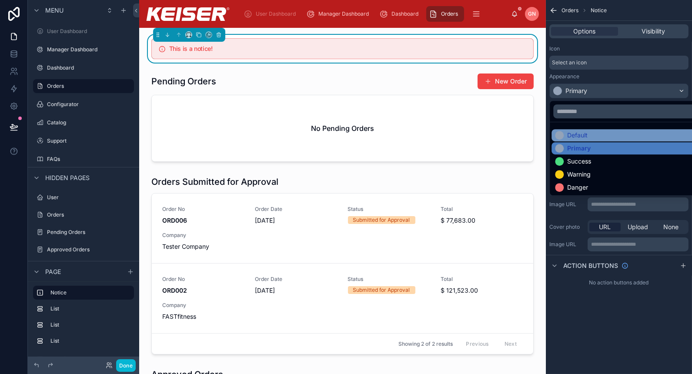
click at [575, 136] on div "Default" at bounding box center [577, 135] width 20 height 9
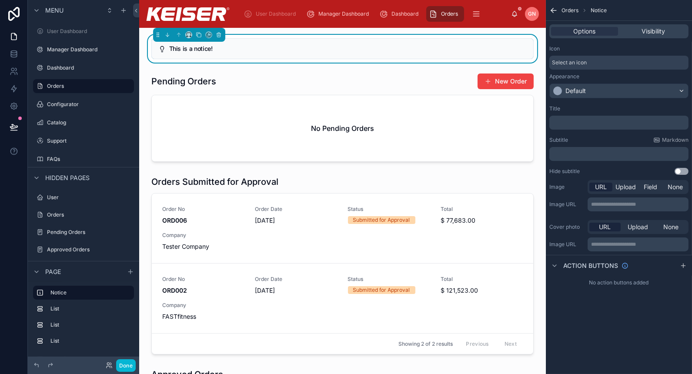
click at [588, 122] on p "﻿" at bounding box center [620, 122] width 134 height 7
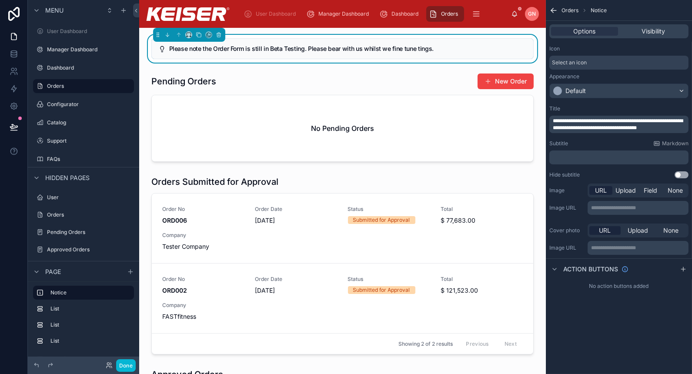
click at [553, 118] on div "**********" at bounding box center [619, 124] width 139 height 17
drag, startPoint x: 553, startPoint y: 121, endPoint x: 682, endPoint y: 129, distance: 128.6
click at [682, 129] on p "**********" at bounding box center [620, 124] width 134 height 14
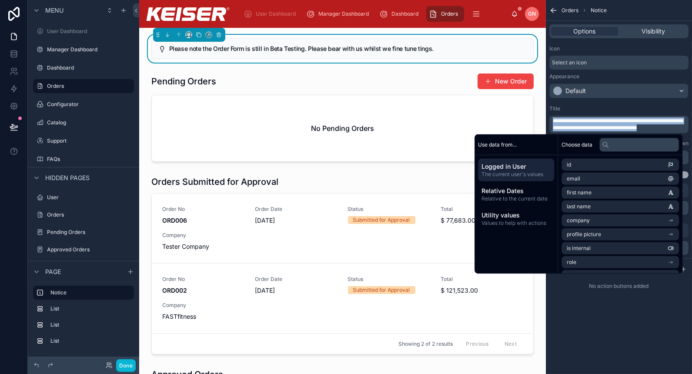
copy span "**********"
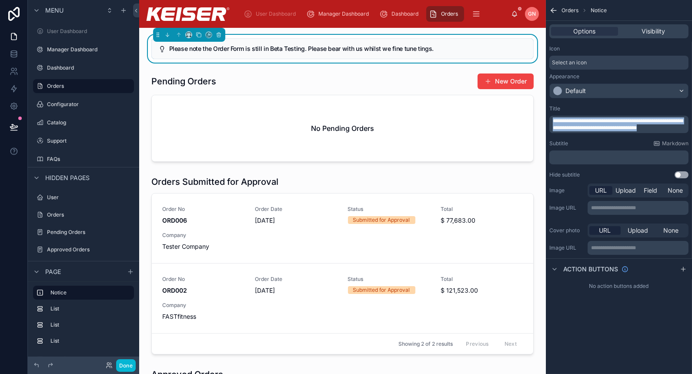
click at [675, 128] on p "**********" at bounding box center [620, 124] width 134 height 14
drag, startPoint x: 656, startPoint y: 128, endPoint x: 536, endPoint y: 106, distance: 122.5
click at [536, 106] on div "User Dashboard Manager Dashboard Dashboard Orders Configurator Catalog Support …" at bounding box center [415, 187] width 553 height 374
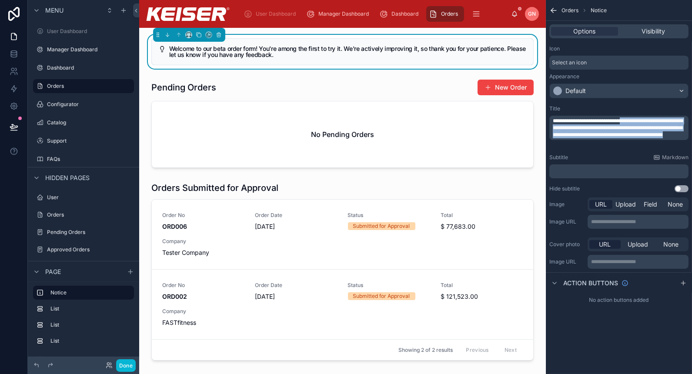
click at [633, 121] on span "**********" at bounding box center [618, 127] width 130 height 19
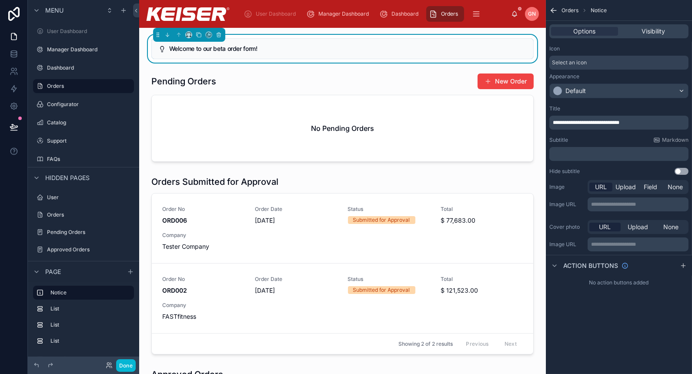
click at [615, 107] on div "Title" at bounding box center [619, 108] width 139 height 7
click at [605, 150] on div "﻿" at bounding box center [619, 154] width 139 height 14
click at [599, 158] on div "﻿" at bounding box center [619, 154] width 139 height 14
click at [597, 154] on p "﻿" at bounding box center [620, 154] width 134 height 7
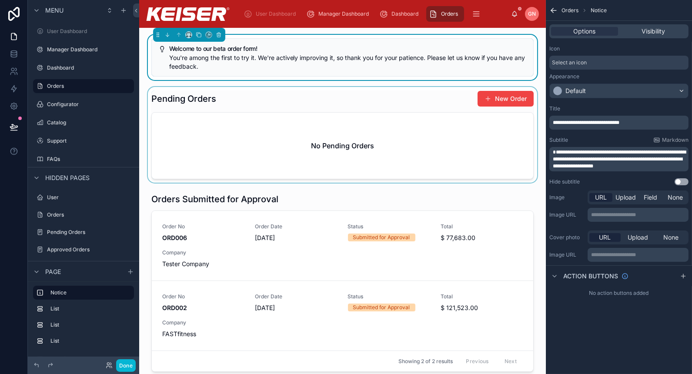
click at [331, 94] on div at bounding box center [342, 135] width 393 height 96
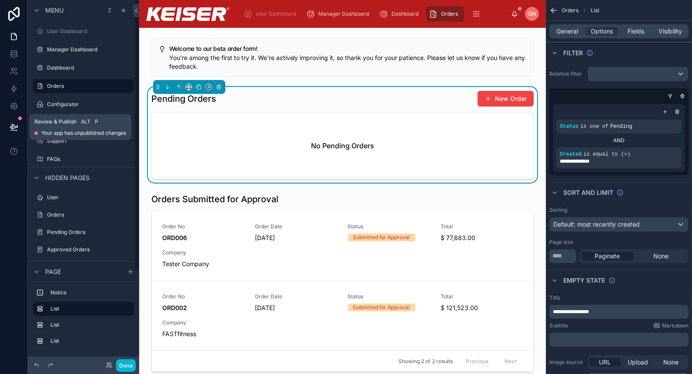
click at [20, 126] on button at bounding box center [13, 127] width 19 height 24
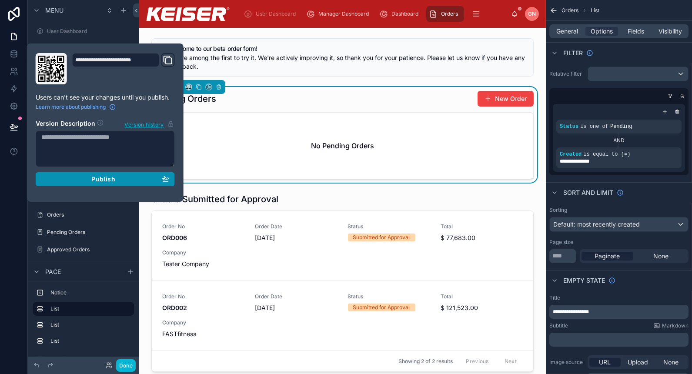
click at [68, 181] on div "Publish" at bounding box center [105, 179] width 128 height 8
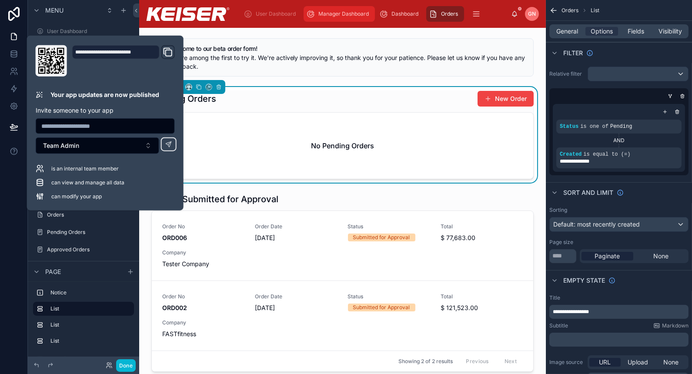
click at [343, 12] on span "Manager Dashboard" at bounding box center [343, 13] width 50 height 7
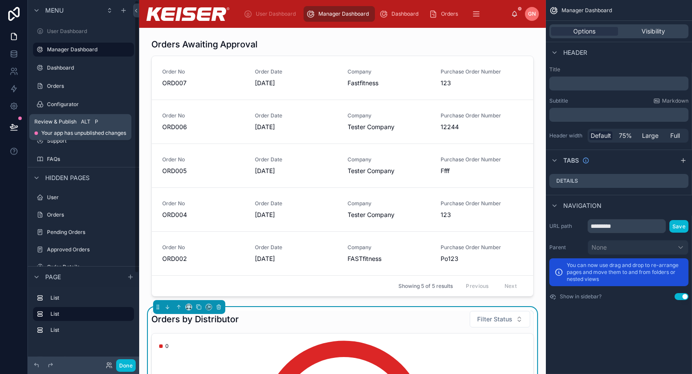
click at [10, 127] on icon at bounding box center [13, 126] width 7 height 4
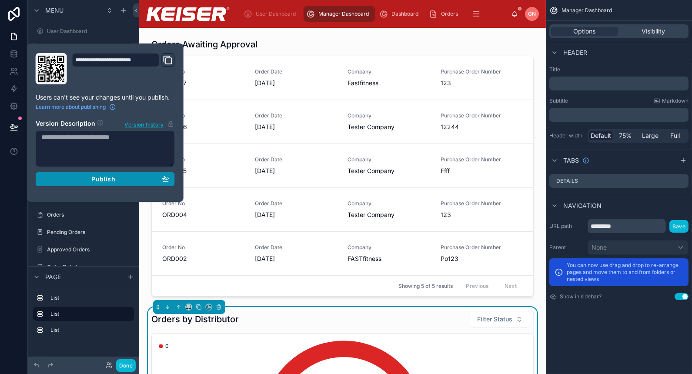
click at [64, 179] on div "Publish" at bounding box center [105, 179] width 128 height 8
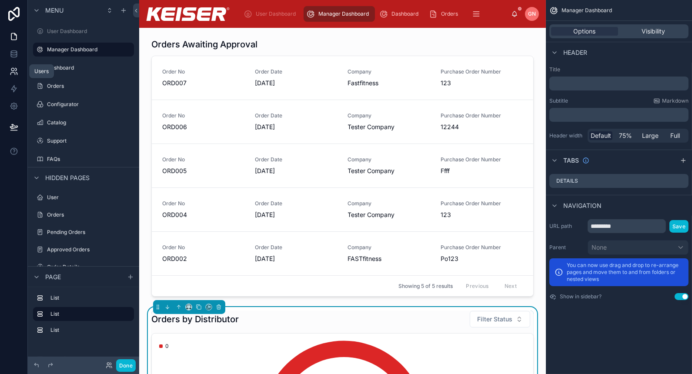
click at [13, 67] on icon at bounding box center [14, 71] width 9 height 9
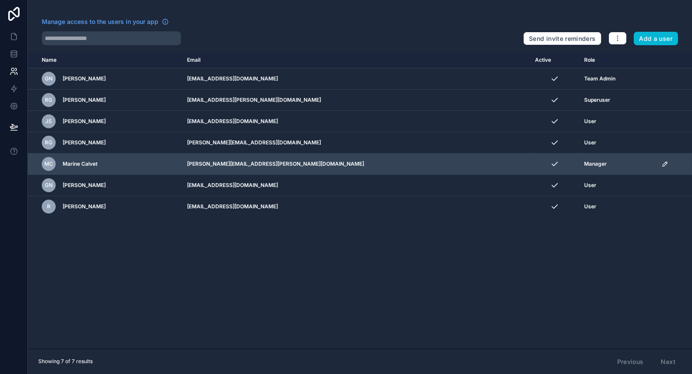
click at [663, 162] on icon "scrollable content" at bounding box center [665, 164] width 4 height 4
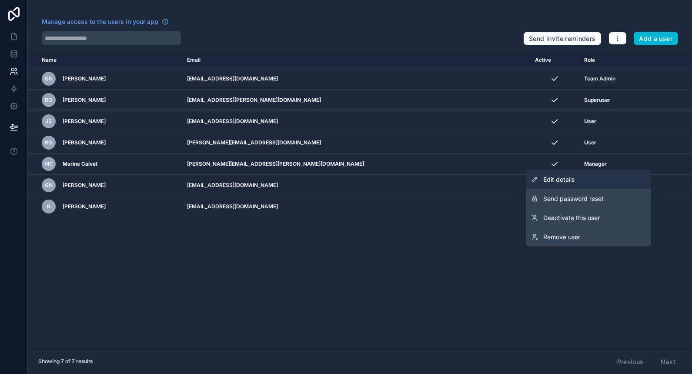
click at [608, 183] on link "Edit details" at bounding box center [588, 179] width 125 height 19
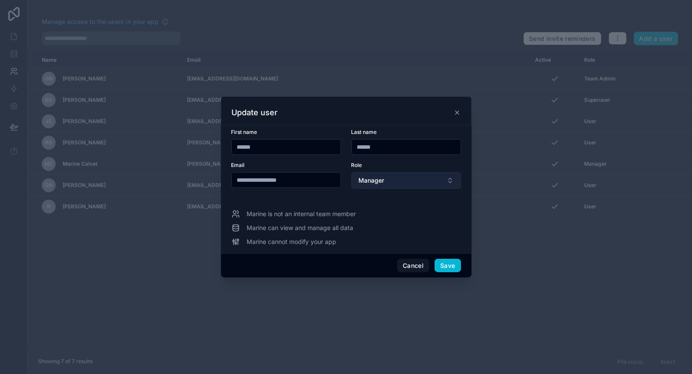
click at [408, 181] on button "Manager" at bounding box center [407, 180] width 110 height 17
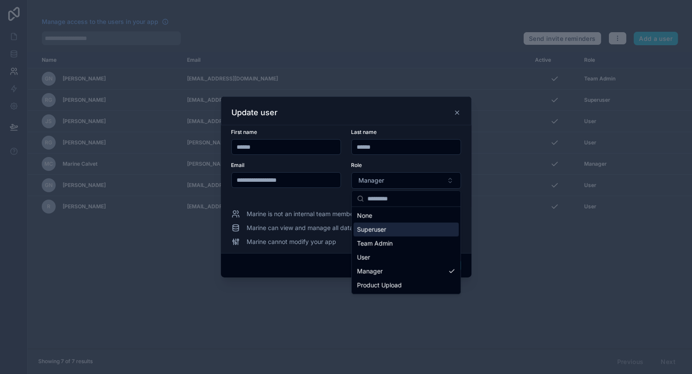
click at [408, 228] on div "Superuser" at bounding box center [406, 230] width 105 height 14
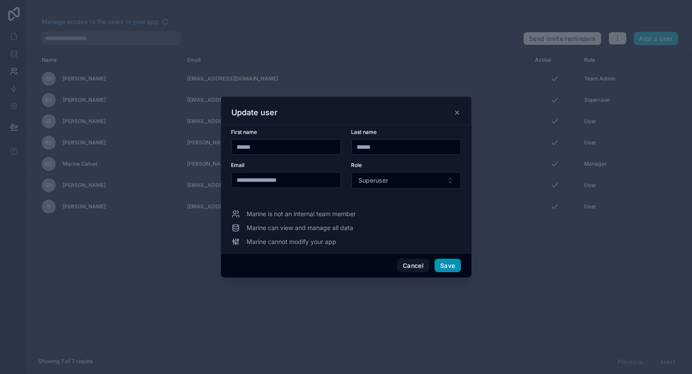
click at [450, 265] on button "Save" at bounding box center [448, 266] width 26 height 14
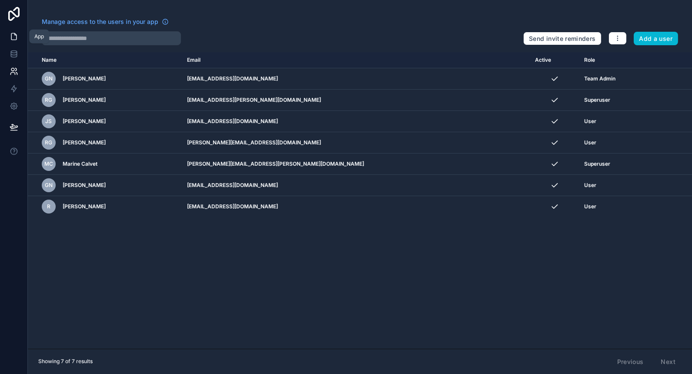
click at [13, 40] on icon at bounding box center [13, 37] width 5 height 7
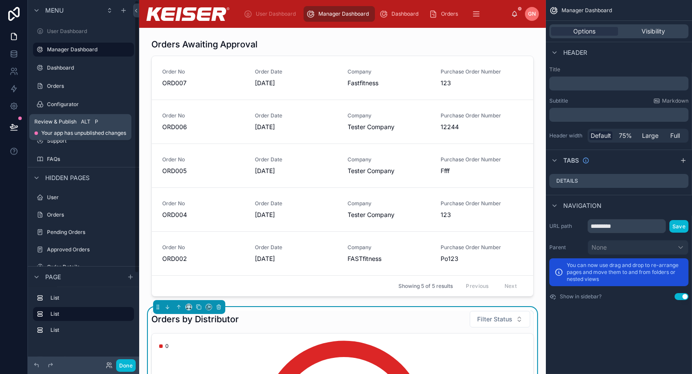
click at [16, 128] on icon at bounding box center [14, 127] width 9 height 9
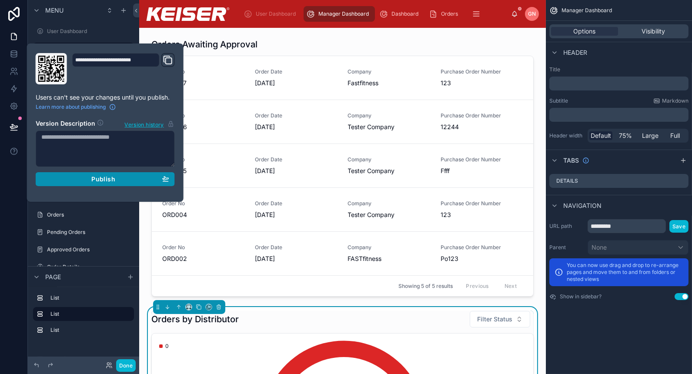
click at [82, 180] on div "Publish" at bounding box center [105, 179] width 128 height 8
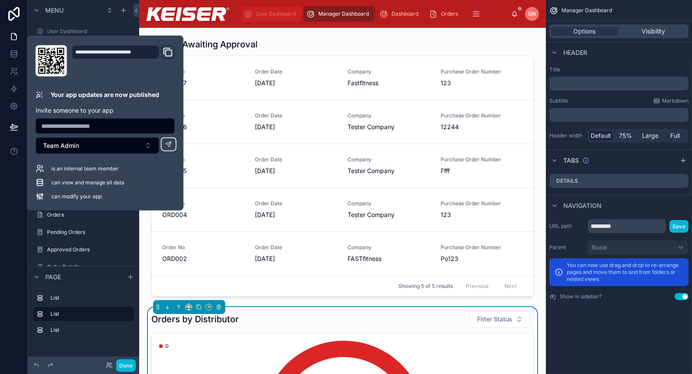
click at [270, 9] on div "User Dashboard" at bounding box center [272, 14] width 56 height 14
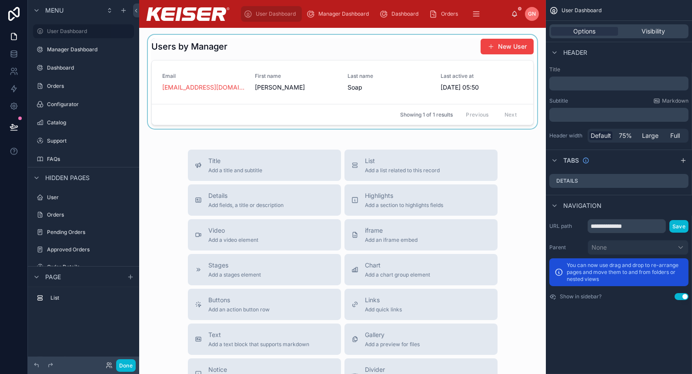
click at [506, 45] on div at bounding box center [342, 82] width 393 height 94
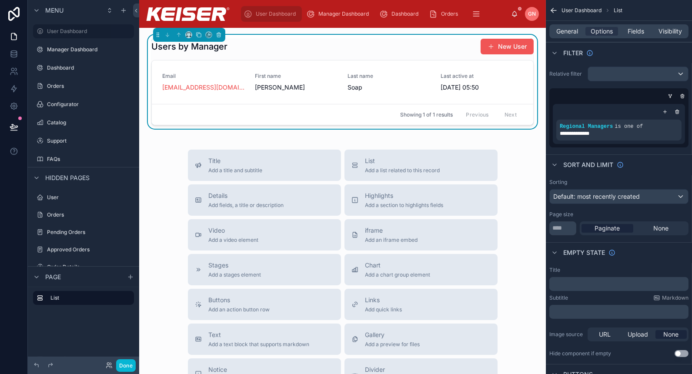
click at [501, 47] on button "New User" at bounding box center [507, 47] width 53 height 16
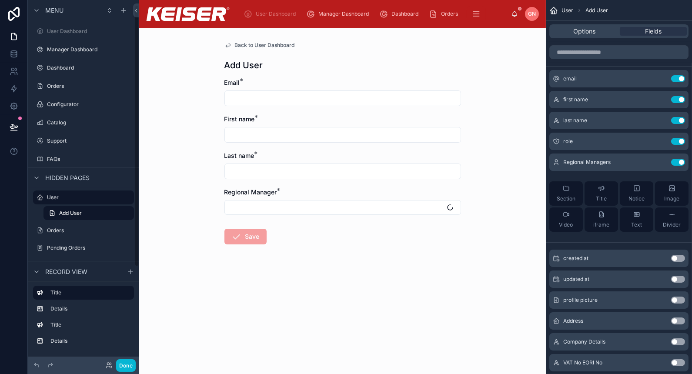
scroll to position [7, 0]
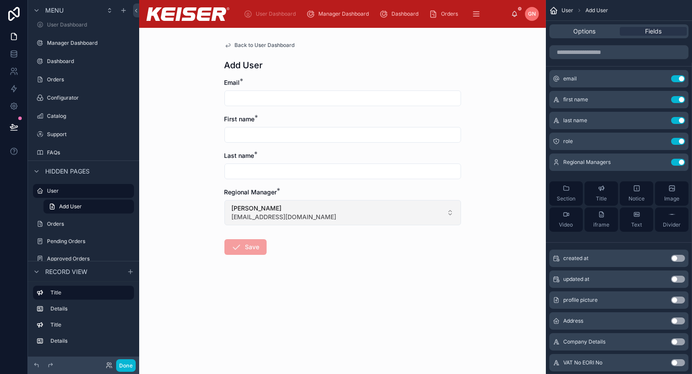
click at [347, 219] on button "[PERSON_NAME] [EMAIL_ADDRESS][DOMAIN_NAME]" at bounding box center [343, 212] width 237 height 25
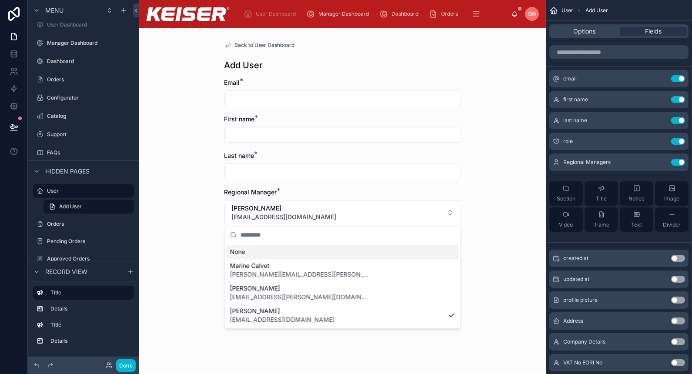
click at [505, 118] on div "Back to User Dashboard Add User Email * First name * Last name * Regional Manag…" at bounding box center [342, 201] width 407 height 346
